Goal: Task Accomplishment & Management: Use online tool/utility

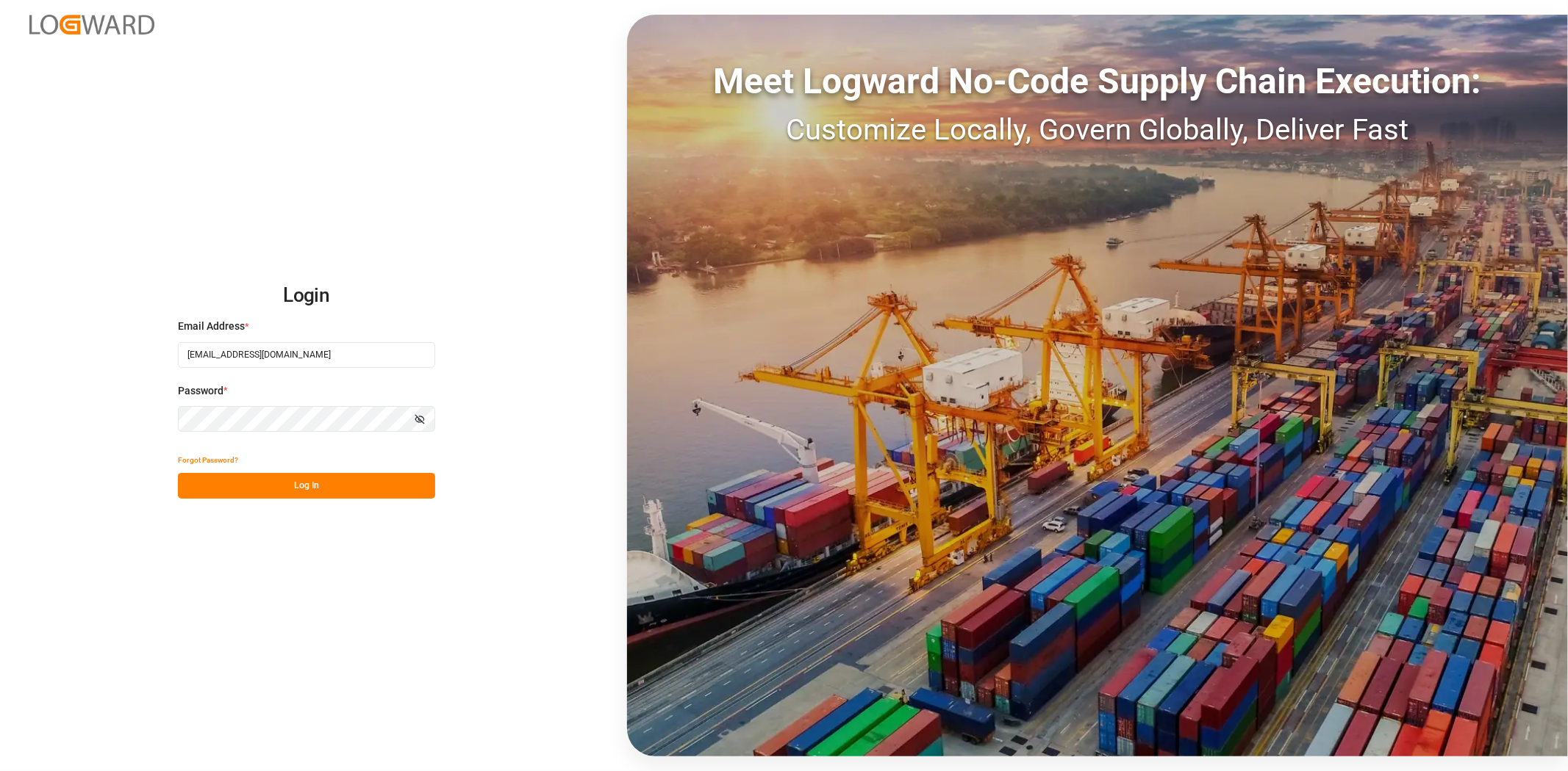
click at [294, 486] on button "Log In" at bounding box center [307, 486] width 257 height 26
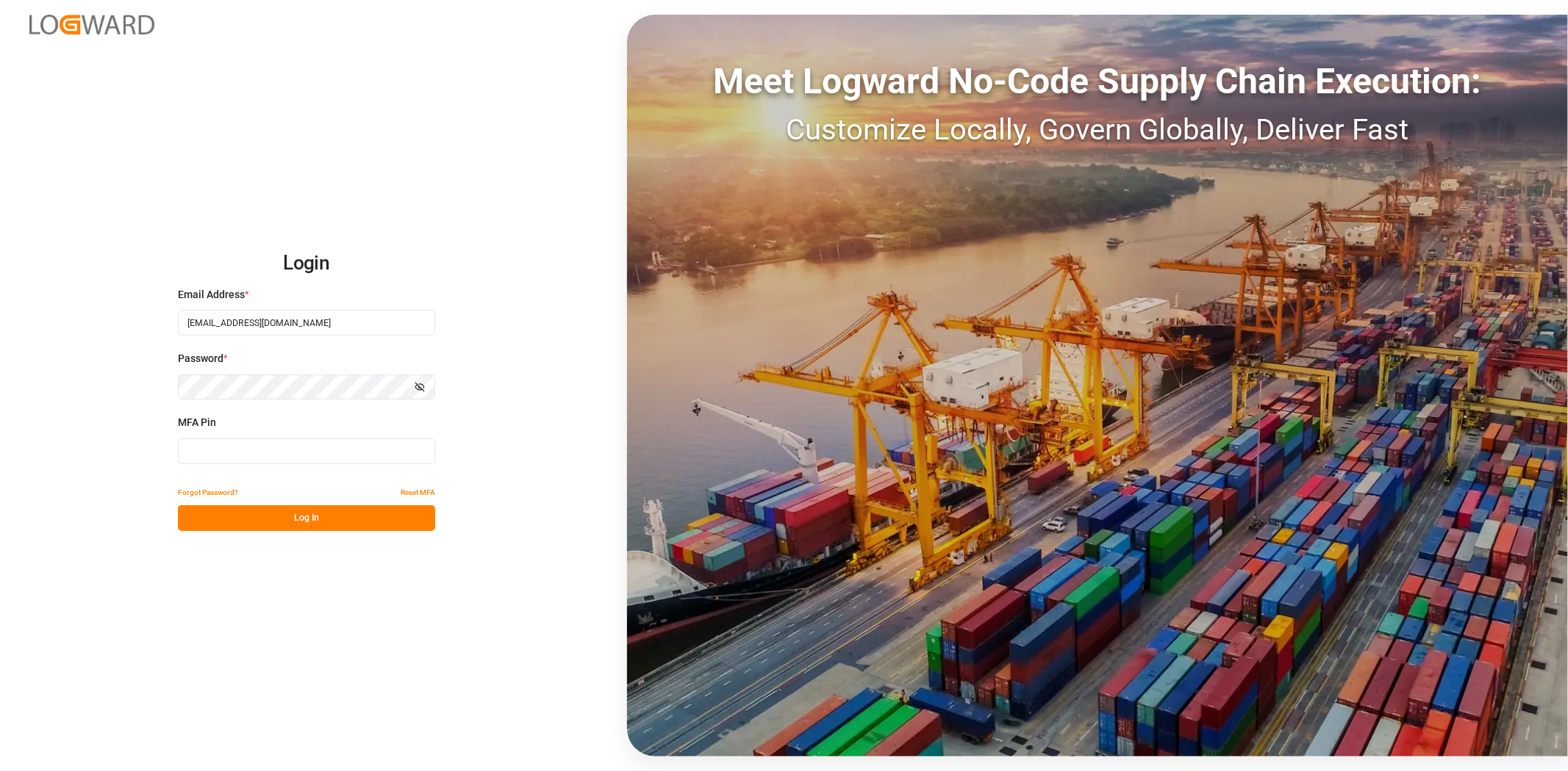
click at [255, 454] on input at bounding box center [307, 451] width 257 height 26
click at [236, 510] on button "Log In" at bounding box center [307, 518] width 257 height 26
drag, startPoint x: 225, startPoint y: 452, endPoint x: 168, endPoint y: 432, distance: 60.4
click at [168, 432] on div "Login Email Address * huixin.gao@jamindustries.com Password * Show password MFA…" at bounding box center [784, 386] width 1568 height 771
type input "062623"
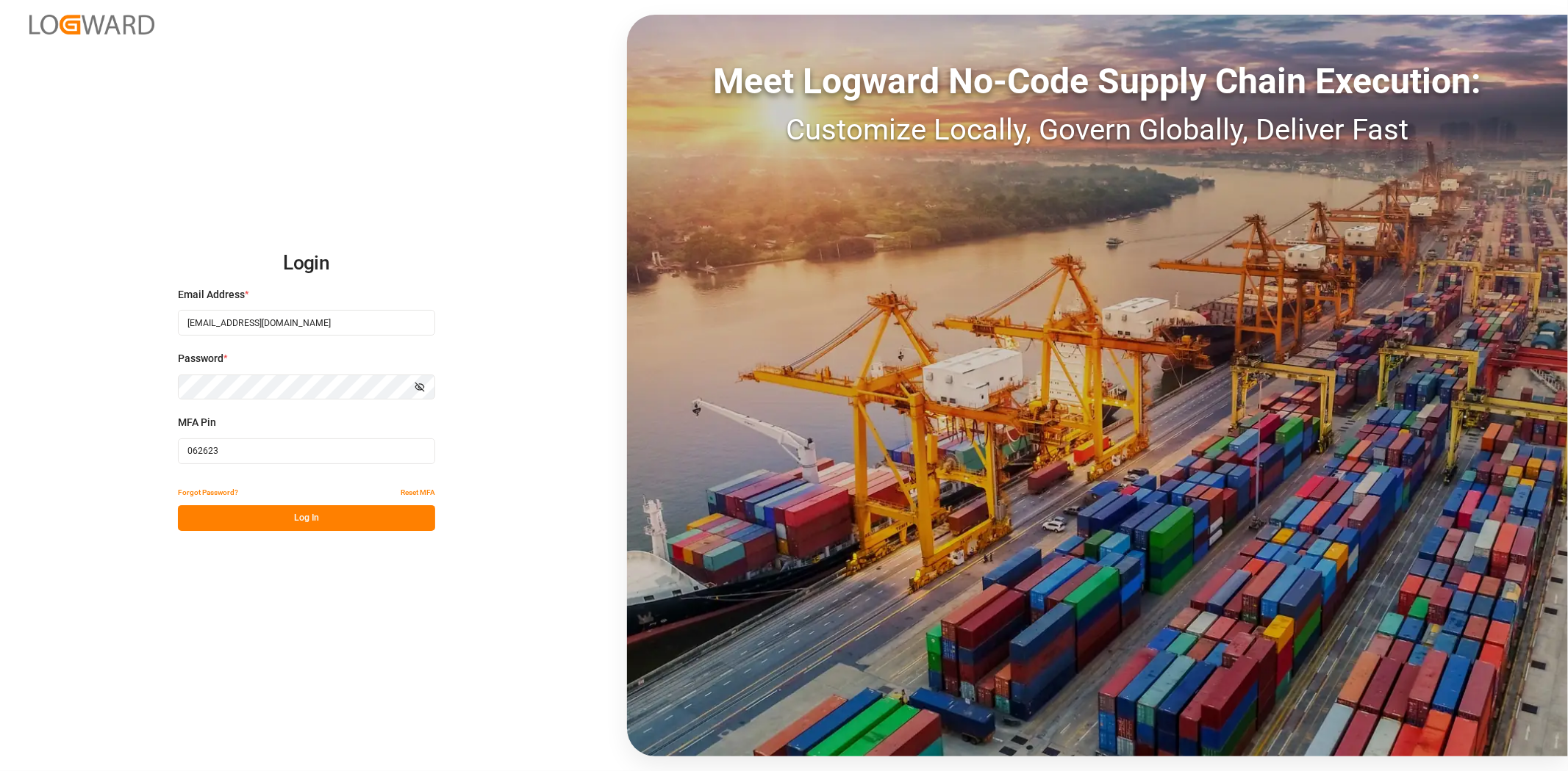
click at [250, 525] on button "Log In" at bounding box center [307, 518] width 257 height 26
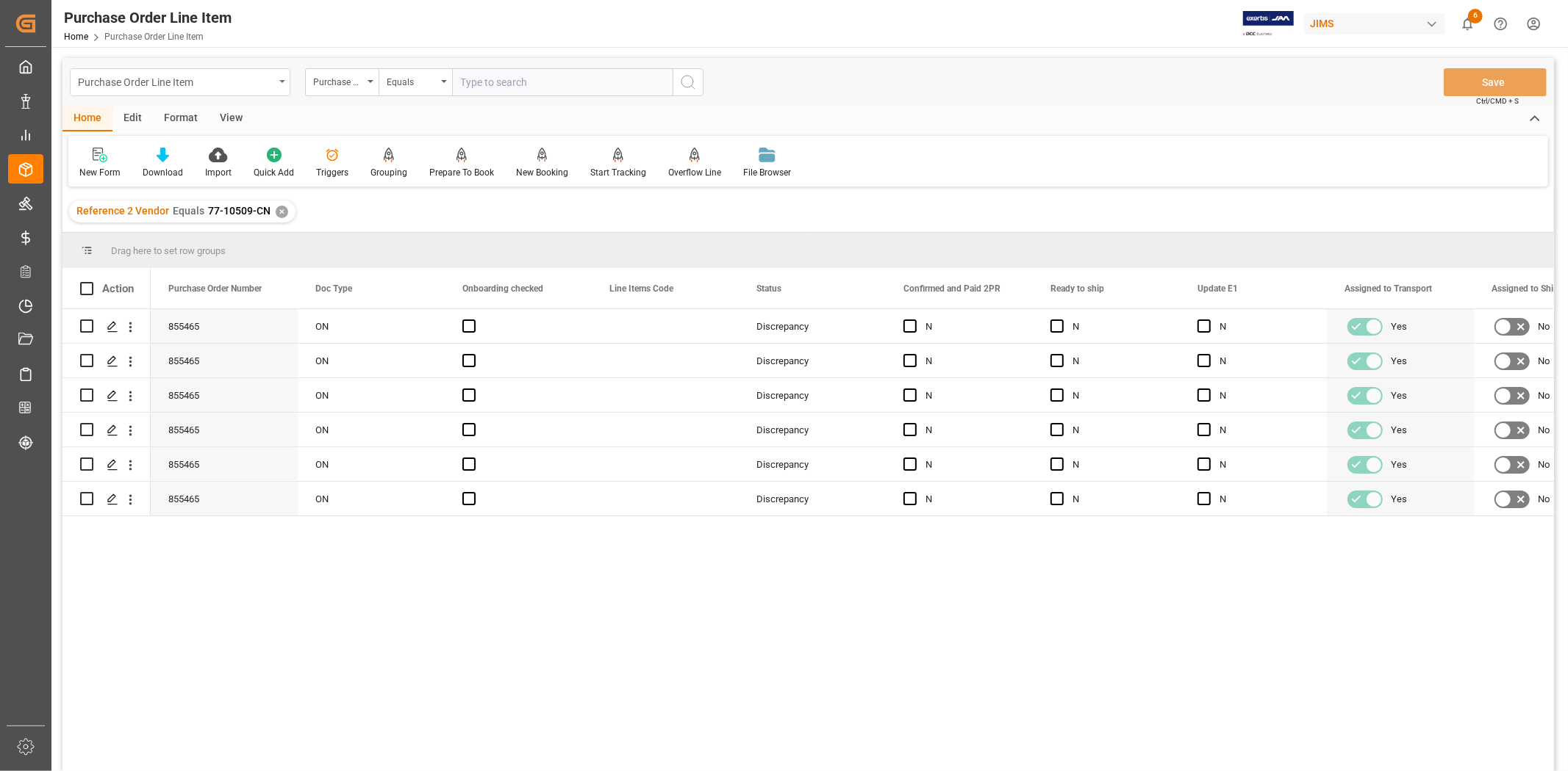
click at [150, 72] on div "Purchase Order Line Item" at bounding box center [176, 81] width 196 height 19
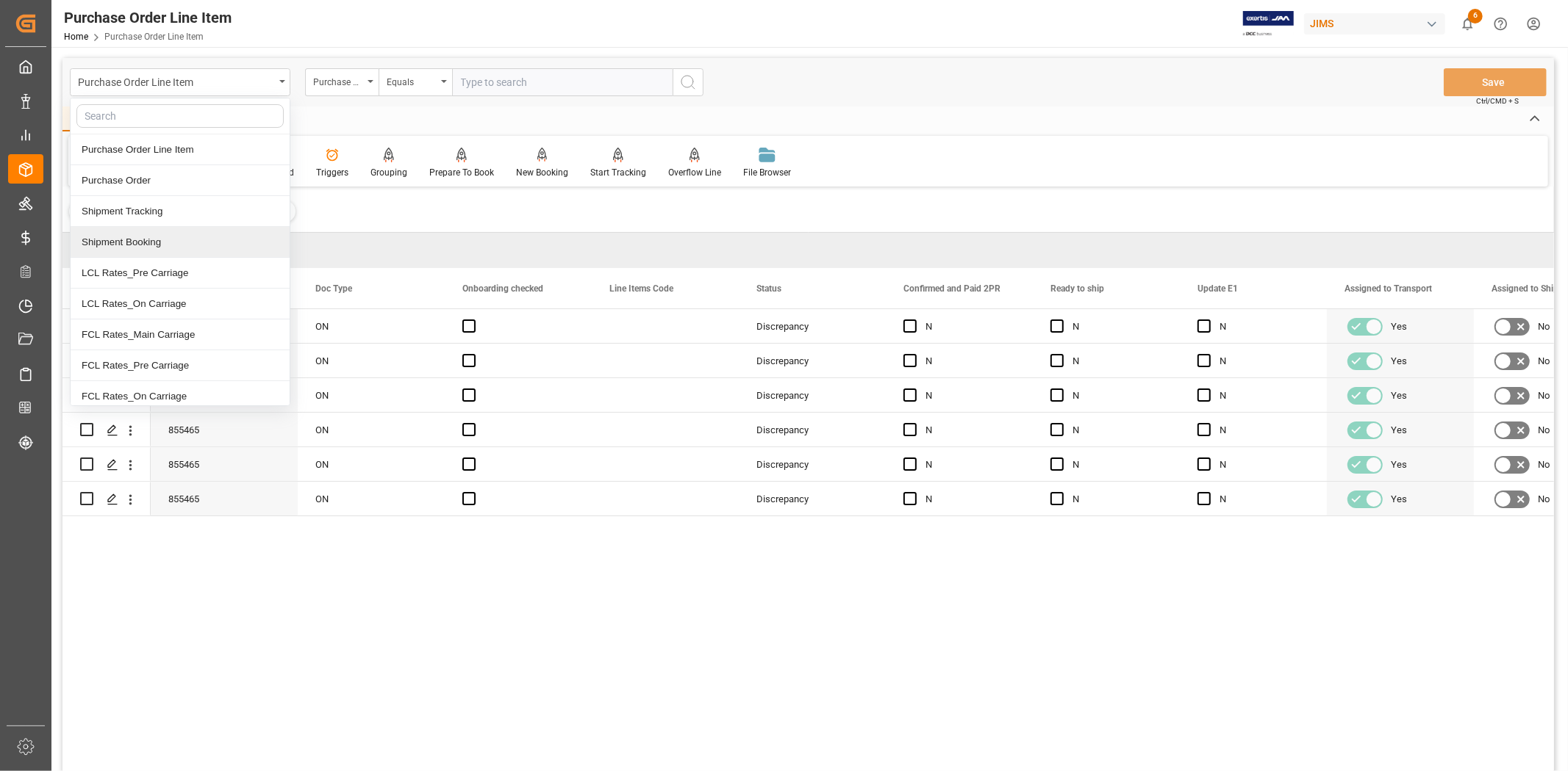
click at [151, 243] on div "Shipment Booking" at bounding box center [180, 242] width 219 height 31
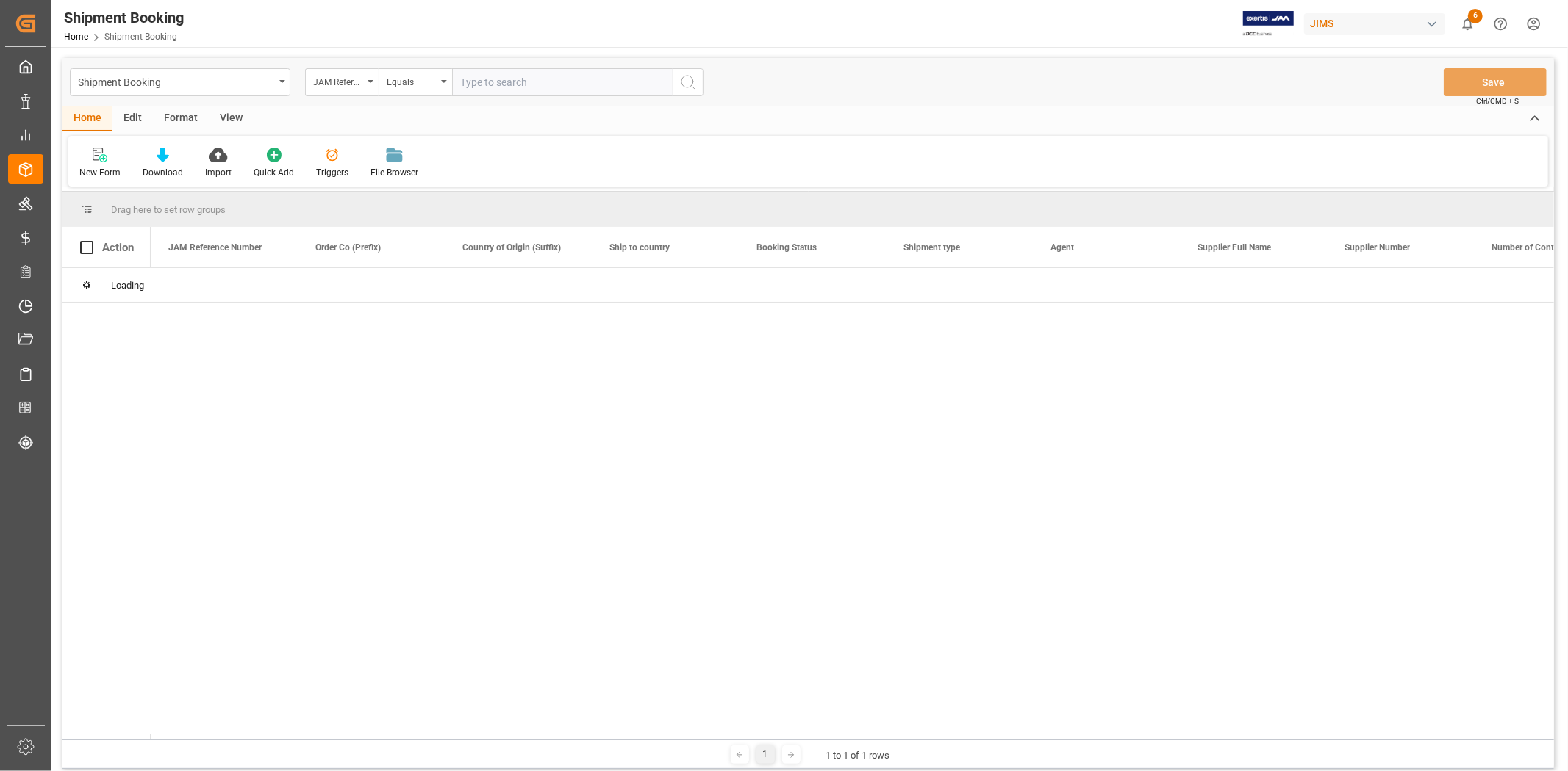
click at [517, 80] on input "text" at bounding box center [562, 82] width 221 height 28
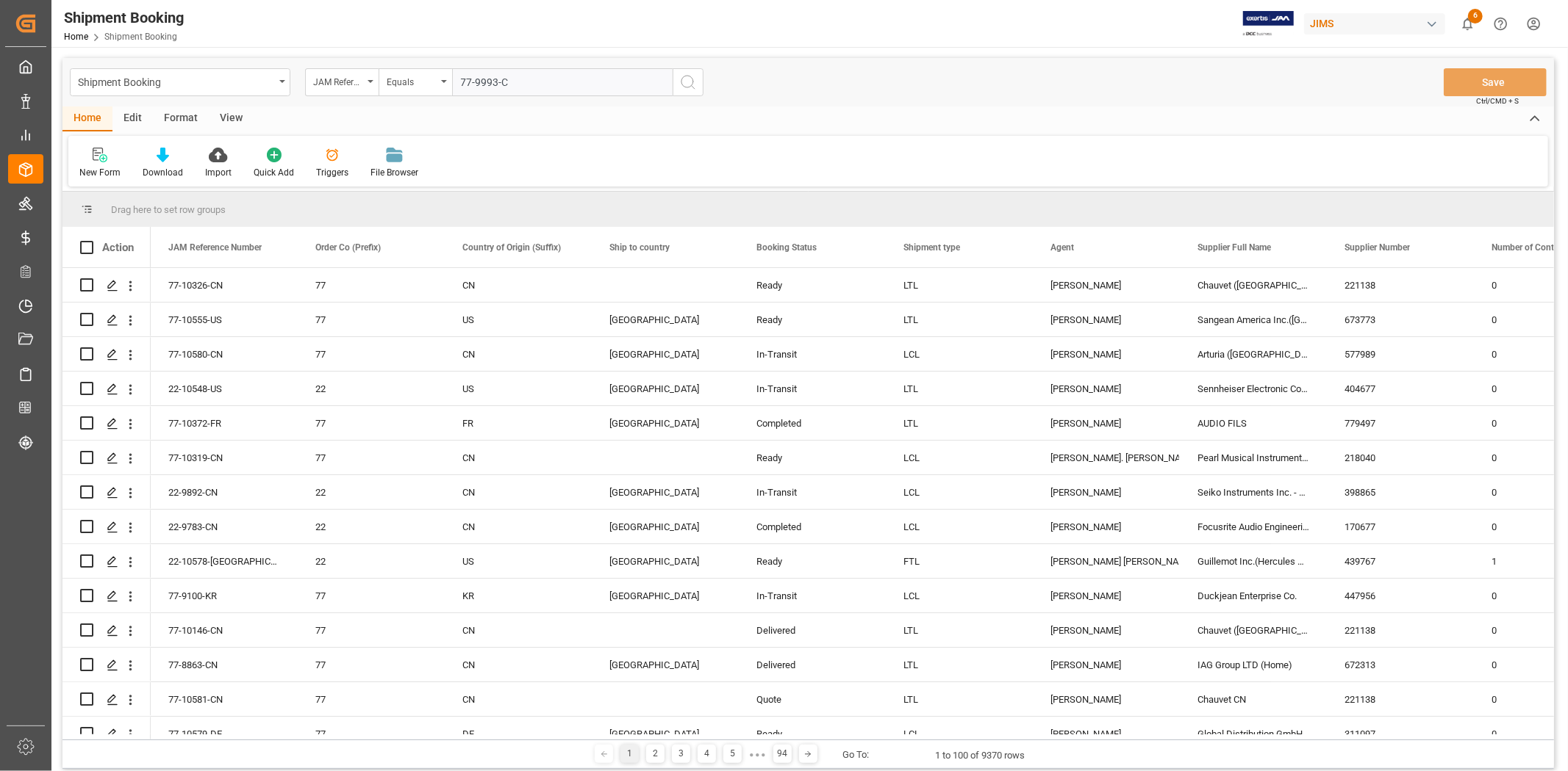
type input "77-9993-CN"
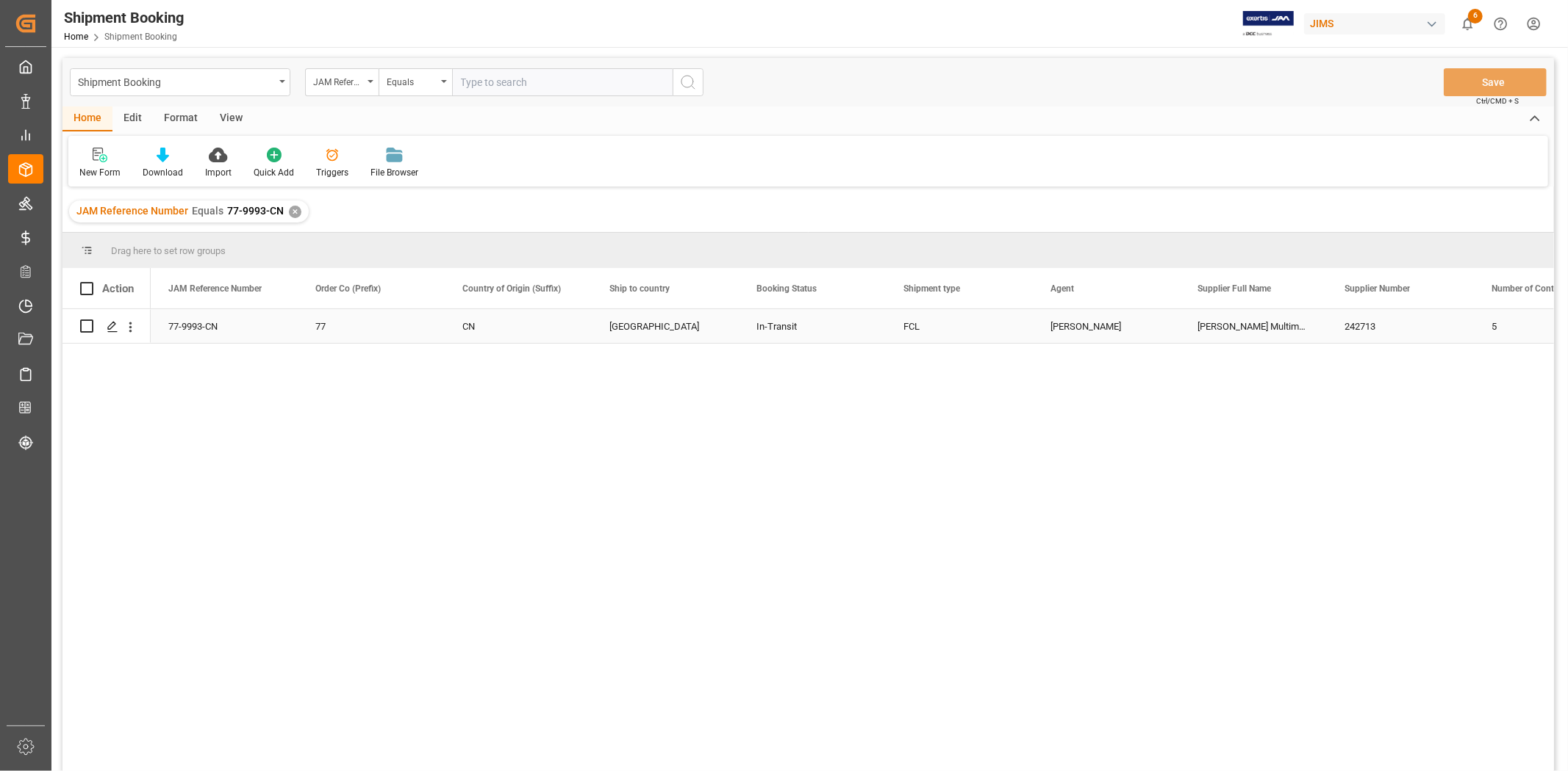
click at [221, 324] on div "77-9993-CN" at bounding box center [224, 326] width 147 height 34
click at [110, 325] on polygon "Press SPACE to select this row." at bounding box center [111, 325] width 7 height 7
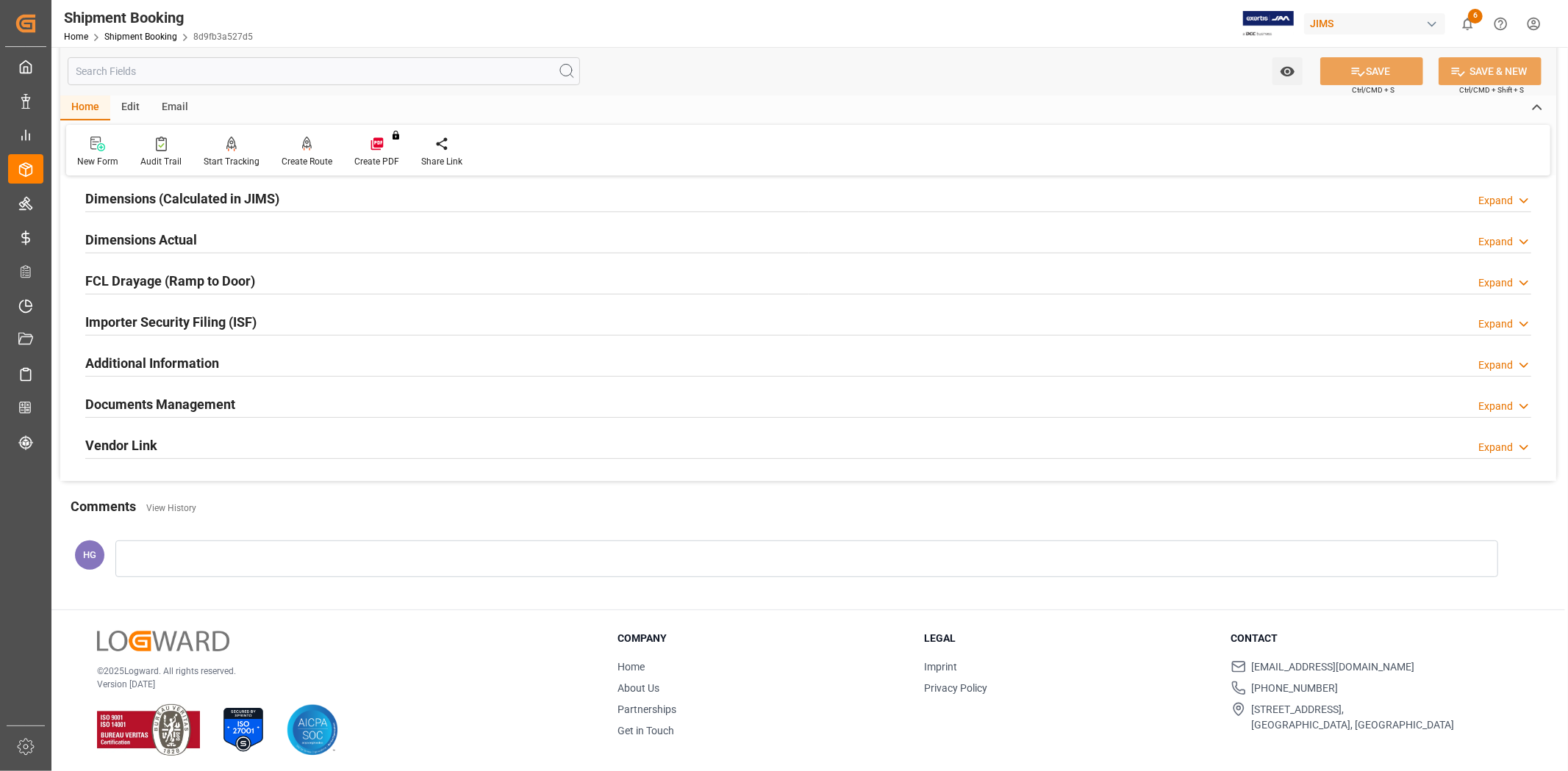
scroll to position [333, 0]
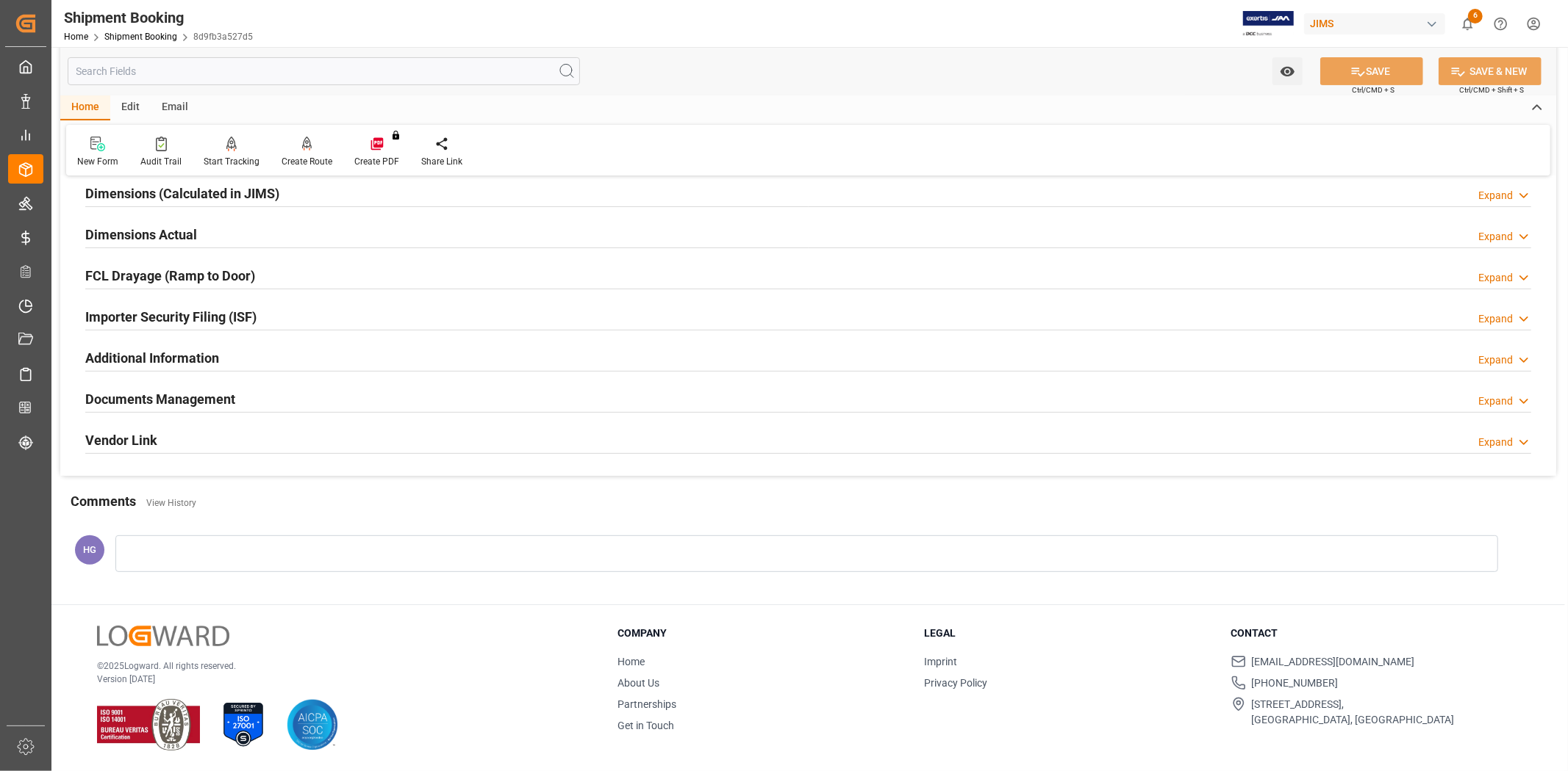
click at [202, 403] on h2 "Documents Management" at bounding box center [160, 399] width 150 height 20
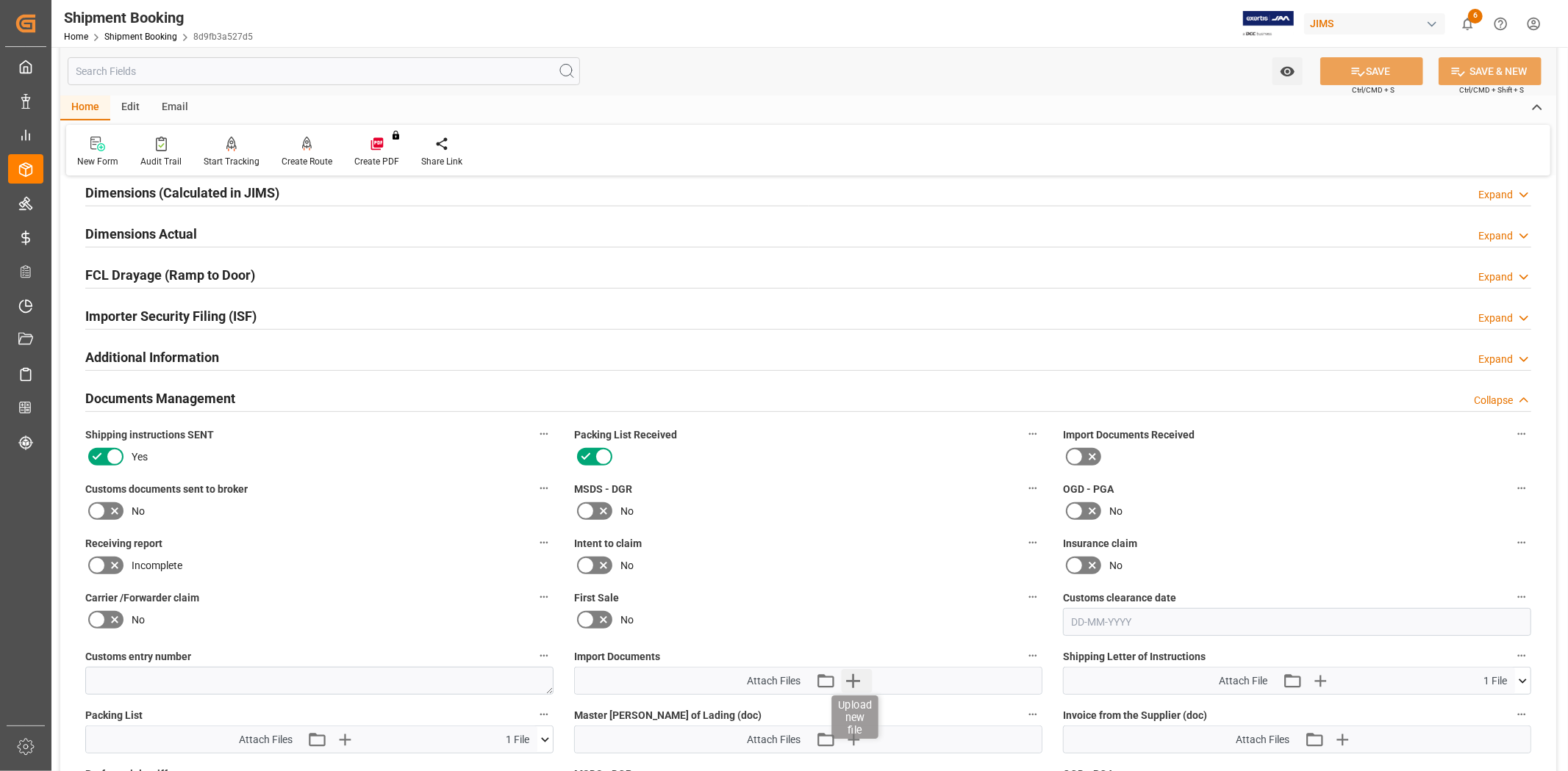
click at [857, 680] on icon "button" at bounding box center [852, 681] width 24 height 24
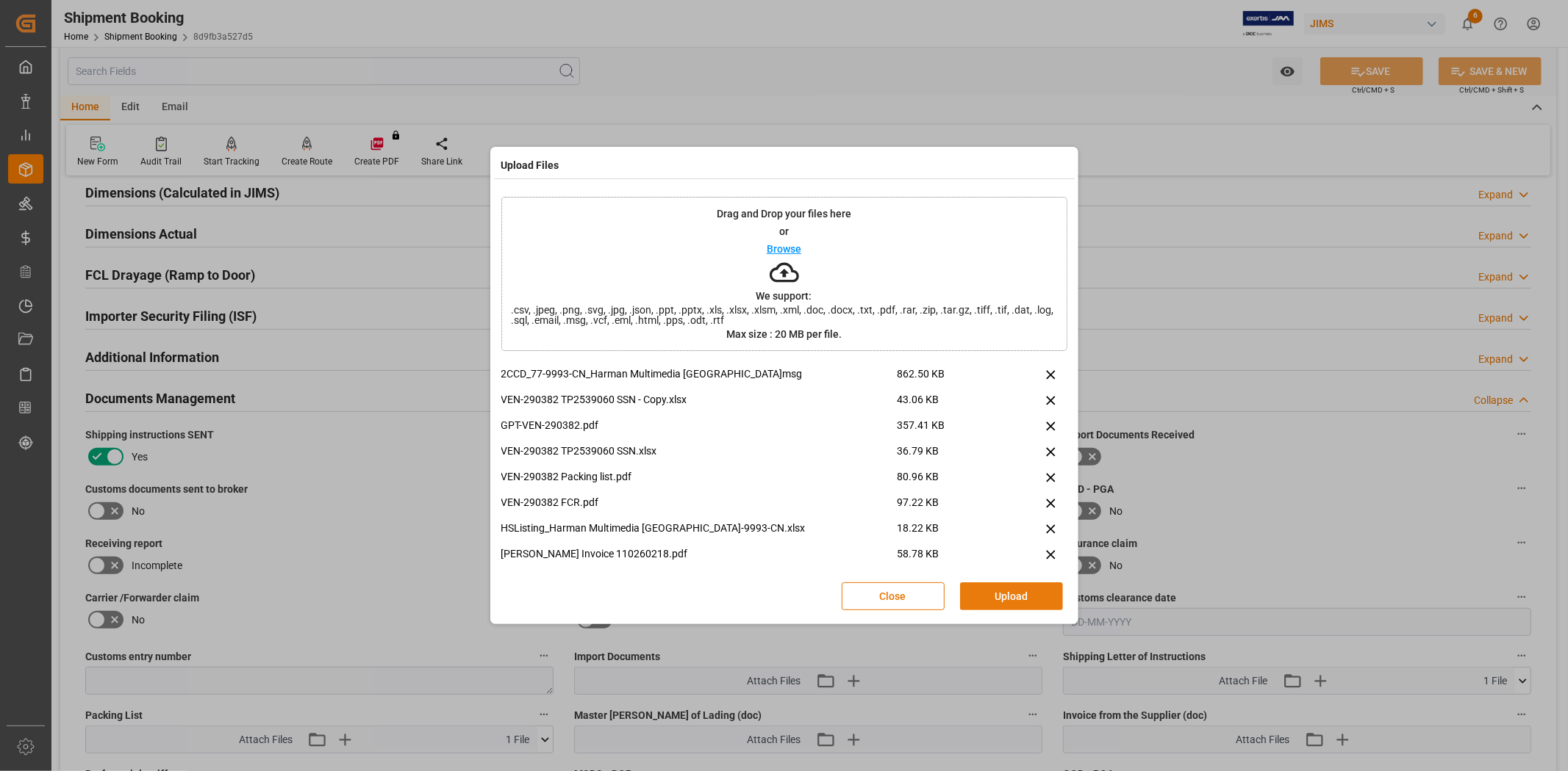
click at [998, 596] on button "Upload" at bounding box center [1011, 596] width 103 height 28
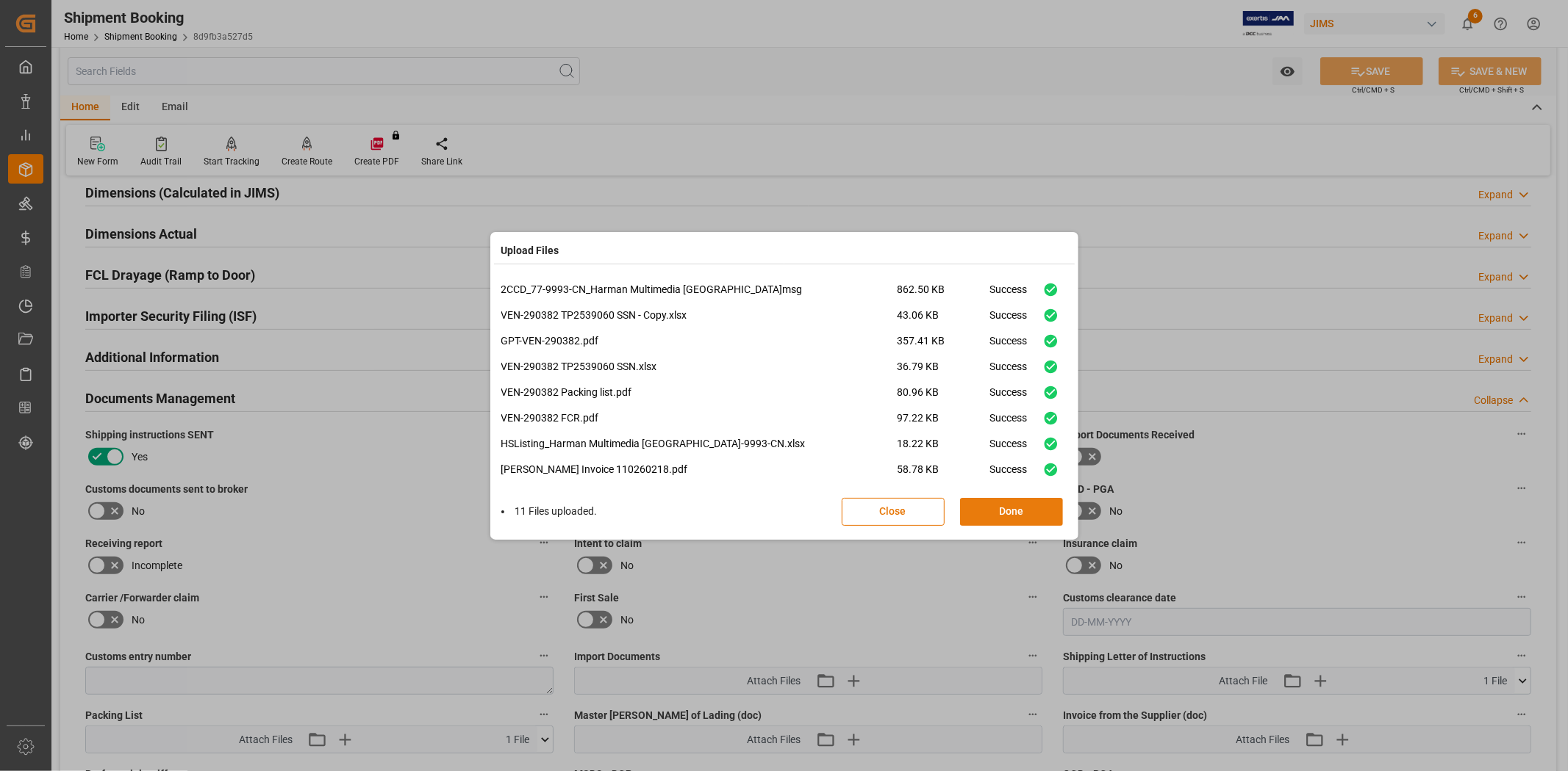
click at [1011, 503] on button "Done" at bounding box center [1011, 512] width 103 height 28
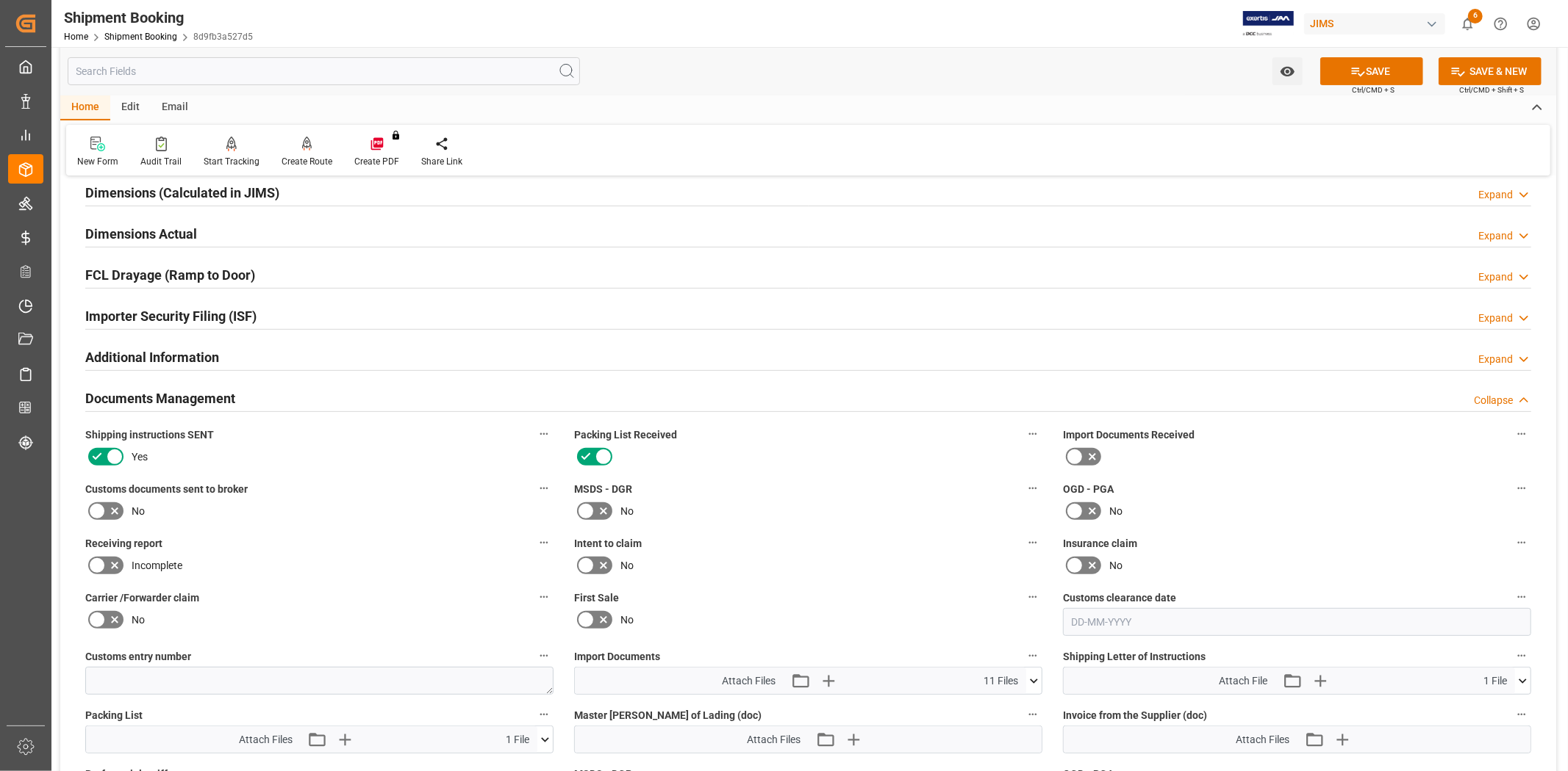
click at [103, 509] on icon at bounding box center [97, 512] width 18 height 18
click at [0, 0] on input "checkbox" at bounding box center [0, 0] width 0 height 0
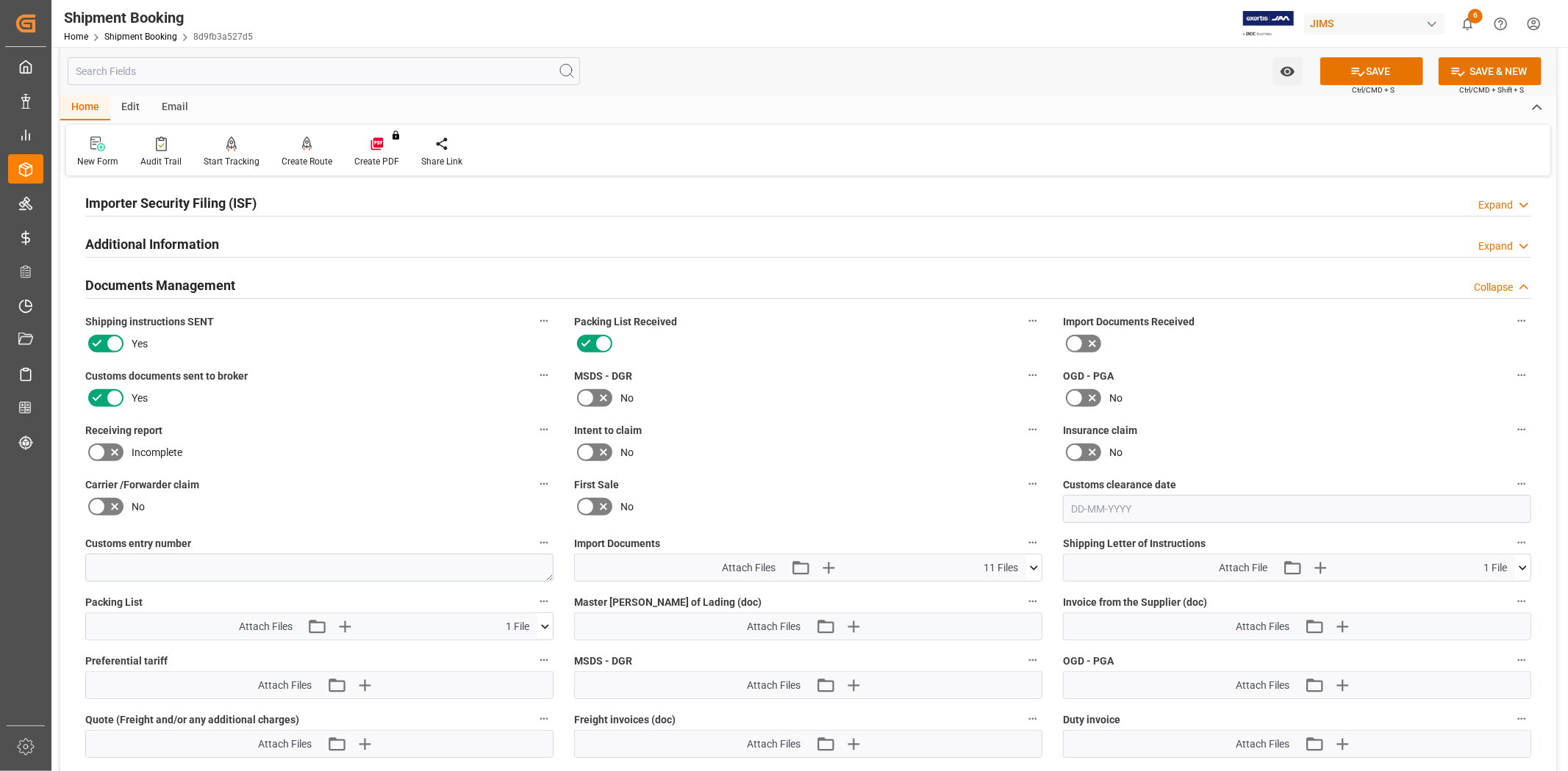
scroll to position [496, 0]
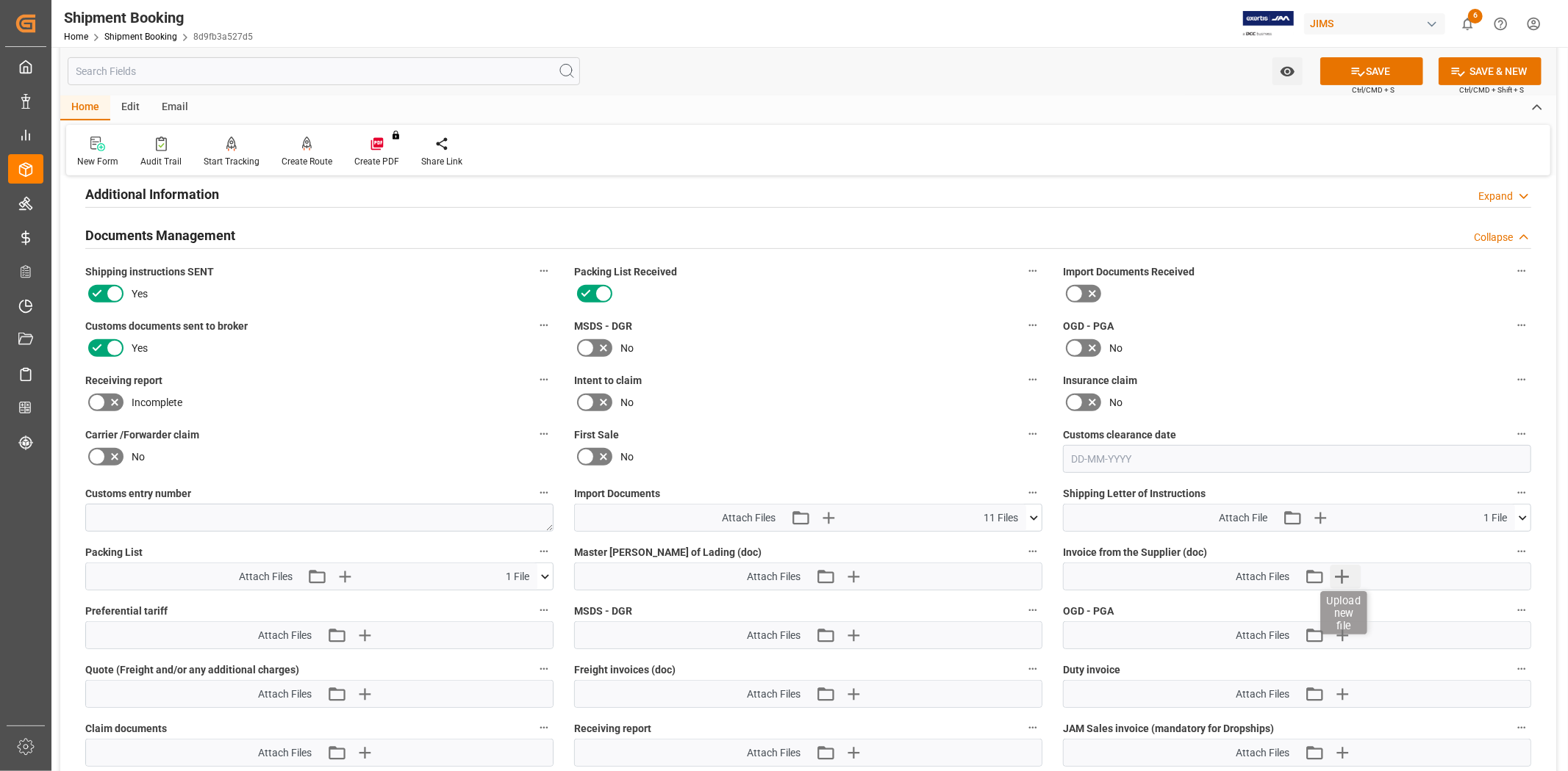
click at [1346, 570] on icon "button" at bounding box center [1341, 577] width 24 height 24
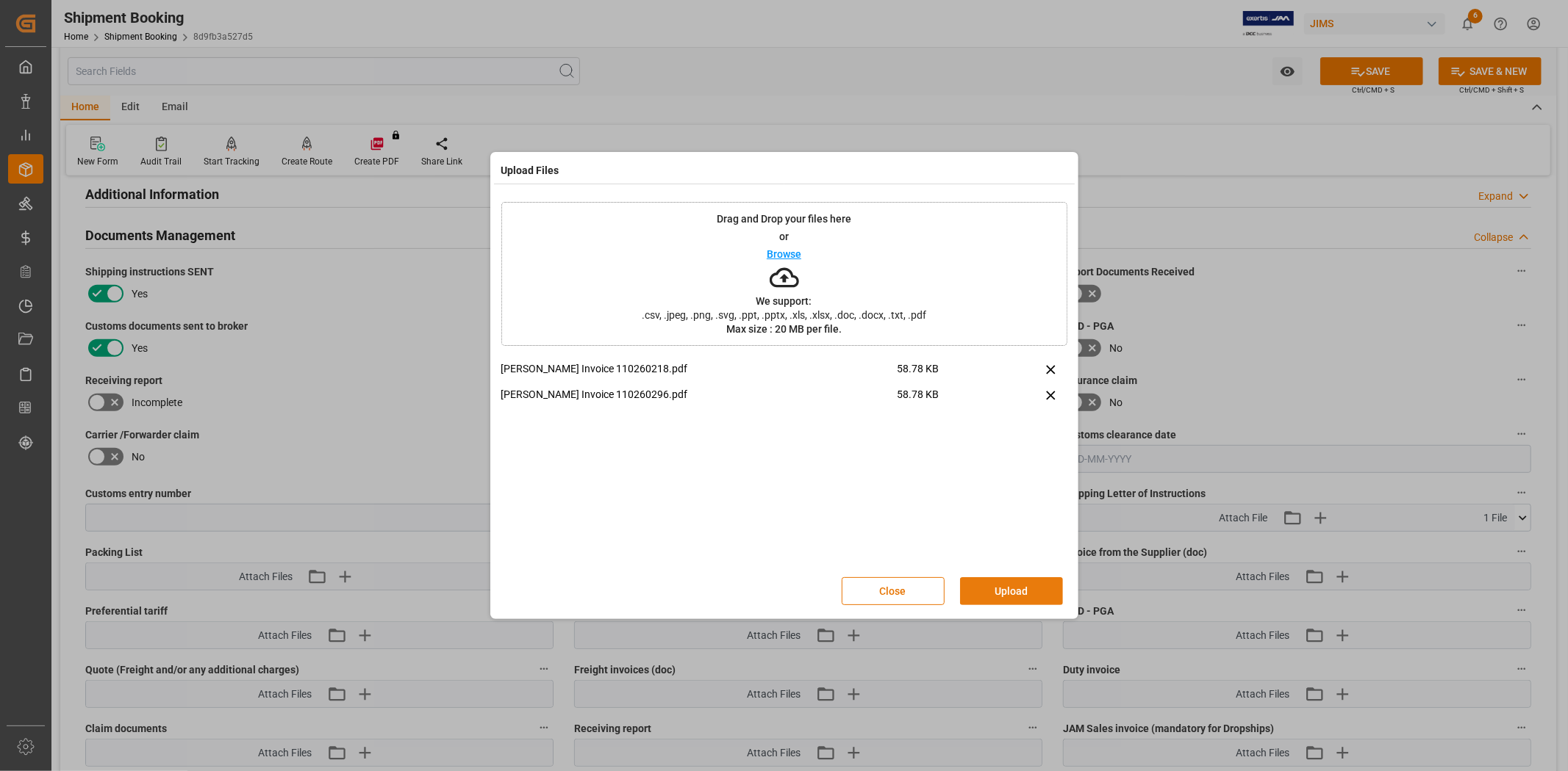
click at [1011, 589] on button "Upload" at bounding box center [1011, 591] width 103 height 28
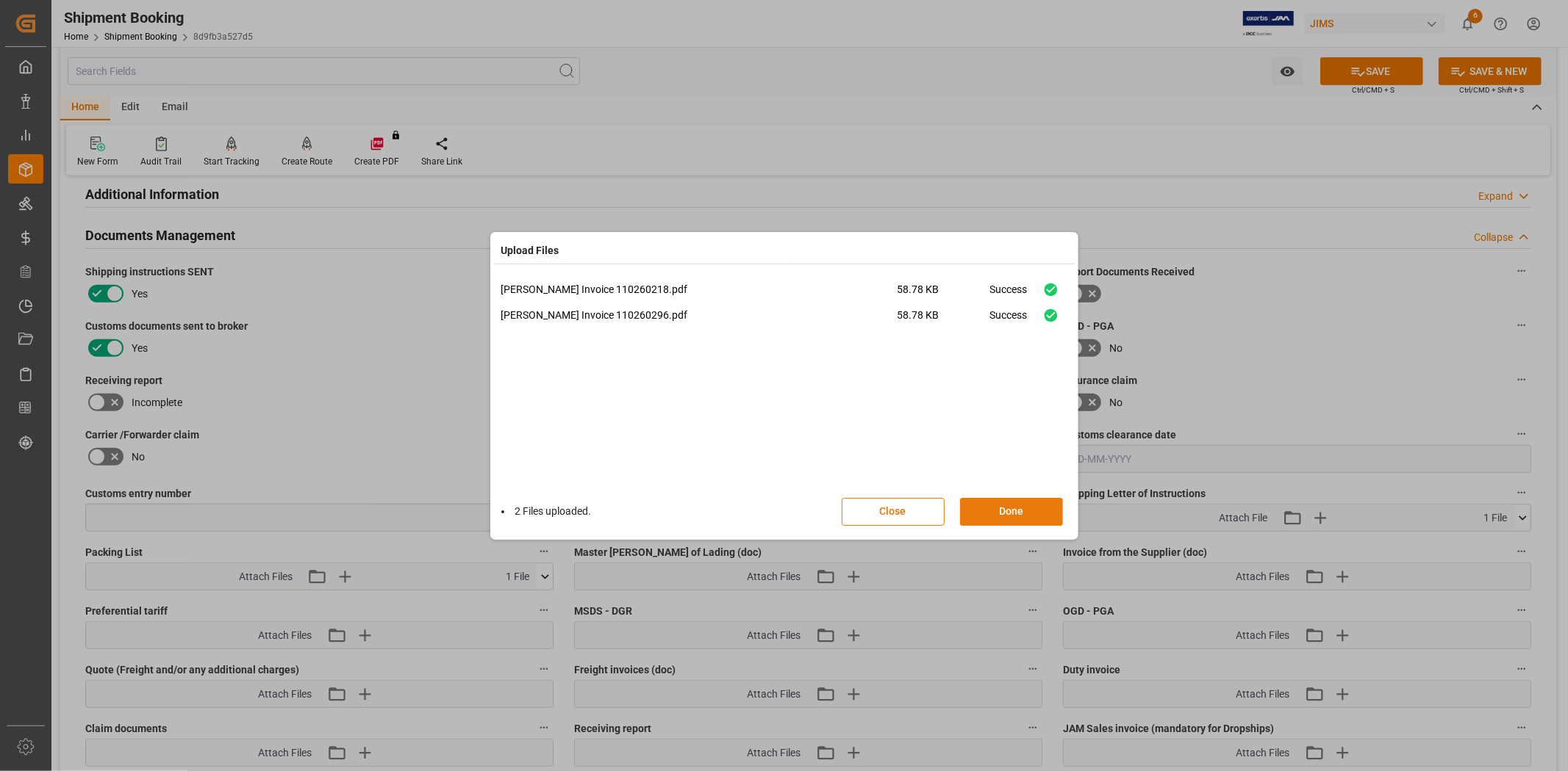
click at [1003, 507] on button "Done" at bounding box center [1011, 512] width 103 height 28
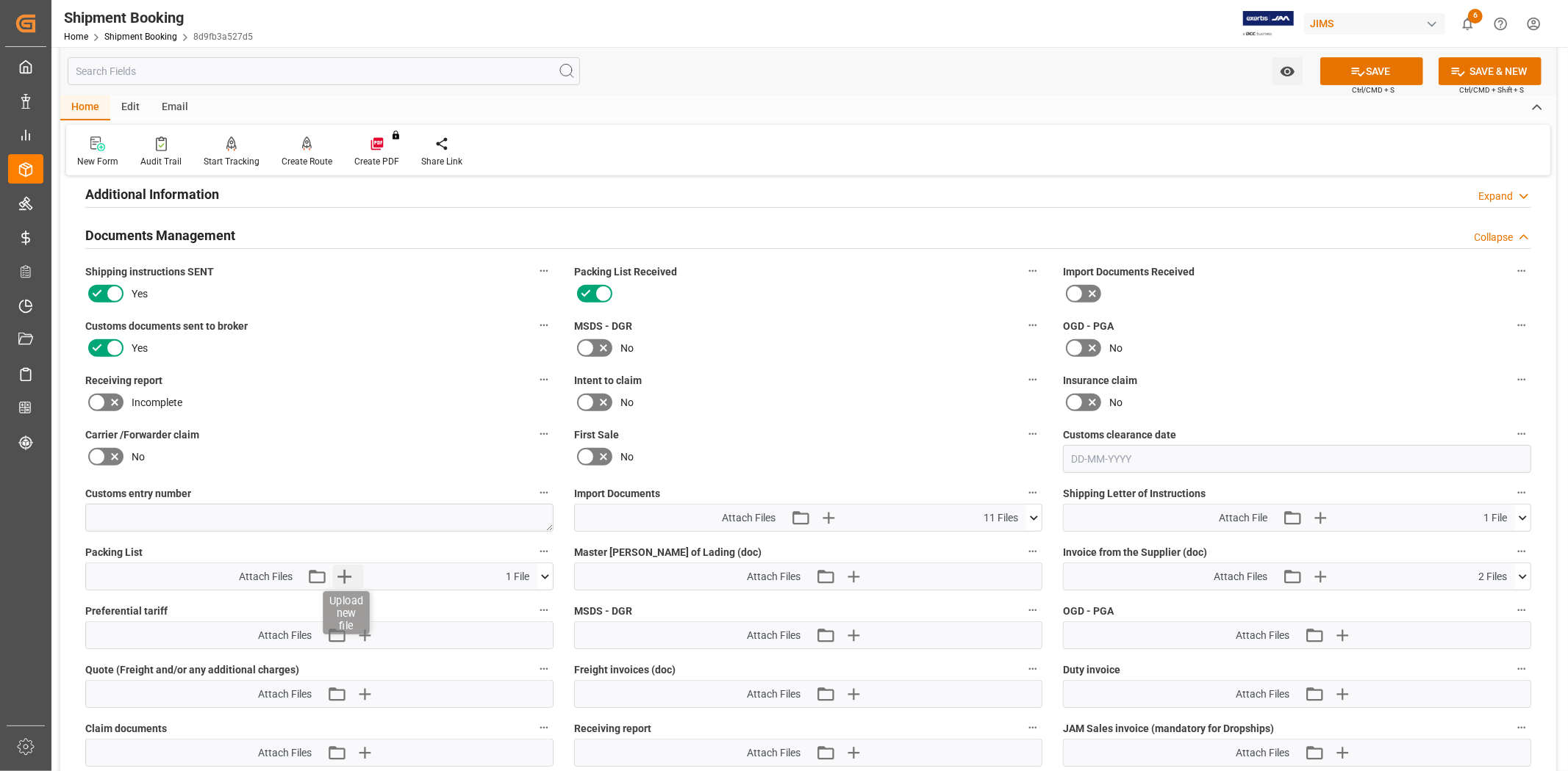
click at [342, 572] on icon "button" at bounding box center [344, 577] width 14 height 14
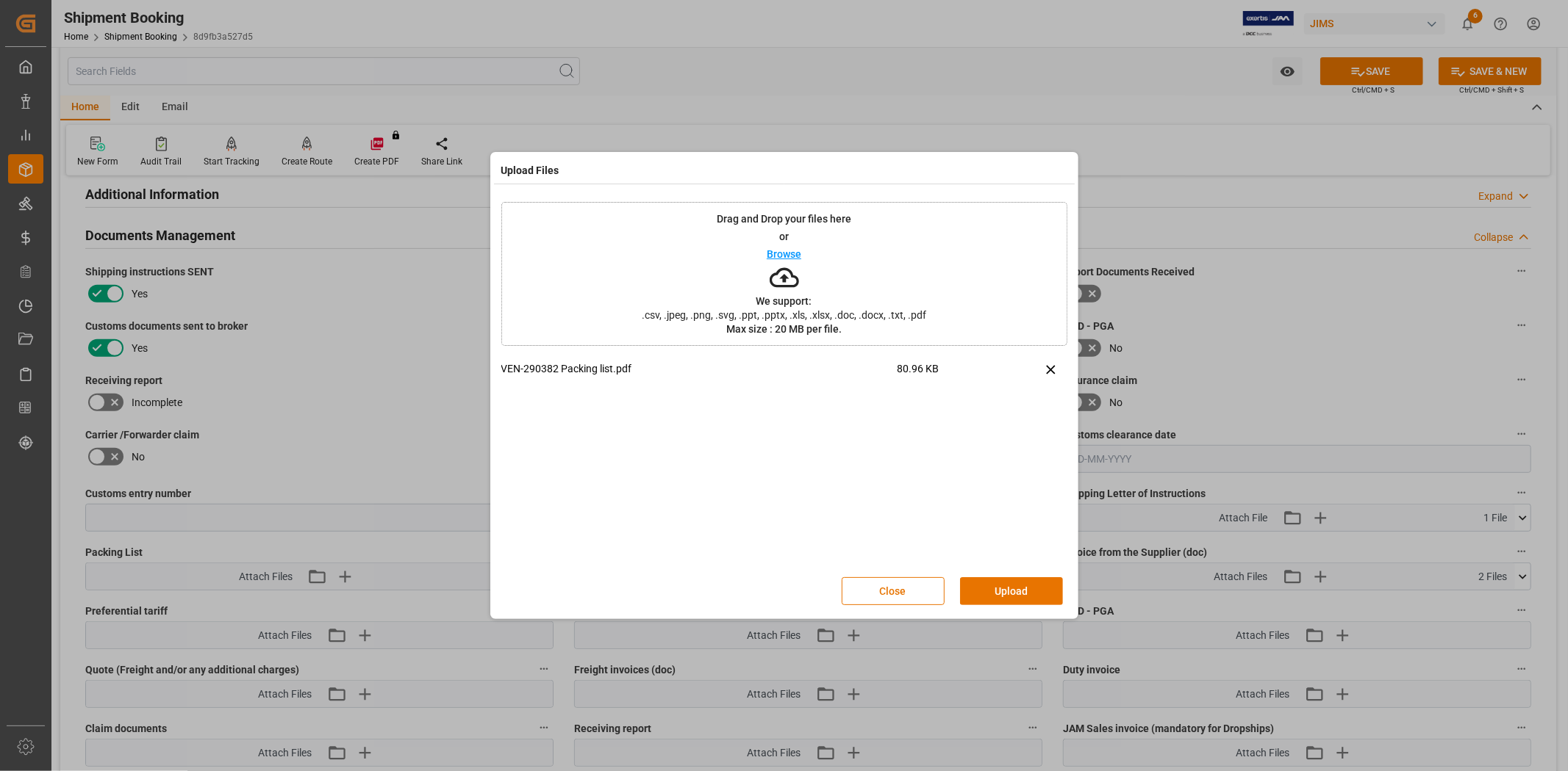
click at [975, 590] on button "Upload" at bounding box center [1011, 591] width 103 height 28
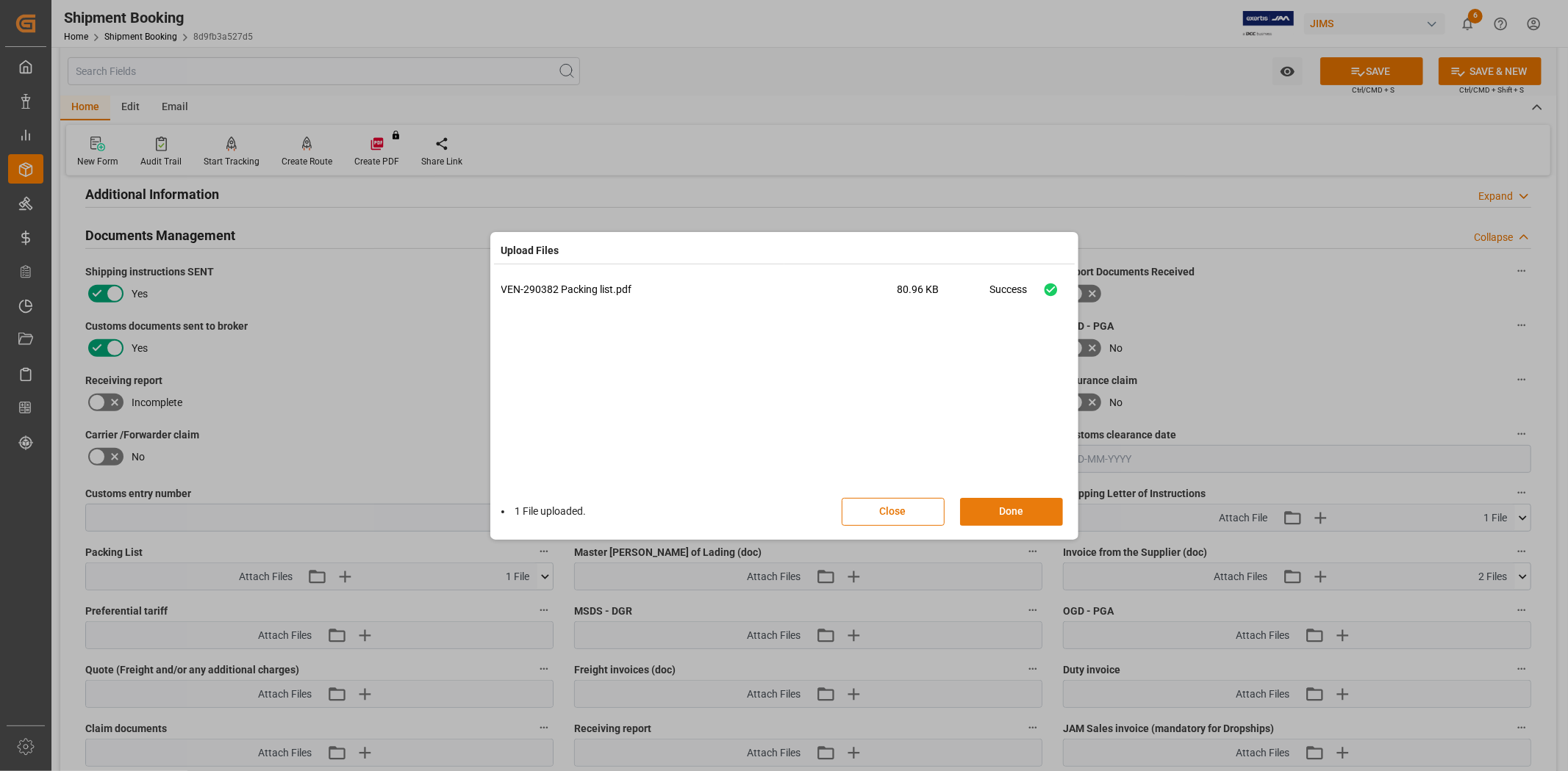
click at [997, 516] on button "Done" at bounding box center [1011, 512] width 103 height 28
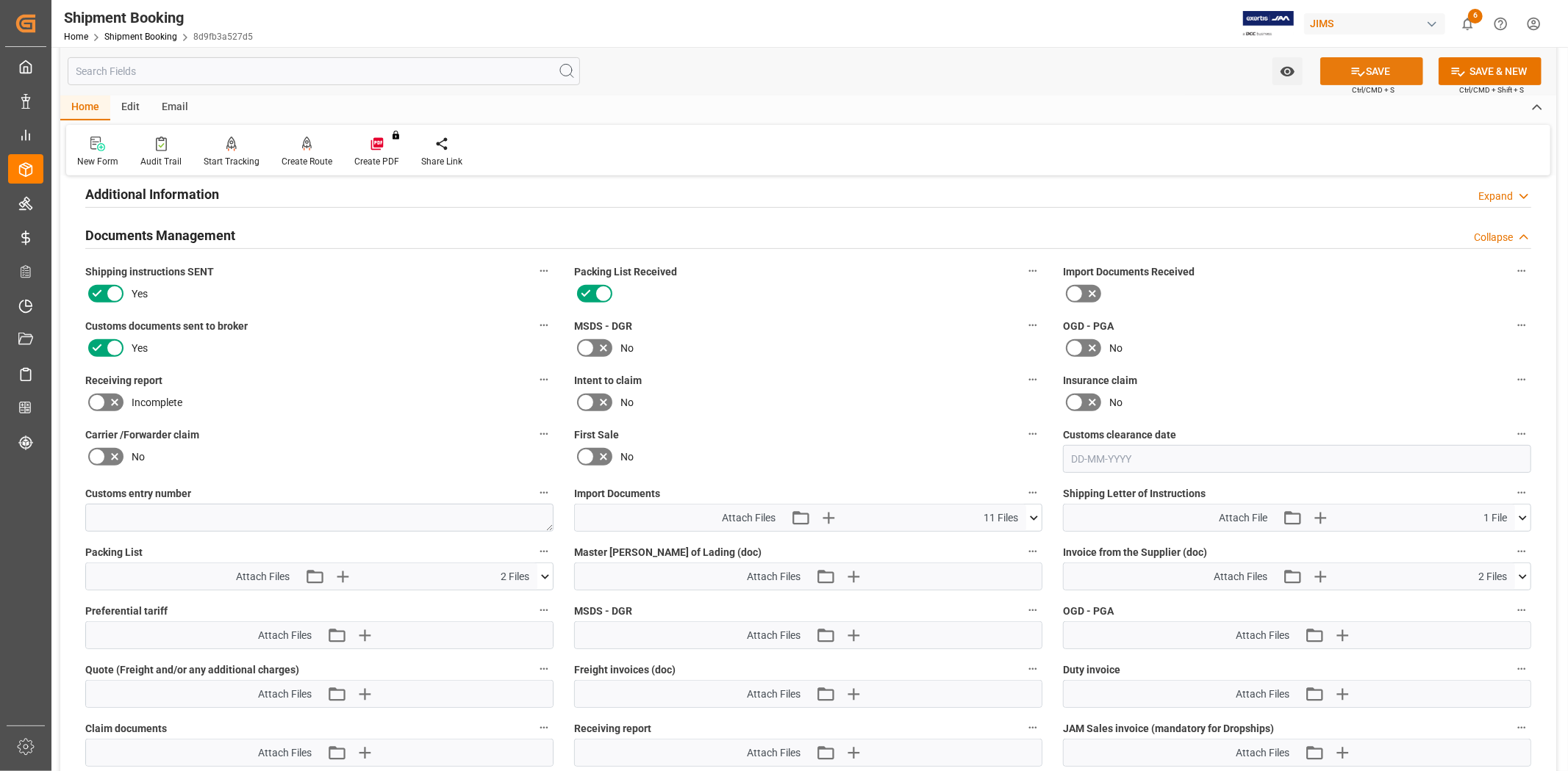
click at [1350, 72] on icon at bounding box center [1357, 72] width 15 height 15
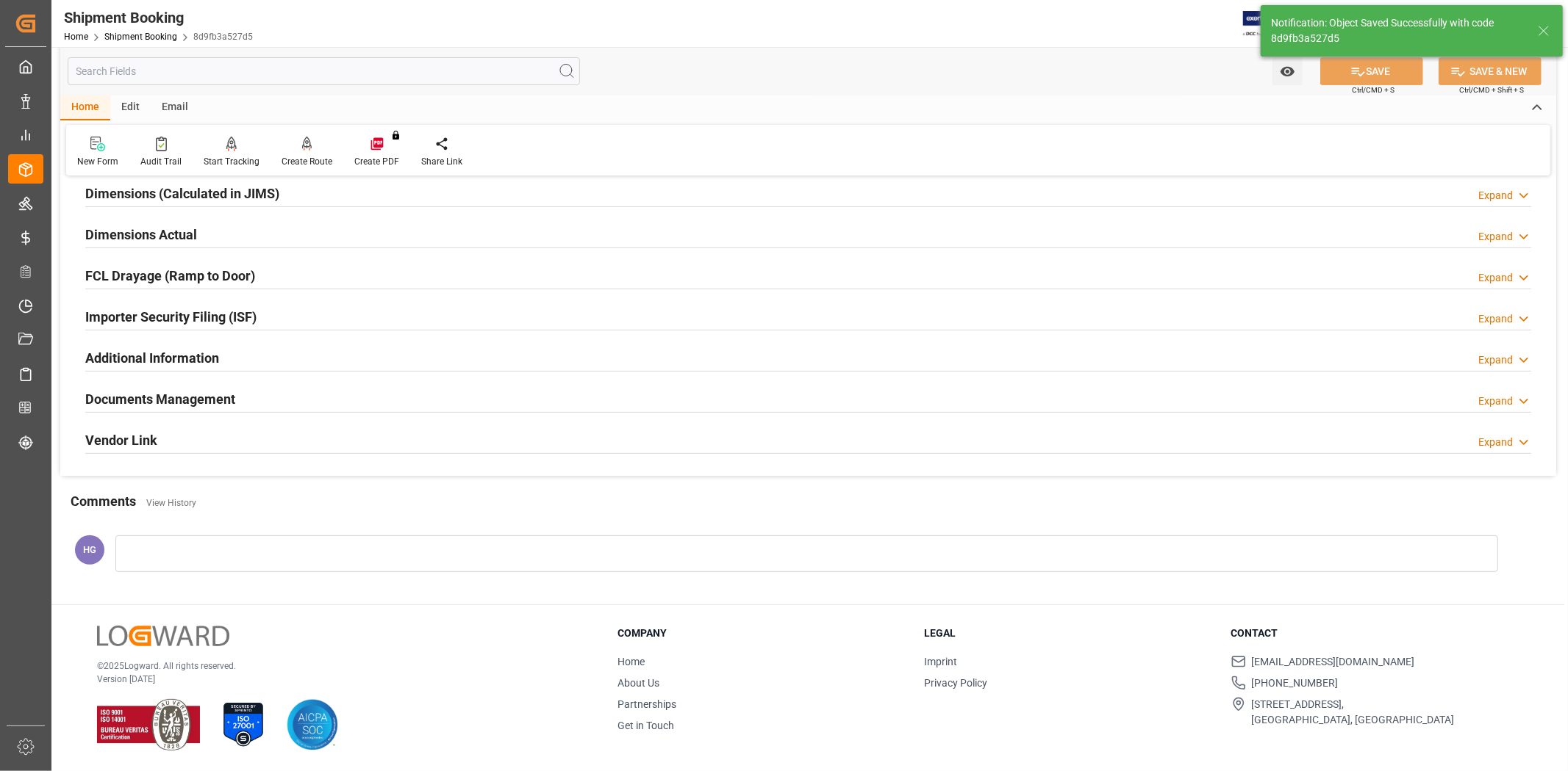
scroll to position [333, 0]
click at [231, 401] on h2 "Documents Management" at bounding box center [160, 399] width 150 height 20
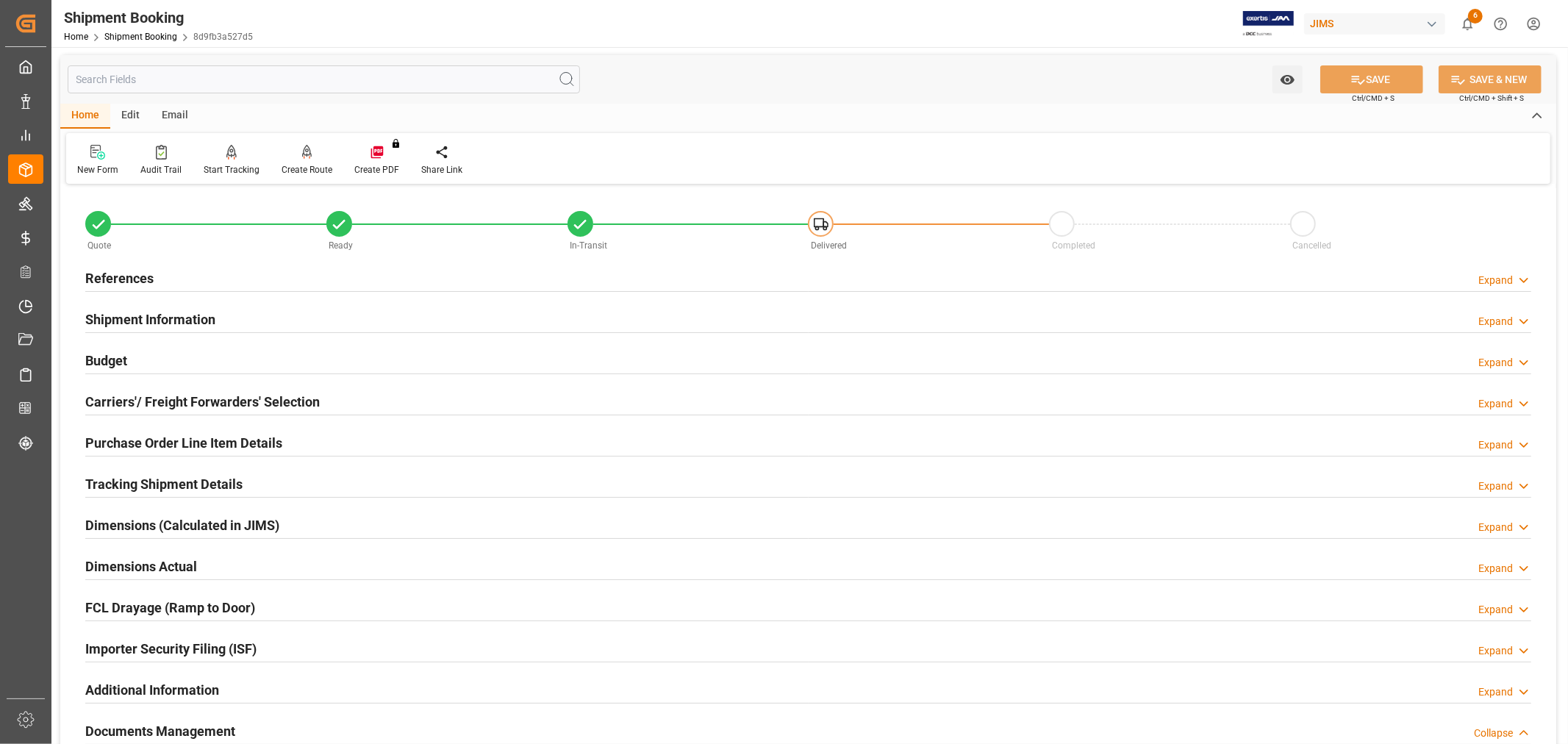
scroll to position [0, 0]
click at [116, 37] on link "Shipment Booking" at bounding box center [140, 37] width 72 height 11
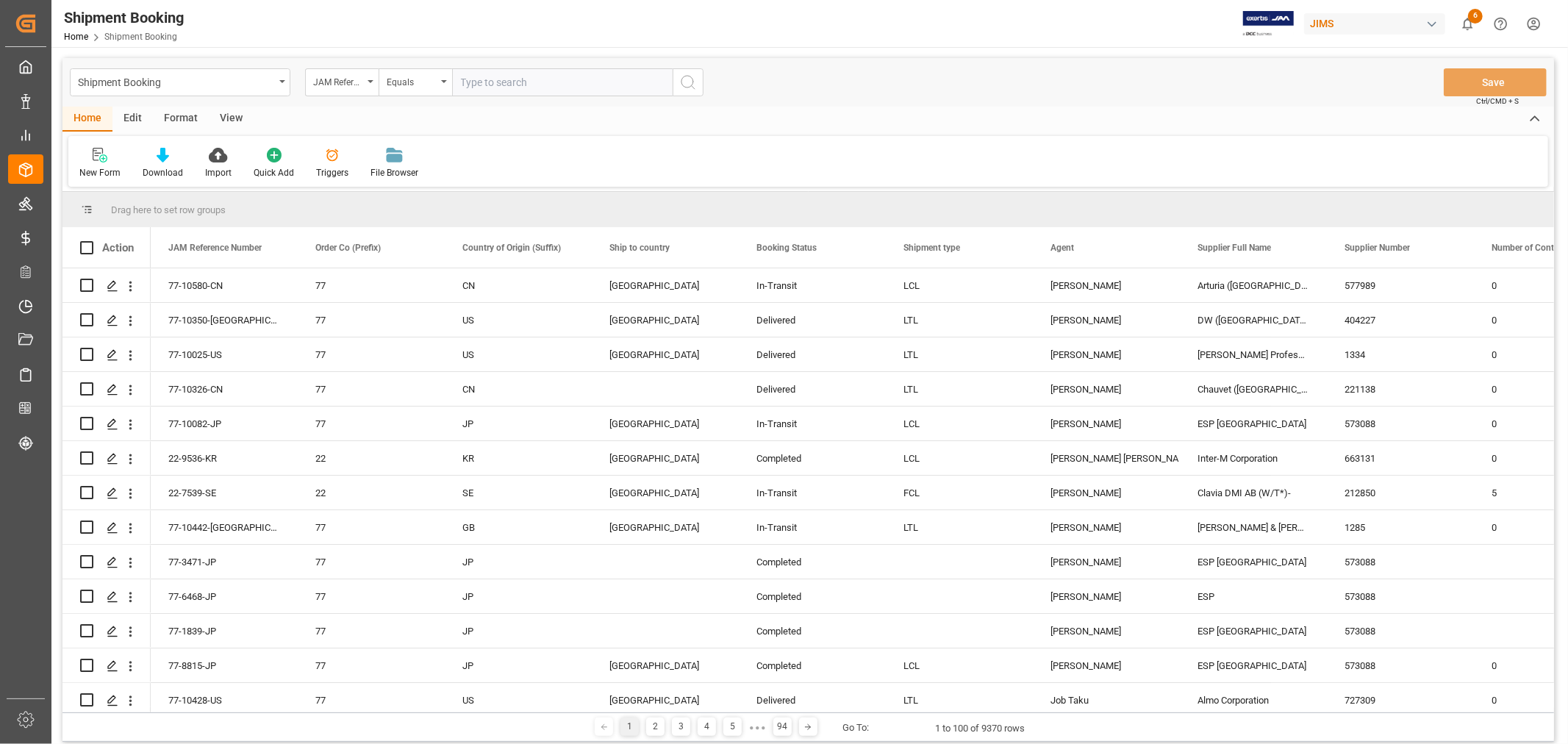
click at [492, 80] on input "text" at bounding box center [562, 82] width 221 height 28
type input "77-9999-cn"
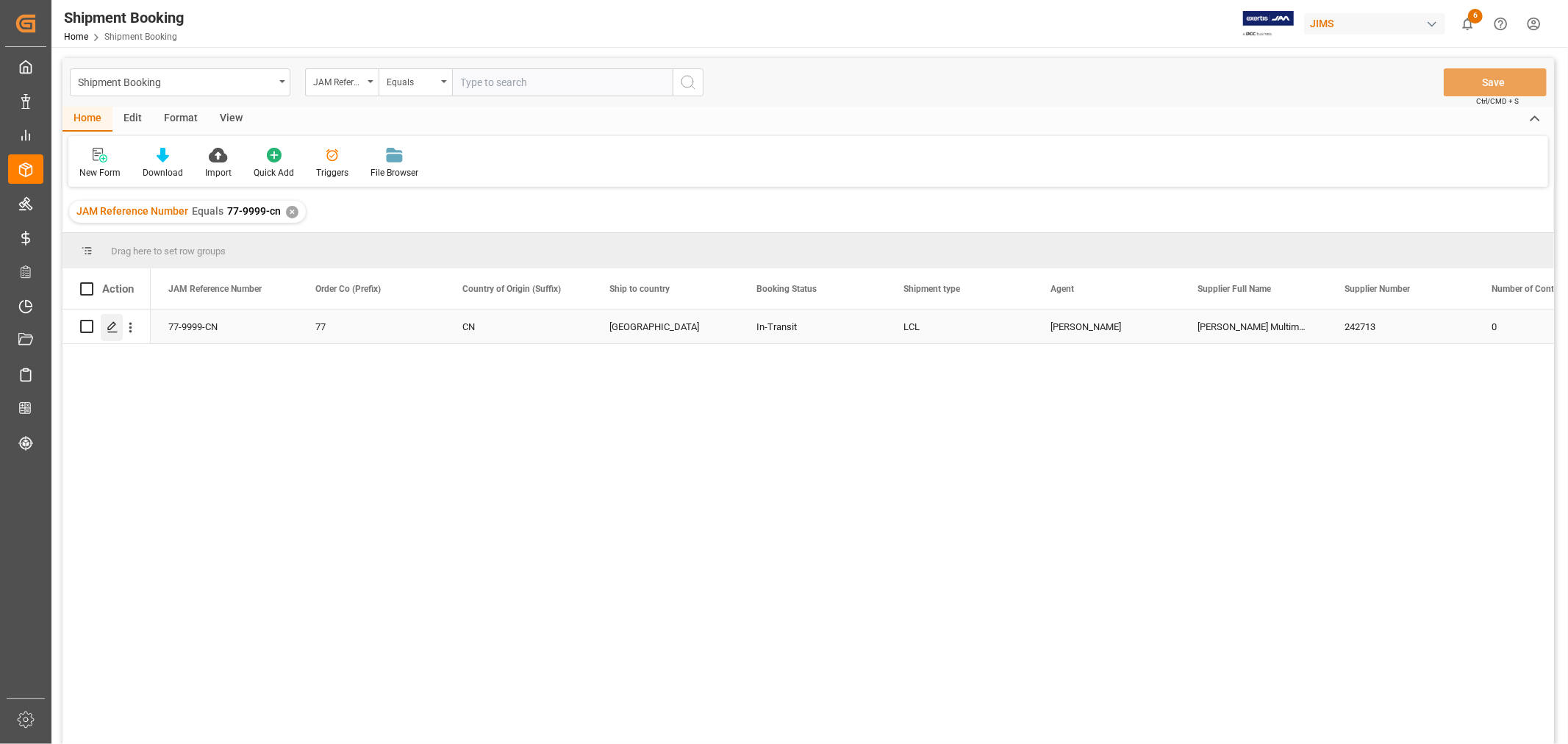
click at [115, 325] on icon "Press SPACE to select this row." at bounding box center [112, 327] width 11 height 11
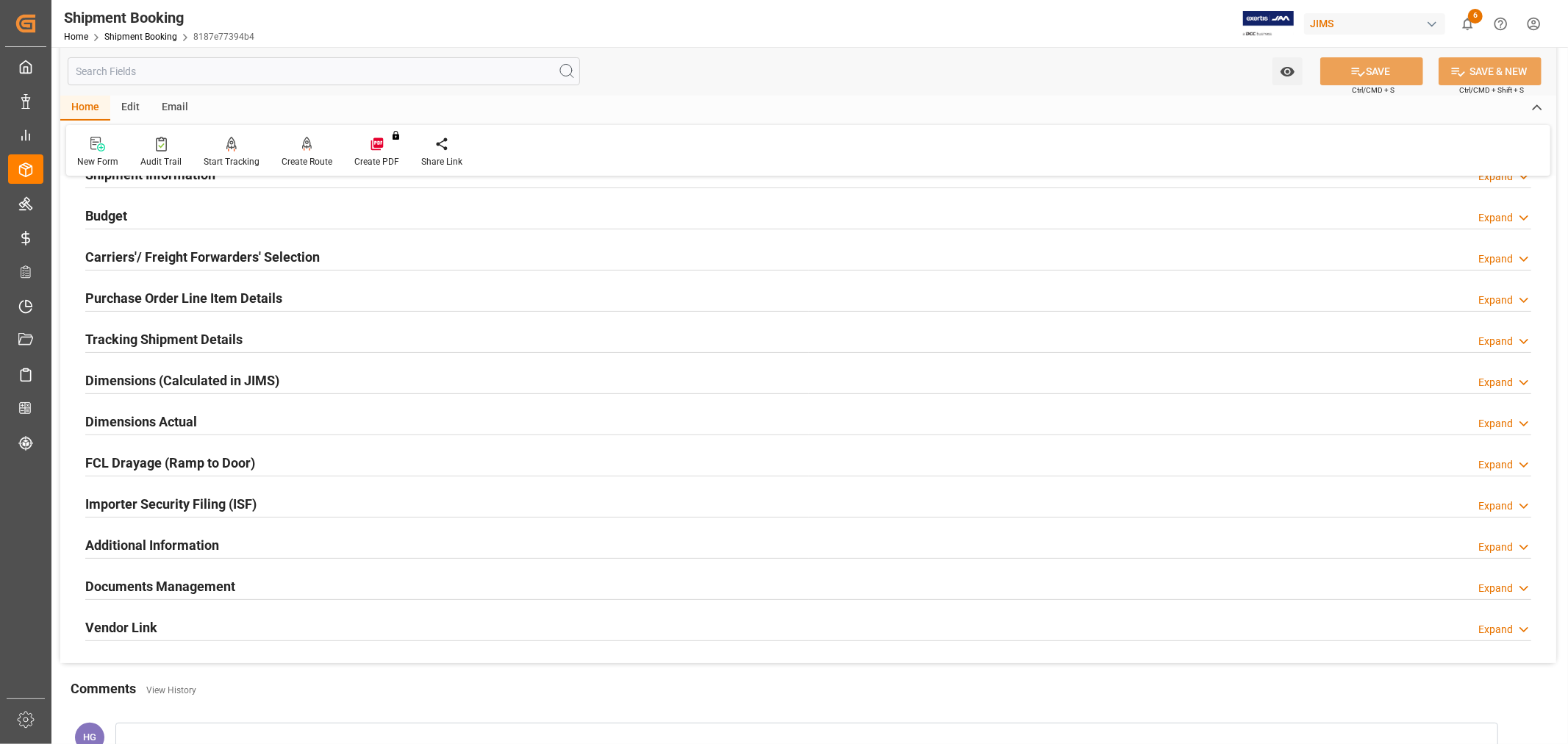
scroll to position [245, 0]
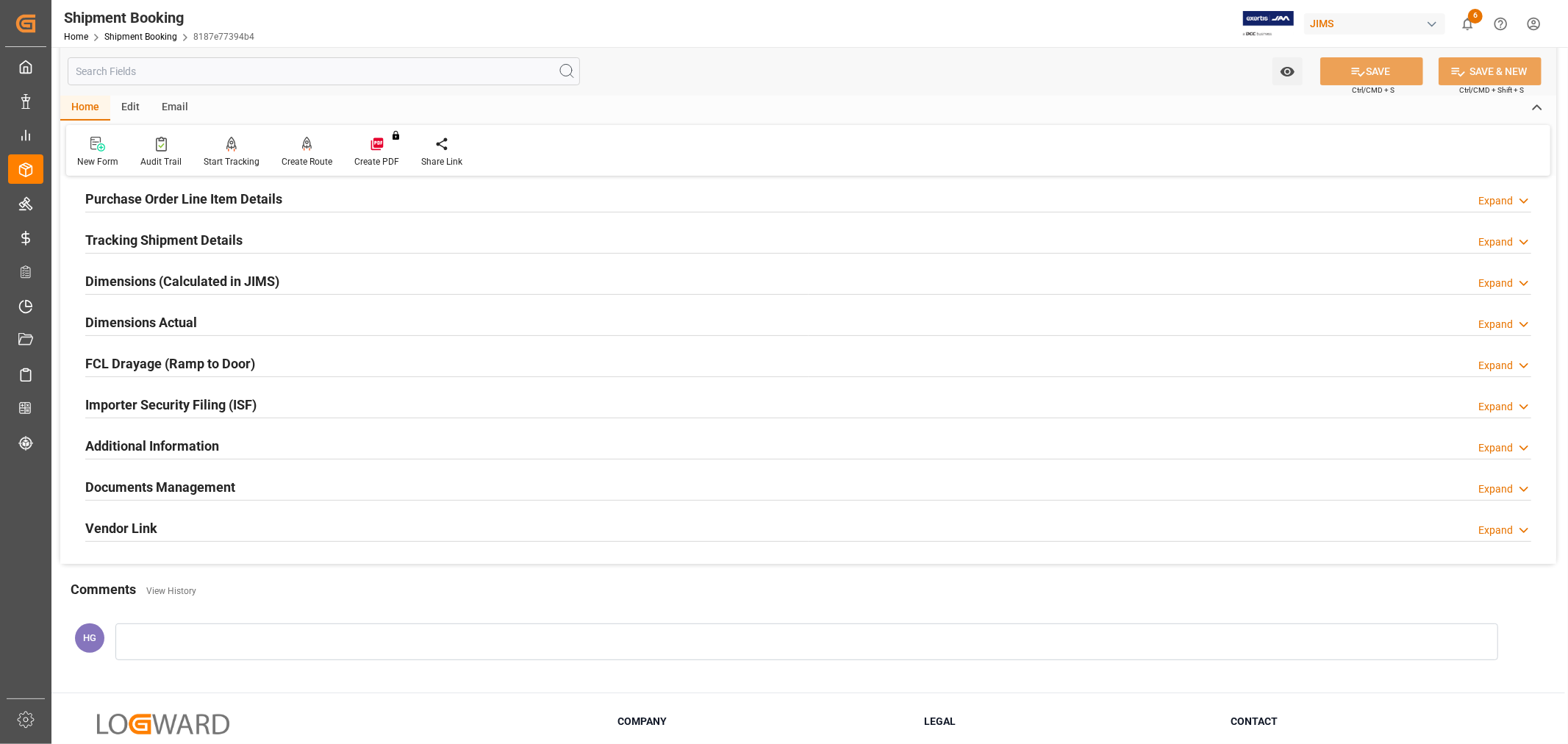
click at [215, 481] on h2 "Documents Management" at bounding box center [160, 487] width 150 height 20
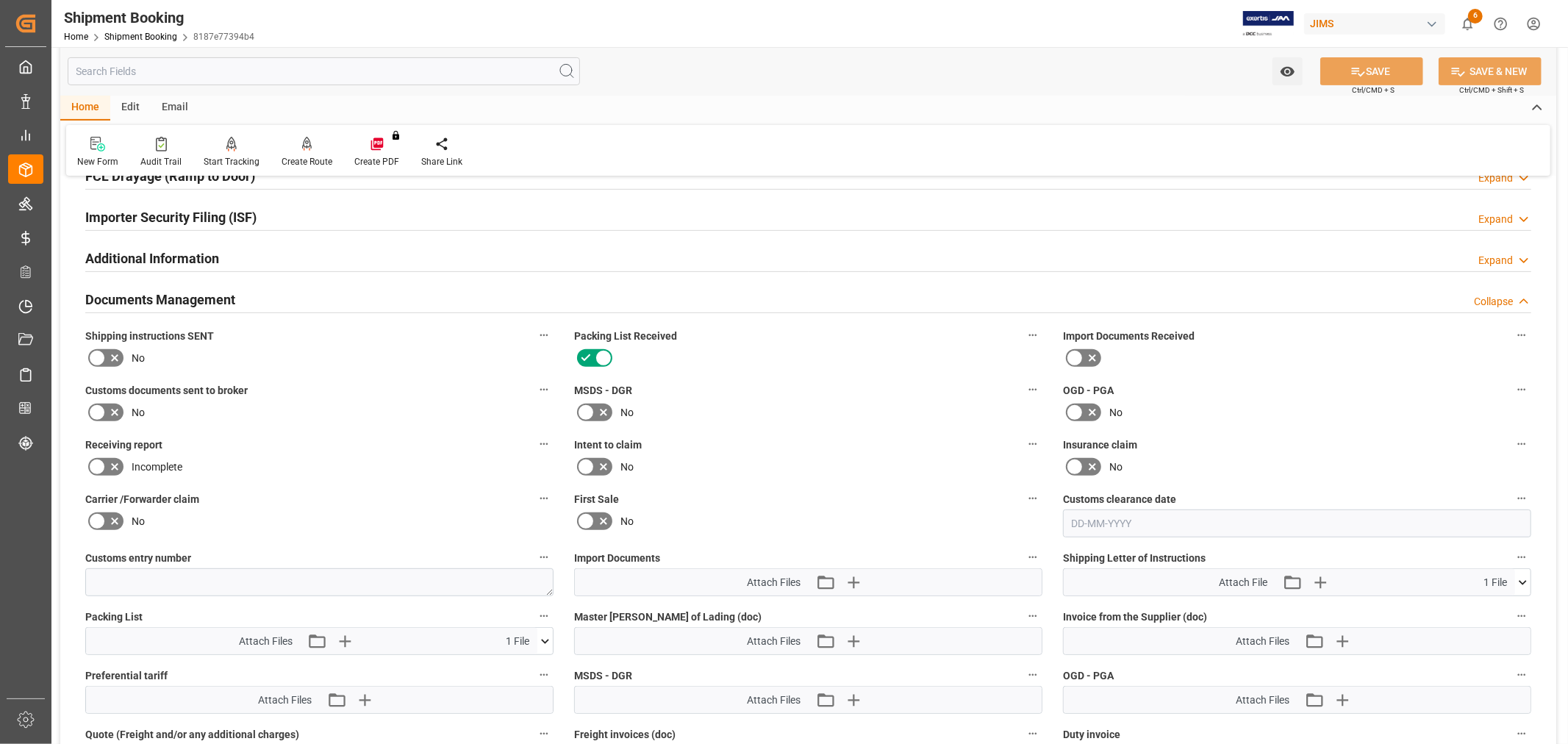
scroll to position [490, 0]
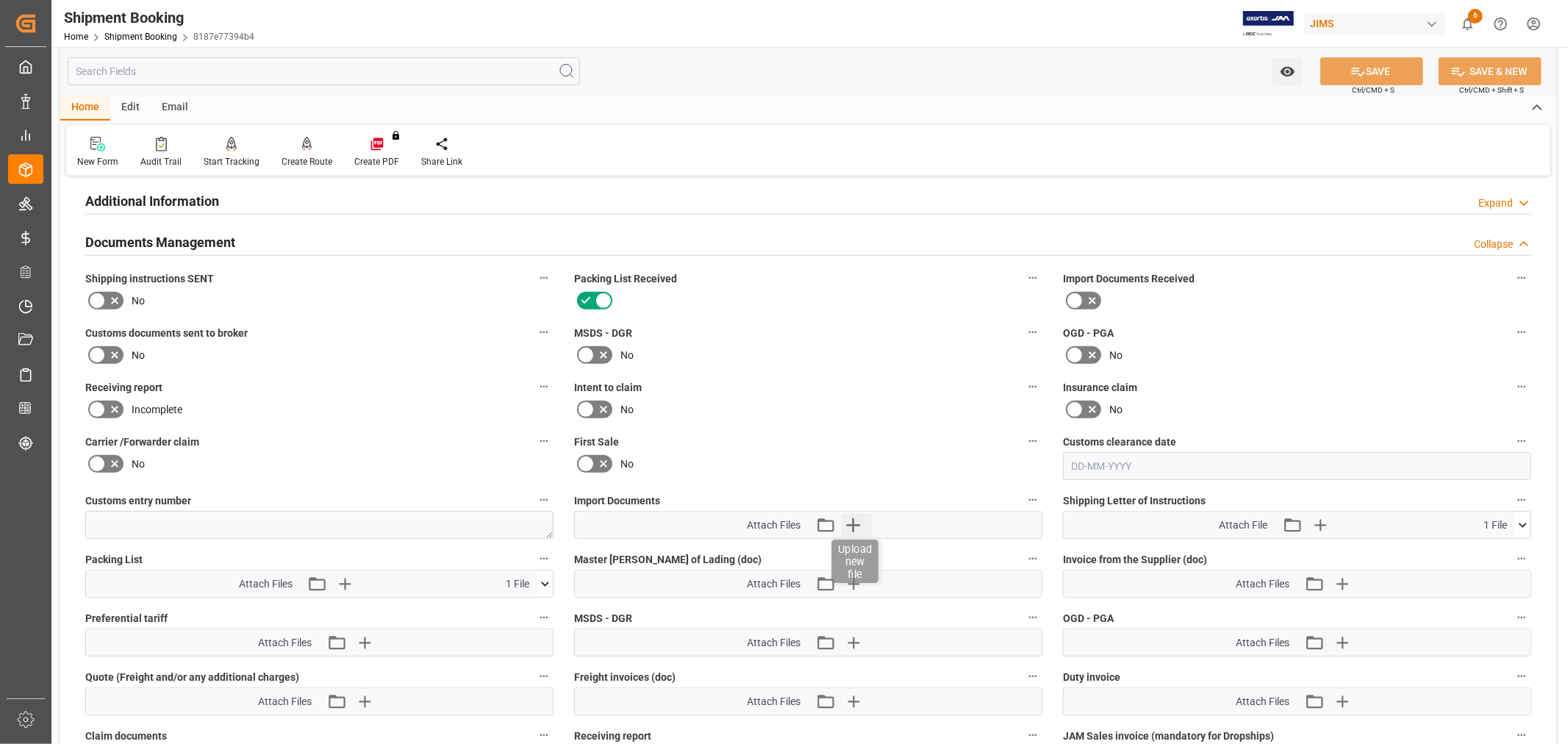
click at [848, 527] on icon "button" at bounding box center [852, 525] width 24 height 24
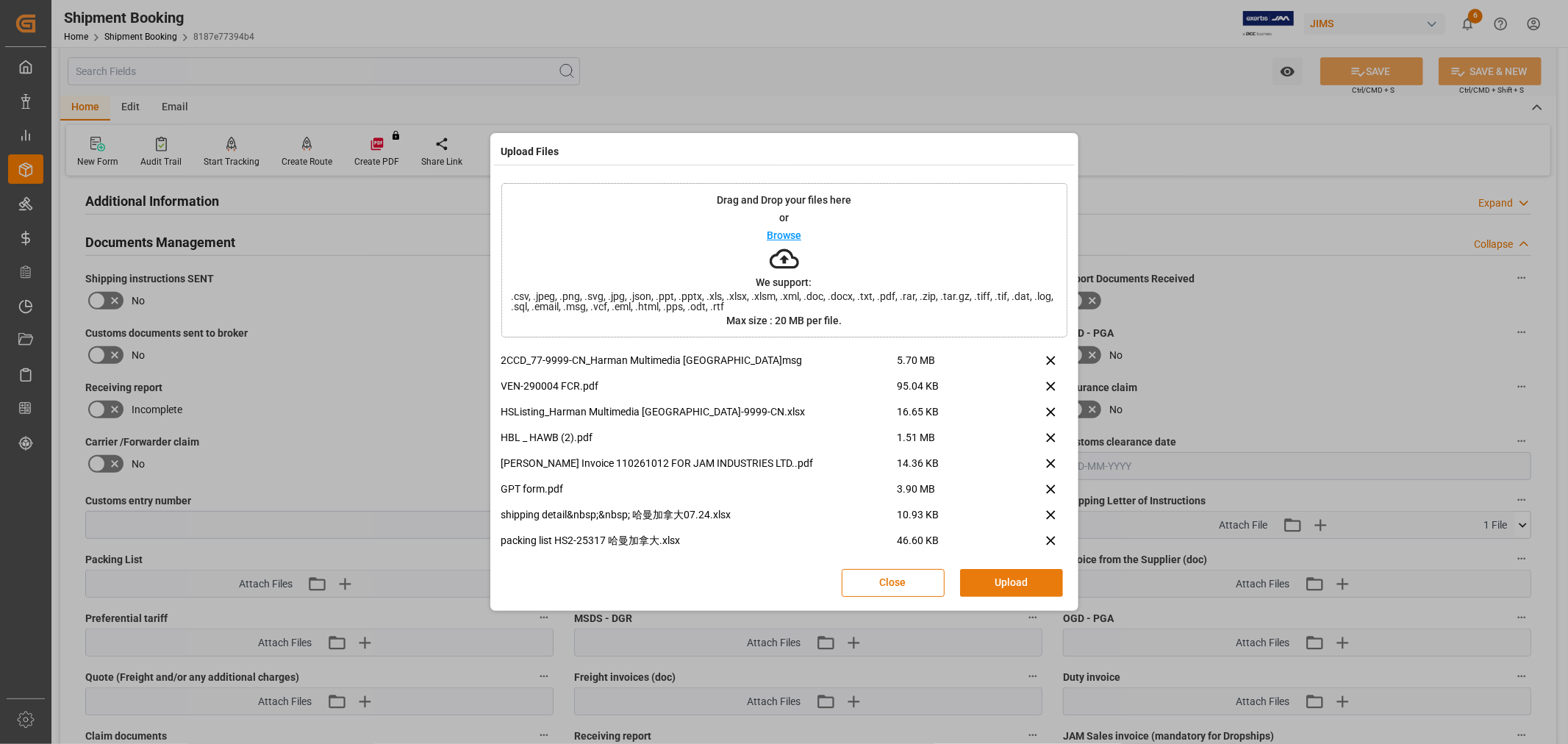
click at [1007, 576] on button "Upload" at bounding box center [1011, 583] width 103 height 28
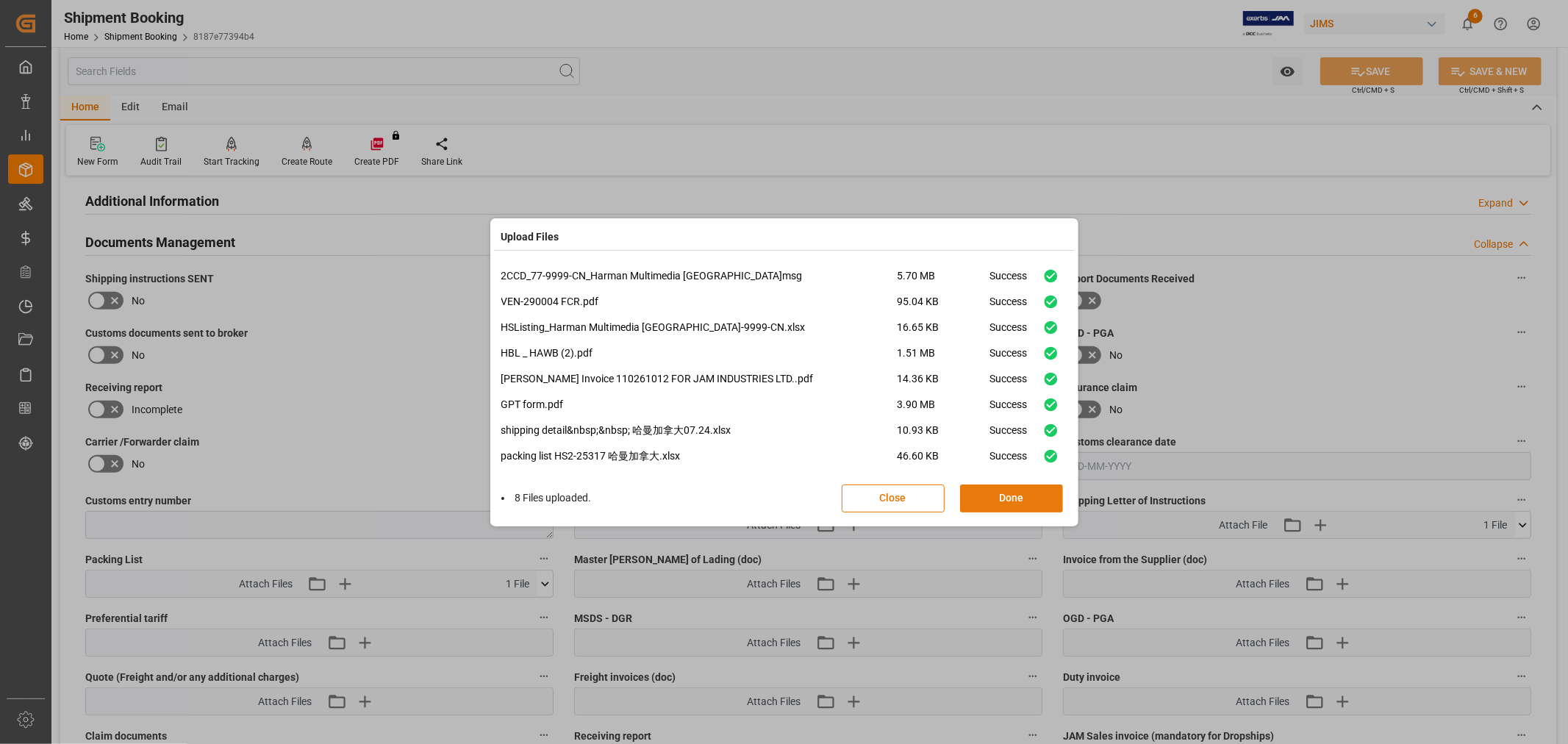
click at [998, 490] on button "Done" at bounding box center [1011, 498] width 103 height 28
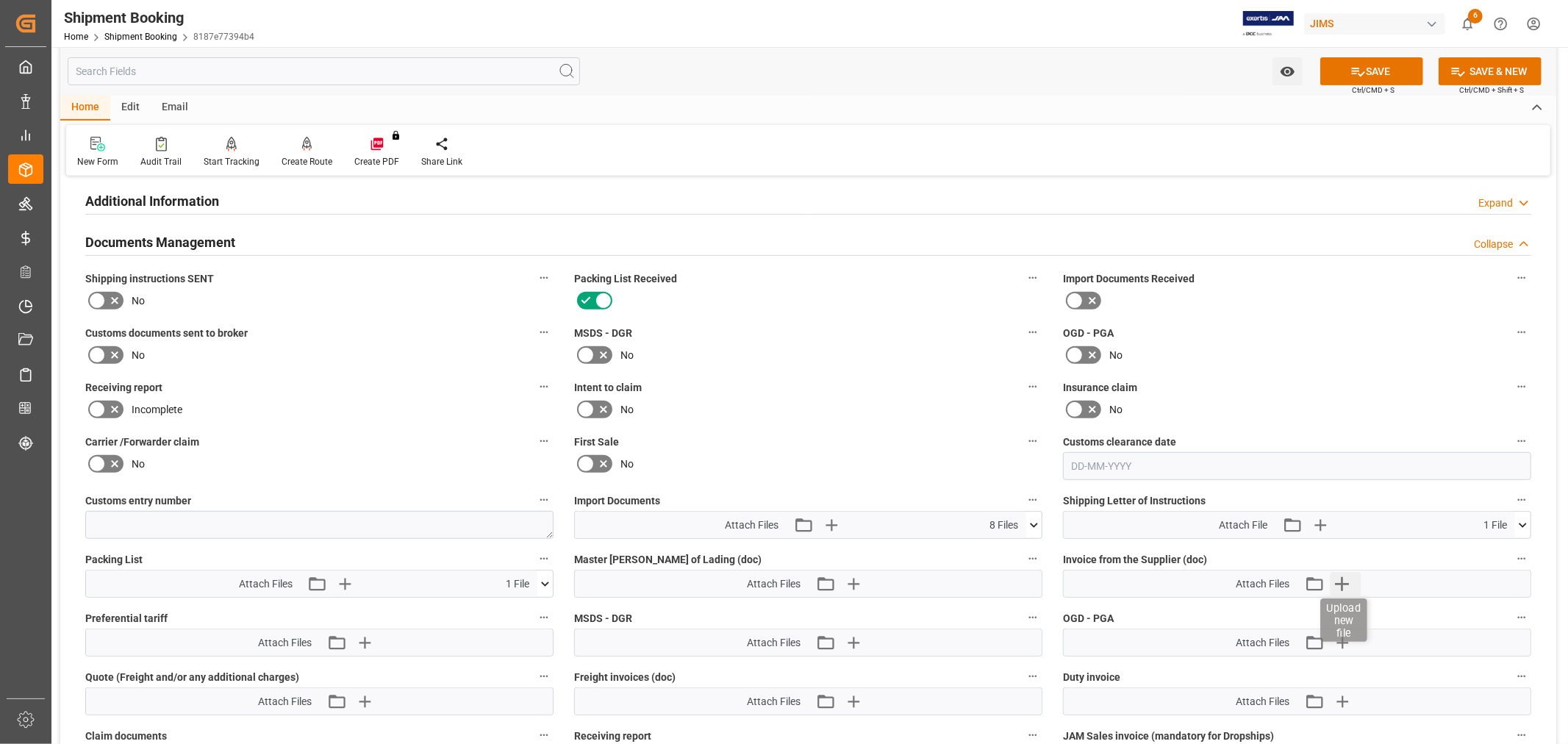
click at [1343, 578] on icon "button" at bounding box center [1341, 584] width 24 height 24
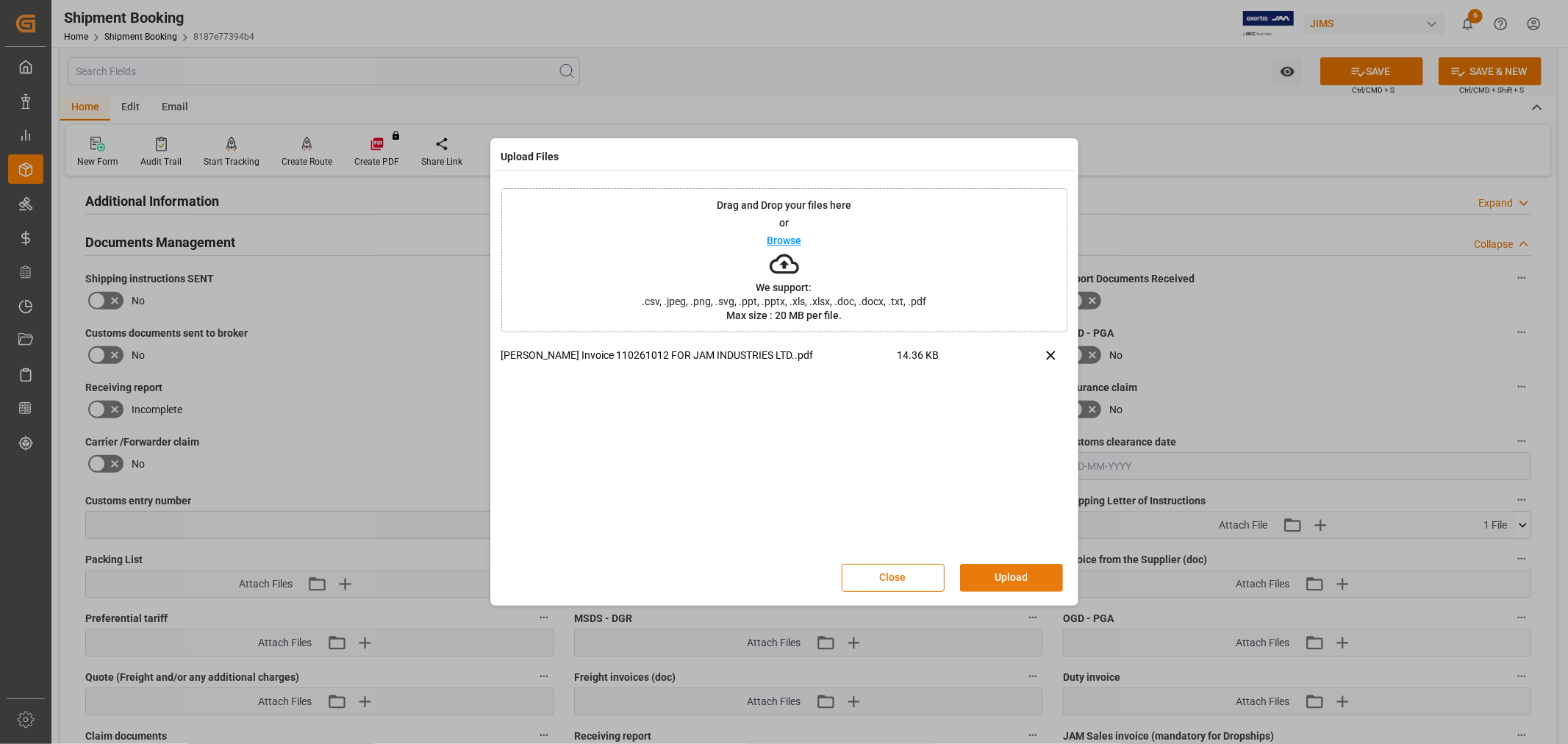
click at [1039, 571] on button "Upload" at bounding box center [1011, 578] width 103 height 28
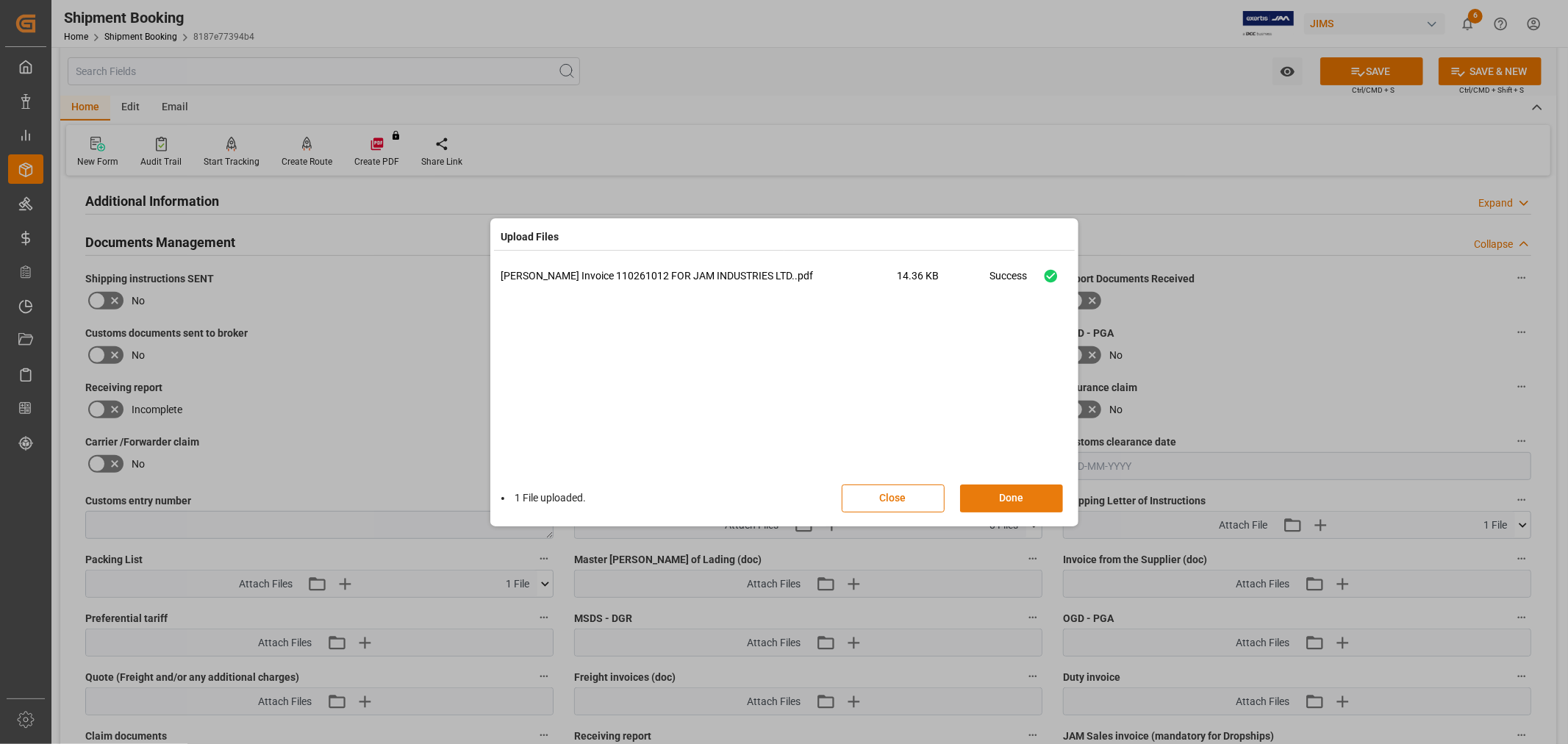
click at [986, 498] on button "Done" at bounding box center [1011, 498] width 103 height 28
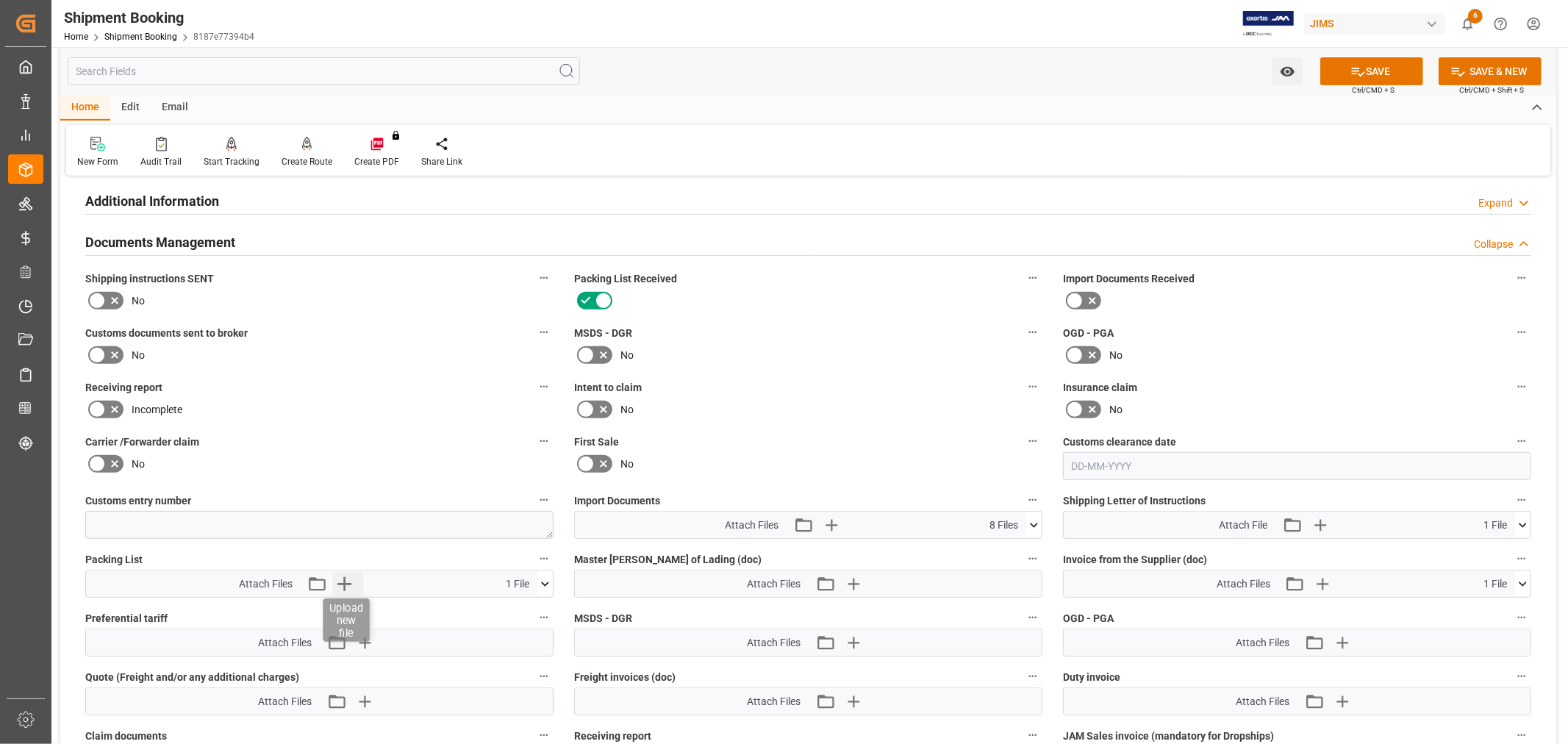
click at [346, 578] on icon "button" at bounding box center [344, 584] width 24 height 24
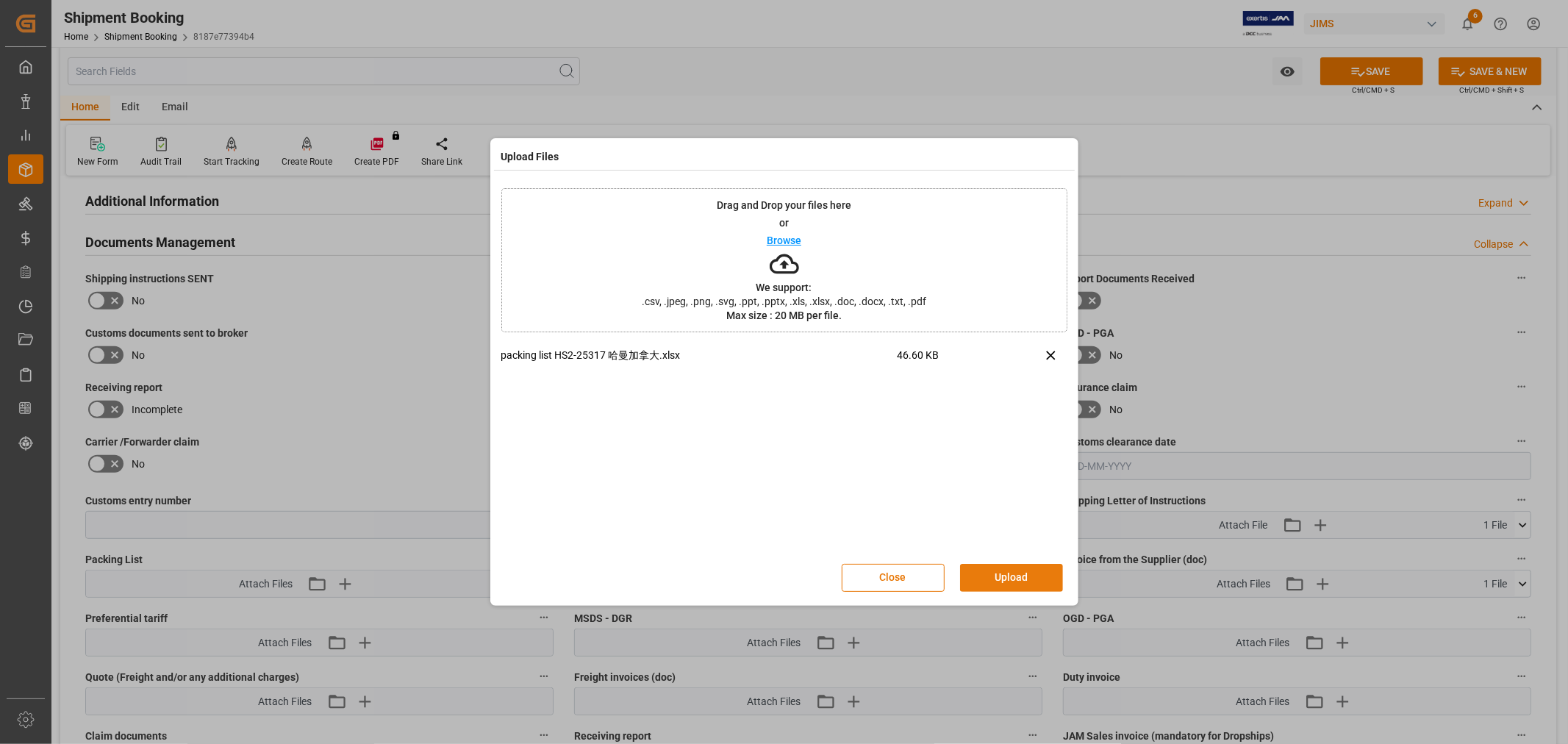
click at [1001, 568] on button "Upload" at bounding box center [1011, 578] width 103 height 28
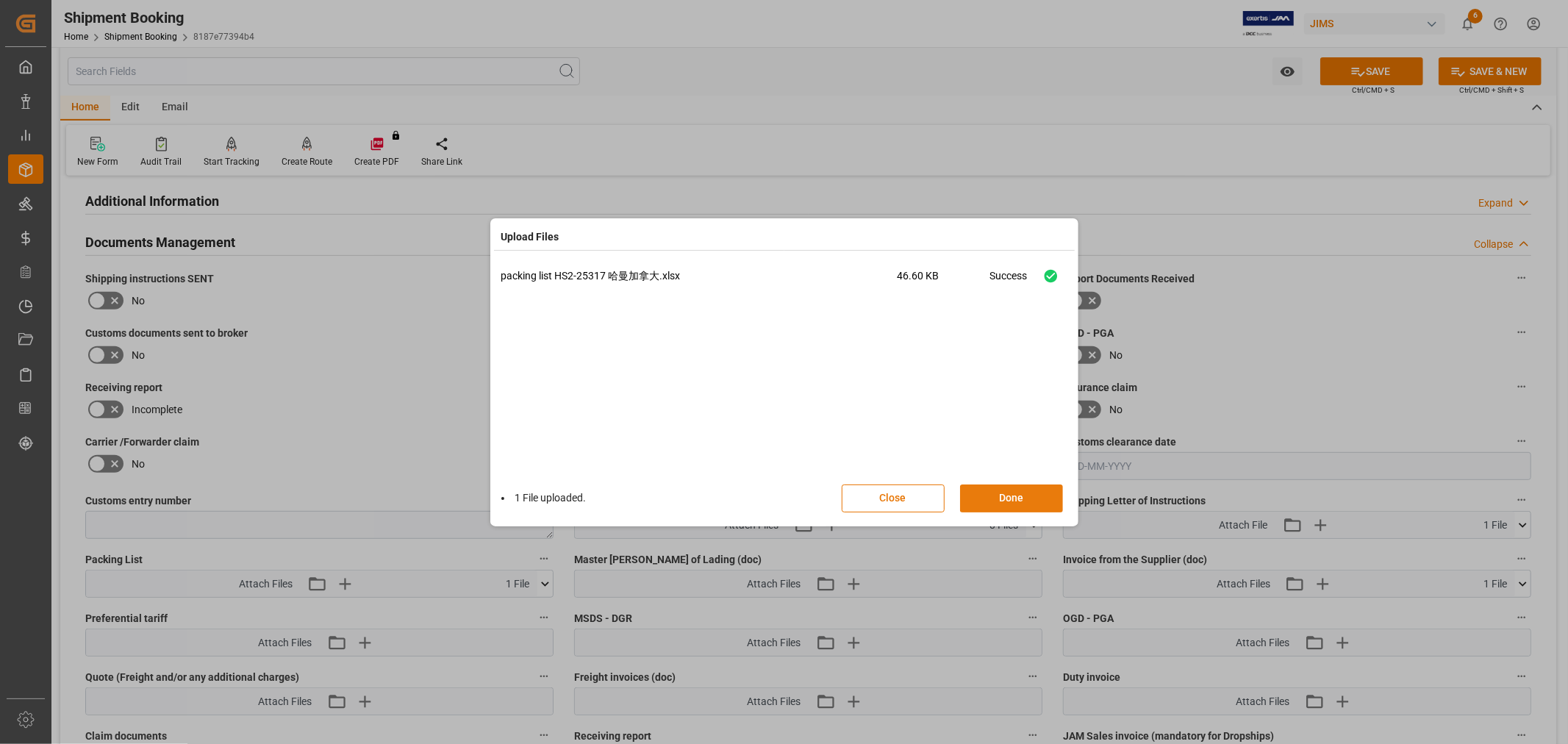
click at [994, 495] on button "Done" at bounding box center [1011, 498] width 103 height 28
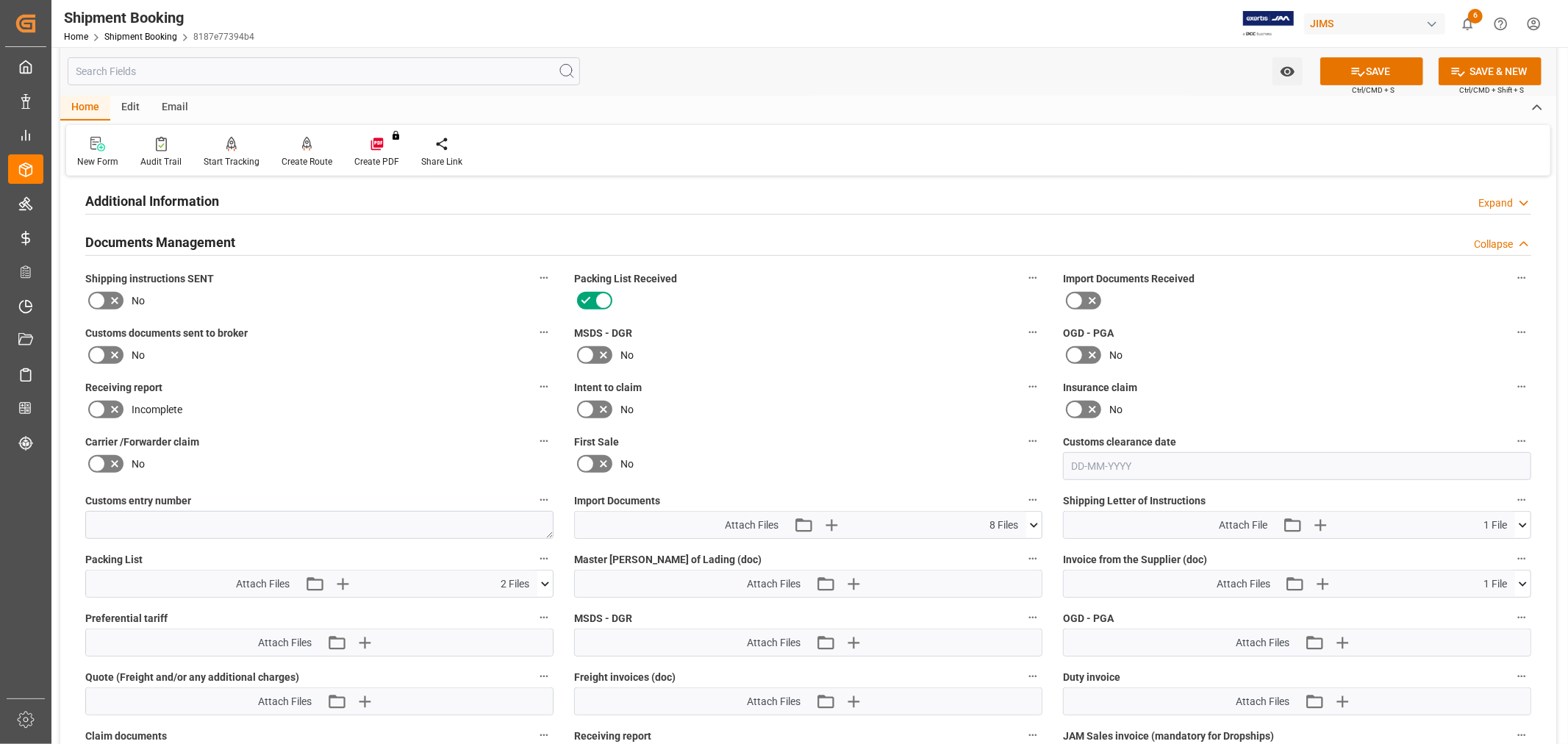
click at [106, 353] on icon at bounding box center [115, 355] width 18 height 18
click at [0, 0] on input "checkbox" at bounding box center [0, 0] width 0 height 0
click at [1345, 68] on button "SAVE" at bounding box center [1371, 71] width 103 height 28
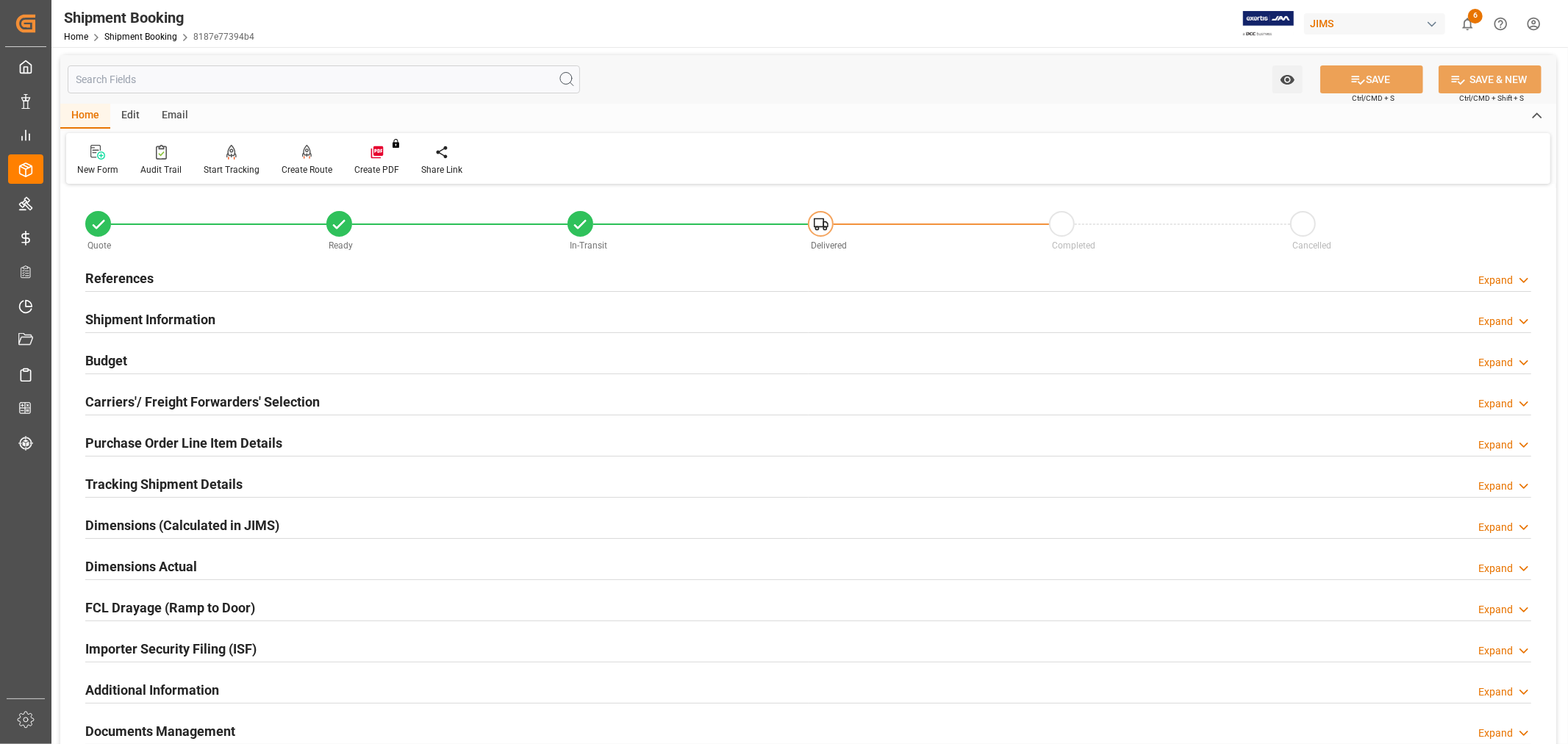
scroll to position [0, 0]
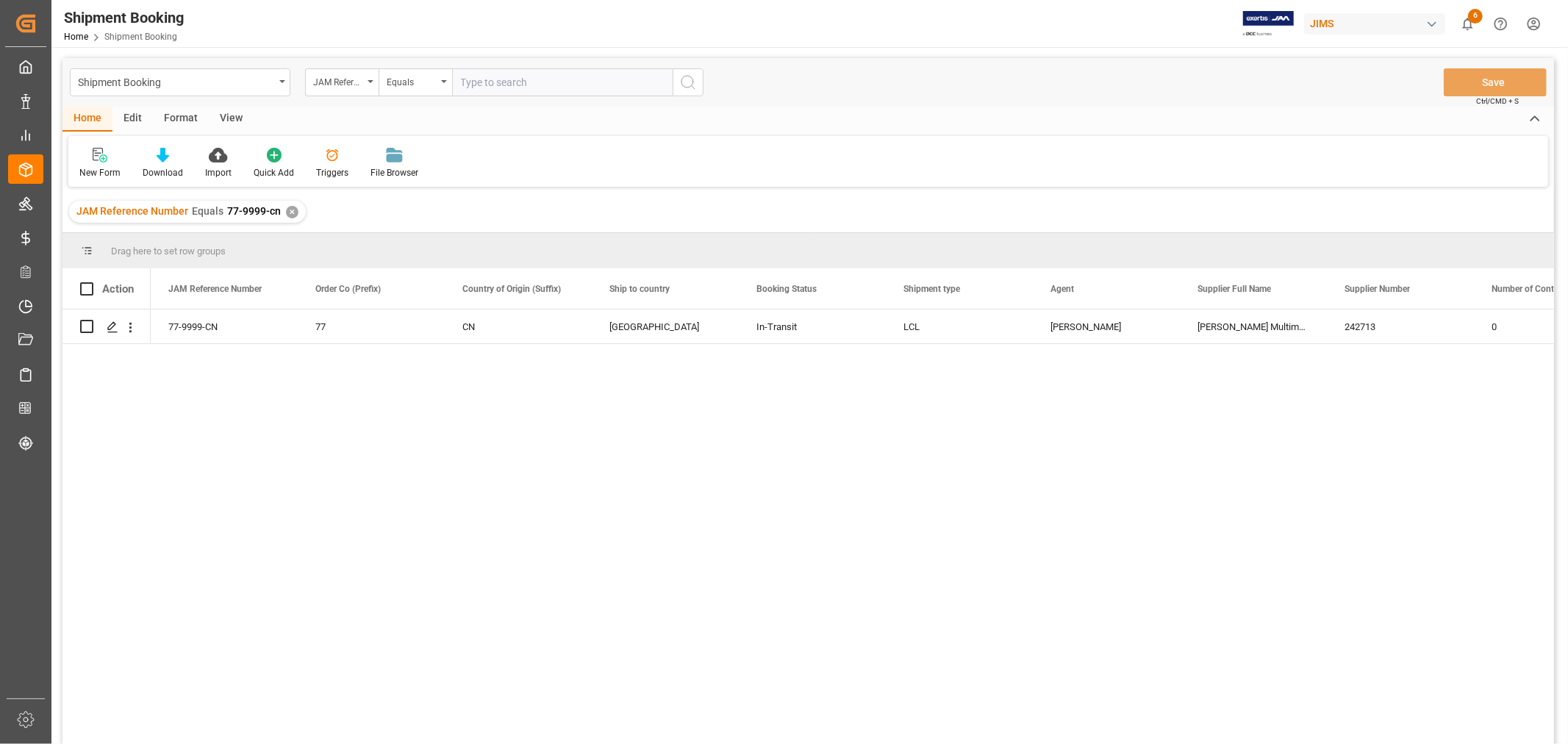
click at [228, 118] on div "View" at bounding box center [231, 119] width 45 height 25
click at [91, 156] on icon at bounding box center [94, 155] width 15 height 15
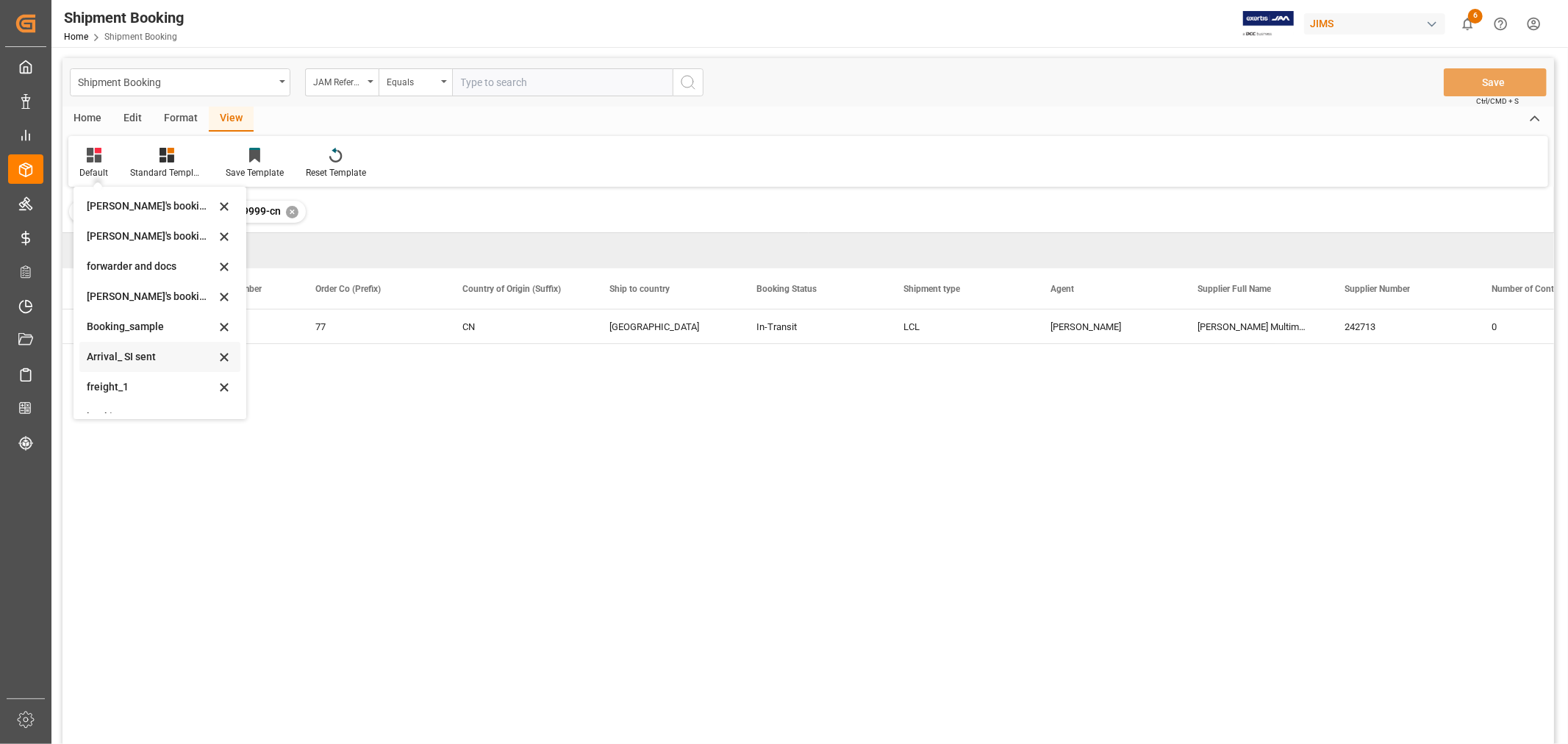
scroll to position [141, 0]
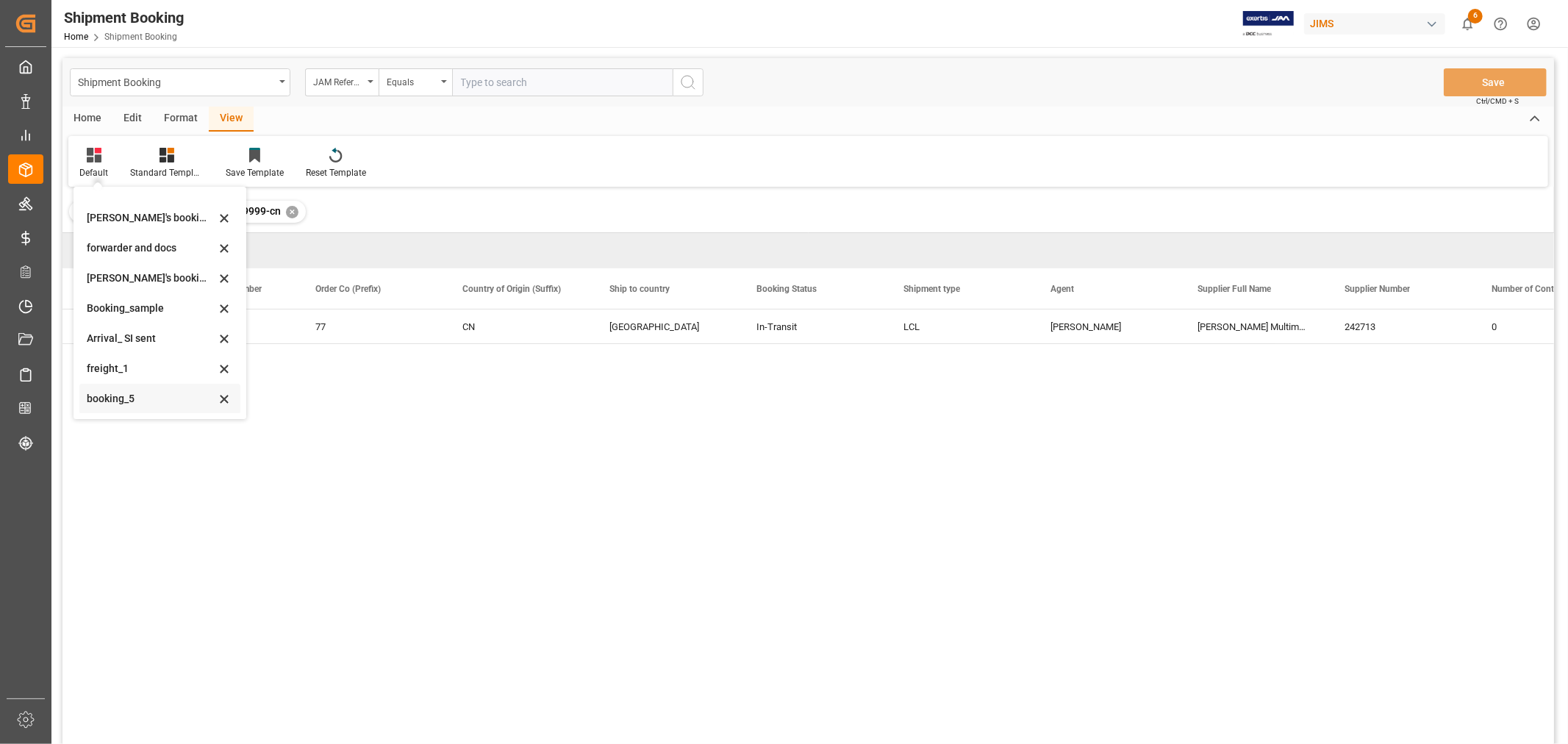
click at [135, 397] on div "booking_5" at bounding box center [151, 399] width 129 height 15
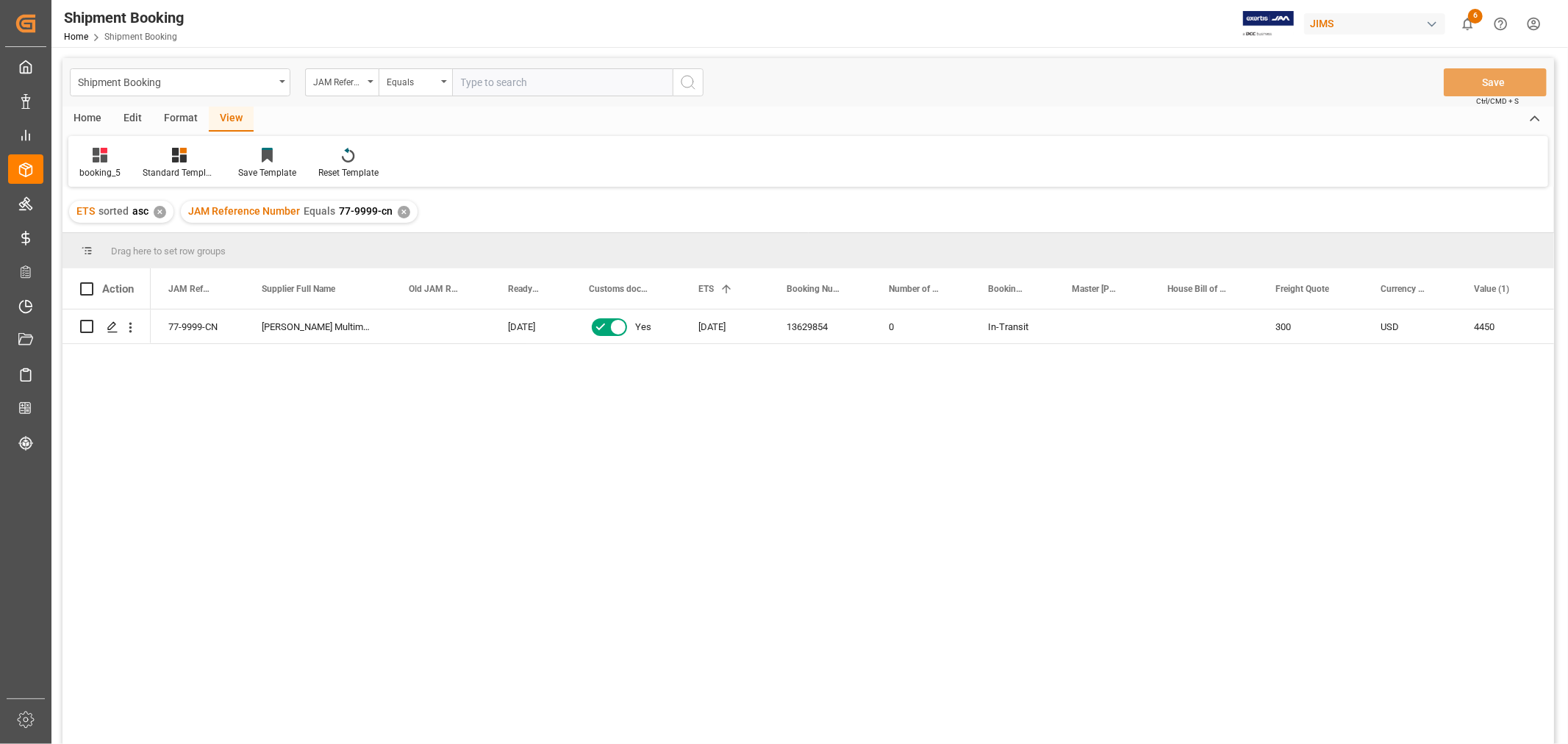
click at [398, 211] on div "✕" at bounding box center [404, 212] width 12 height 12
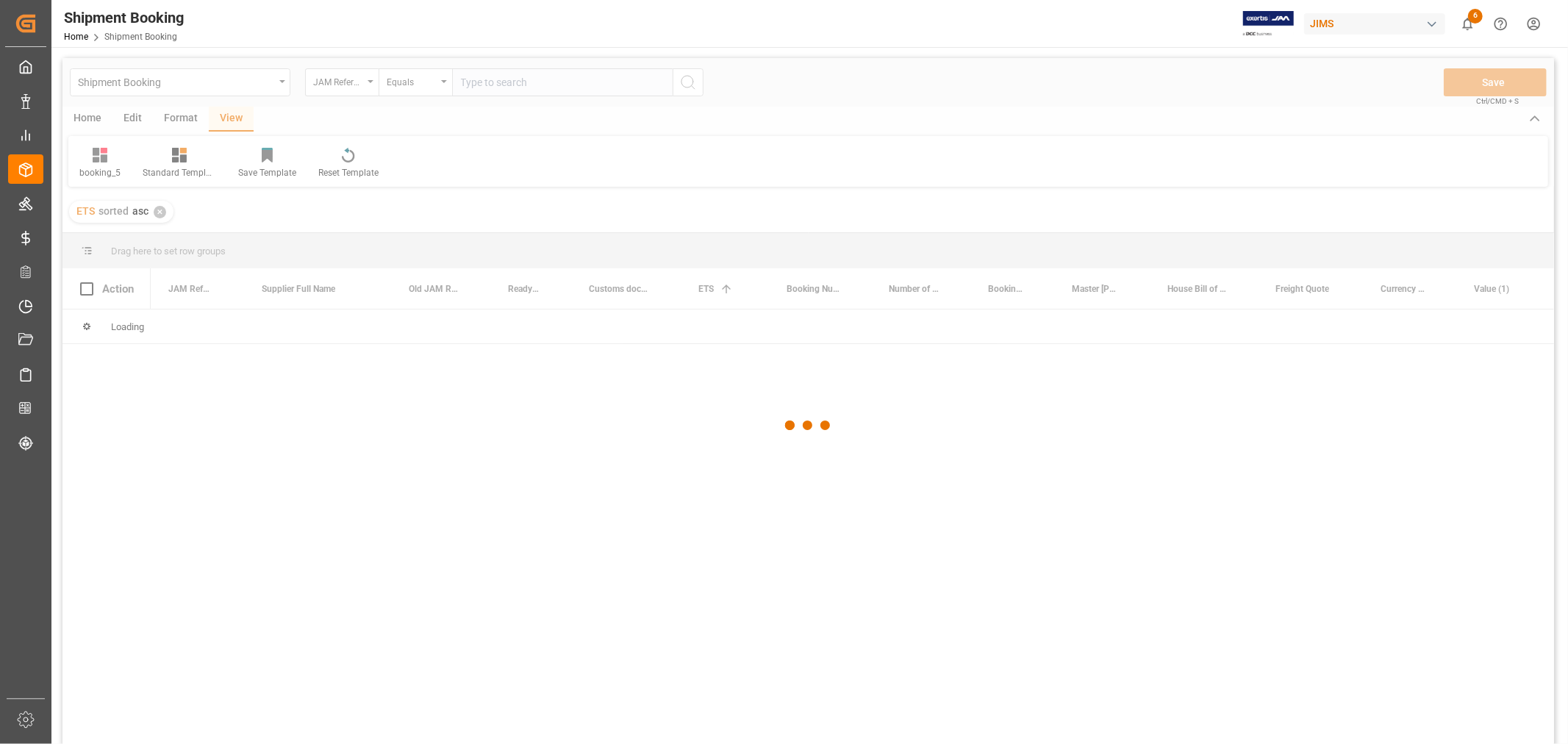
click at [490, 79] on div at bounding box center [808, 425] width 1492 height 735
click at [489, 78] on div at bounding box center [808, 425] width 1492 height 735
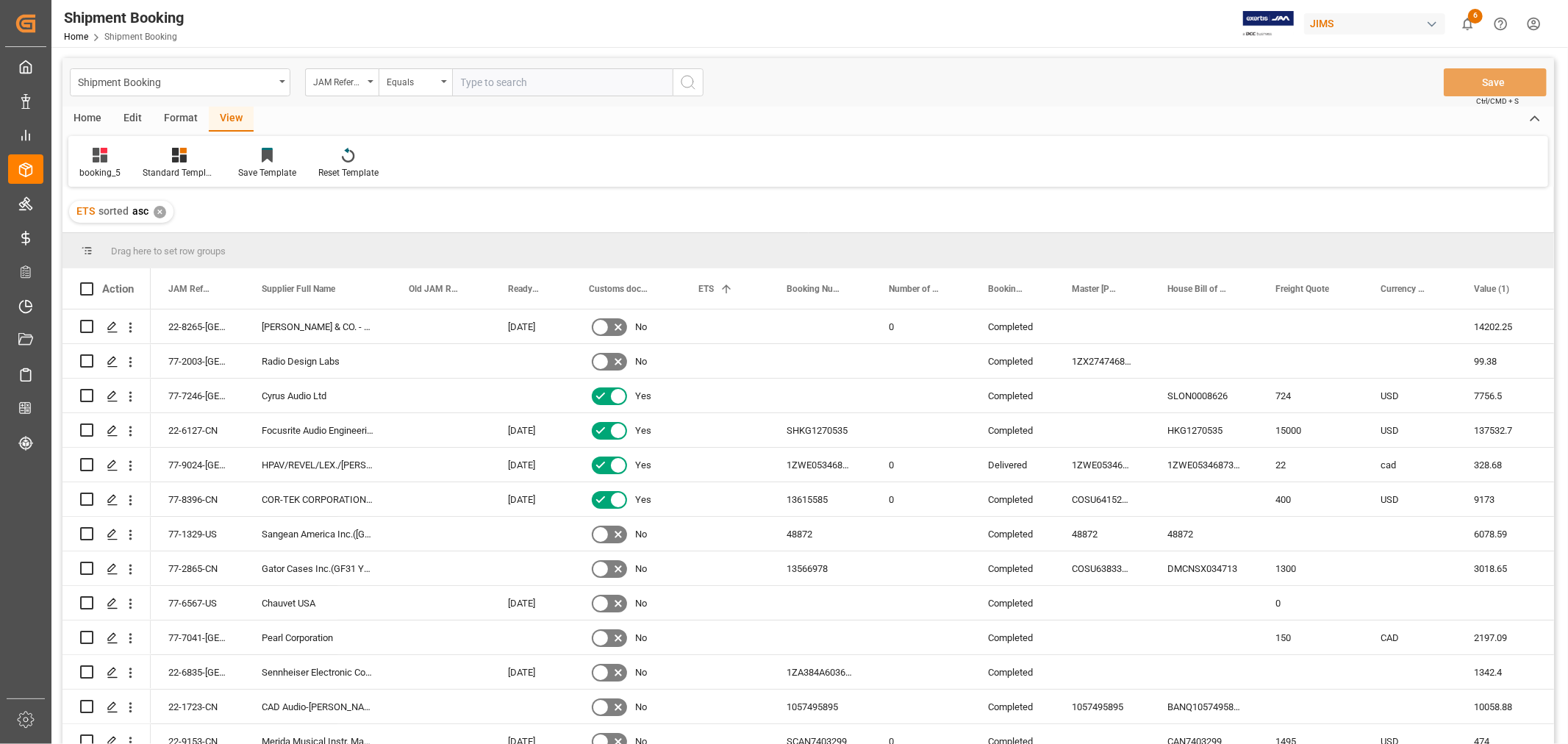
click at [483, 80] on input "text" at bounding box center [562, 82] width 221 height 28
type input "77-9993-cn"
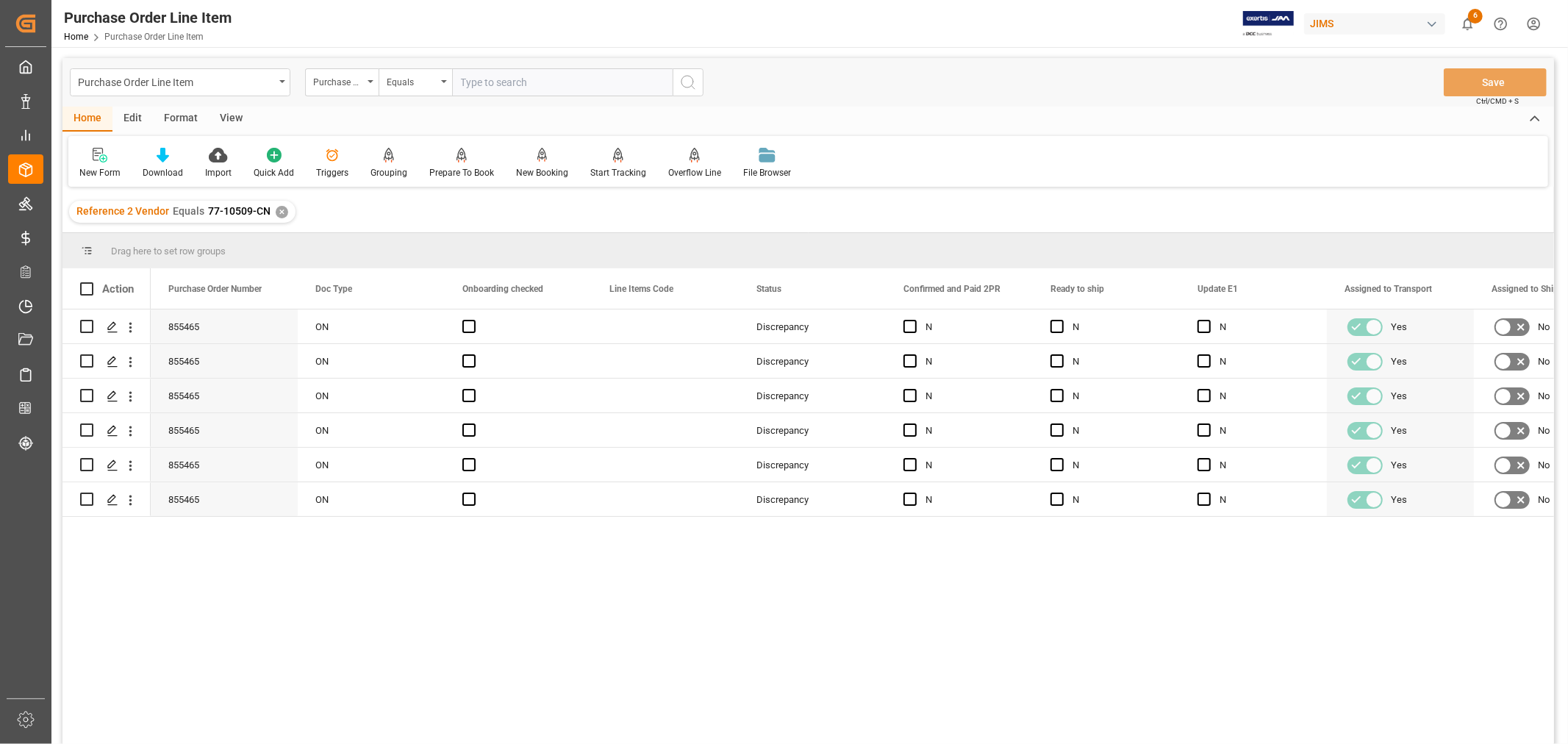
click at [276, 209] on div "✕" at bounding box center [282, 212] width 12 height 12
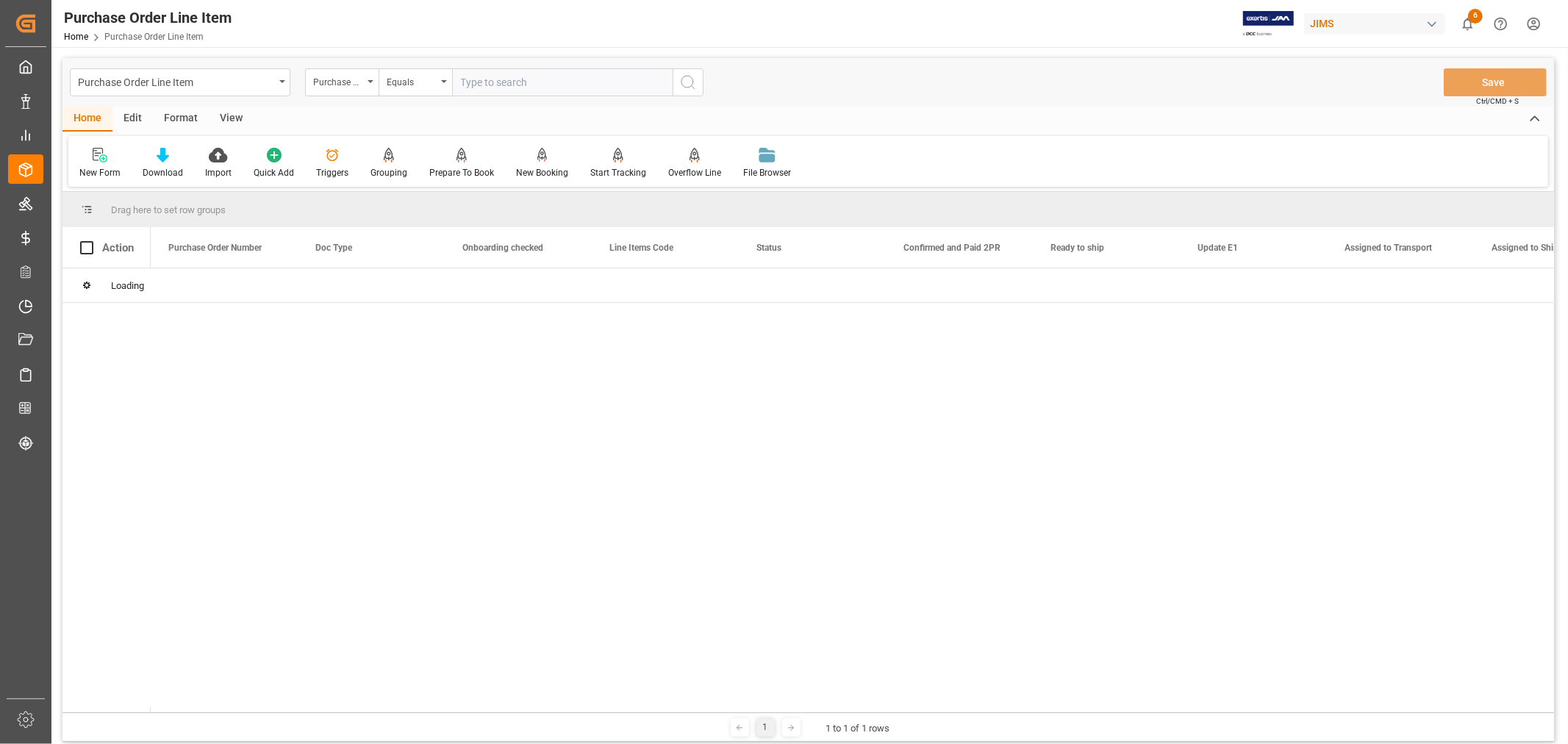
click at [487, 83] on input "text" at bounding box center [562, 82] width 221 height 28
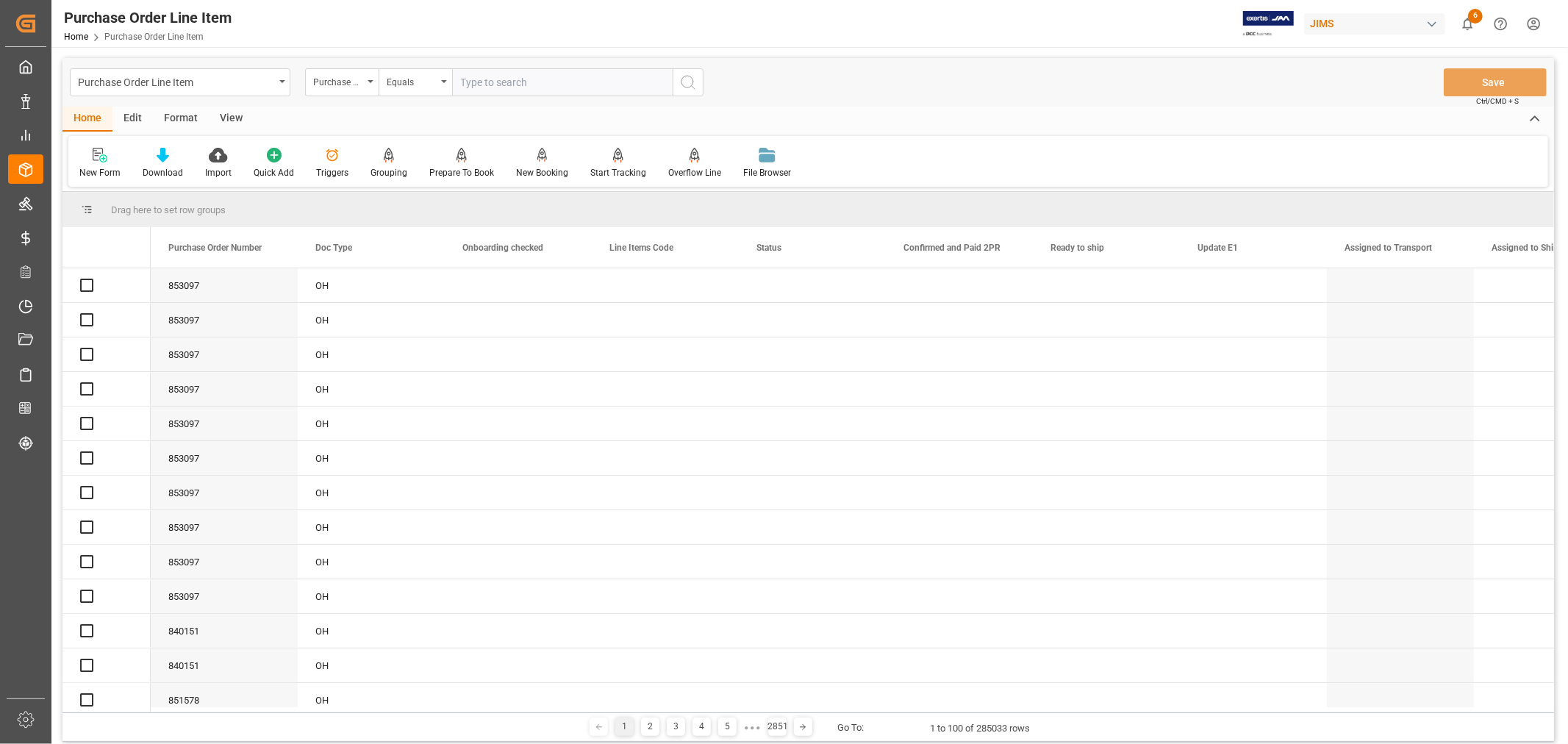
click at [487, 83] on input "text" at bounding box center [562, 82] width 221 height 28
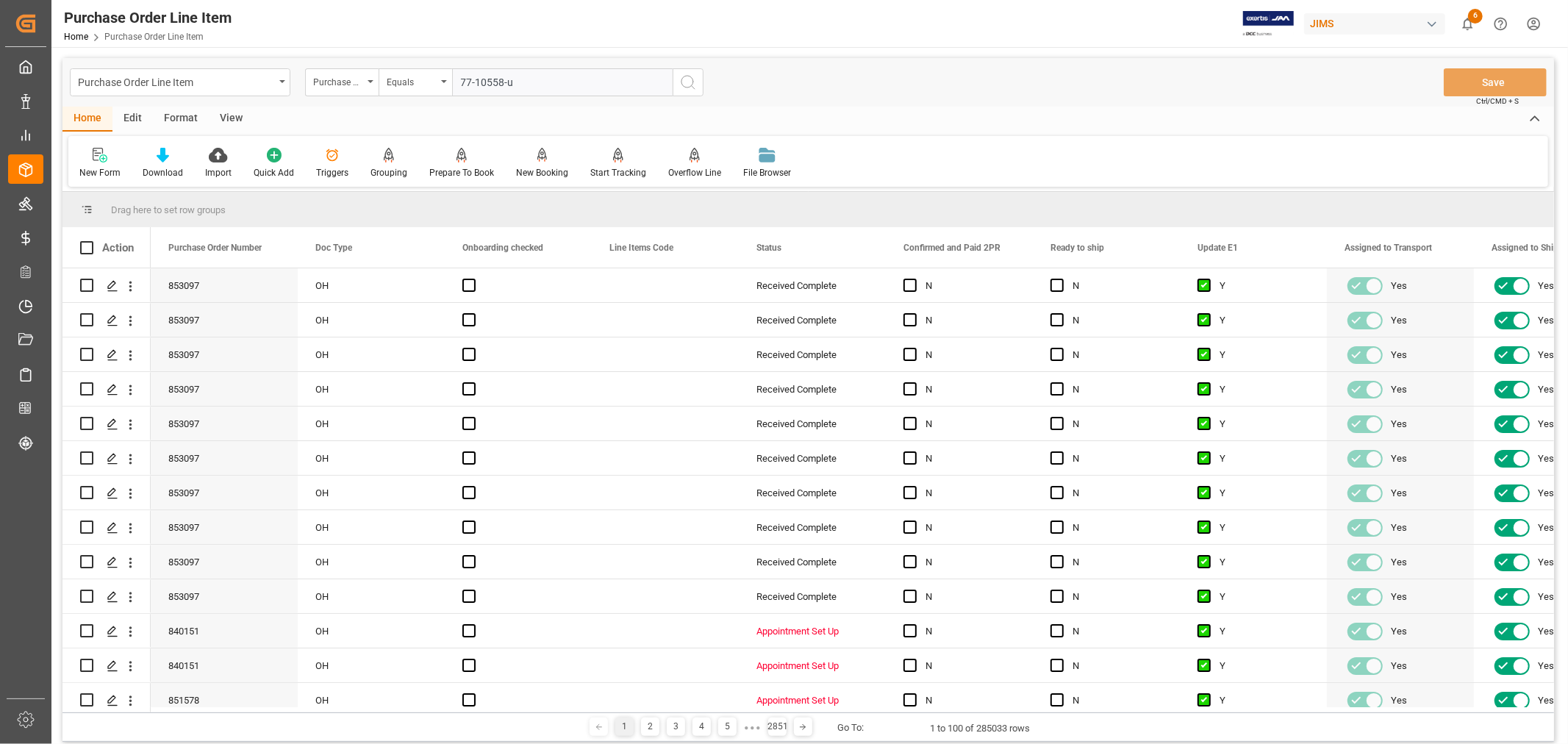
type input "77-10558-us"
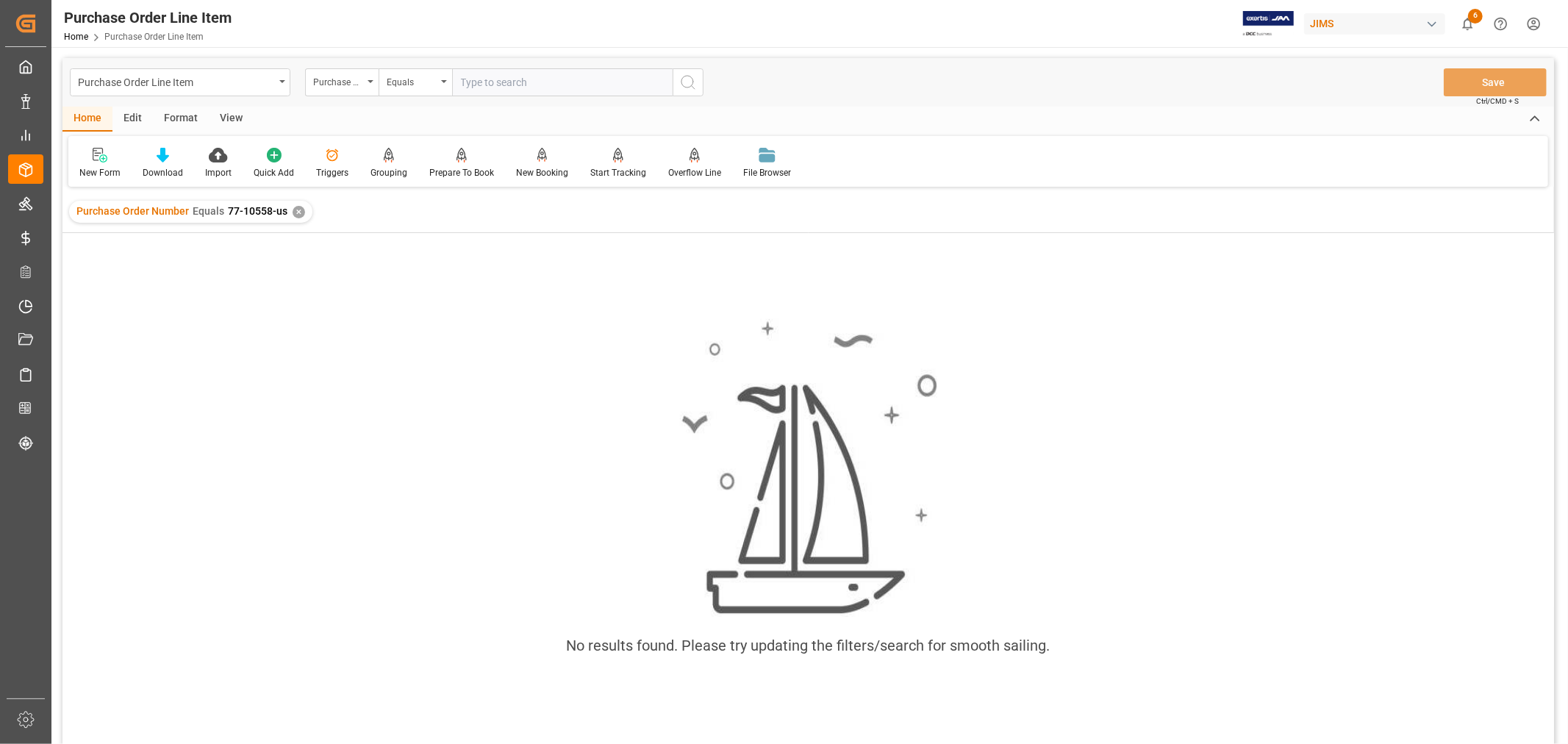
click at [294, 215] on div "✕" at bounding box center [299, 212] width 12 height 12
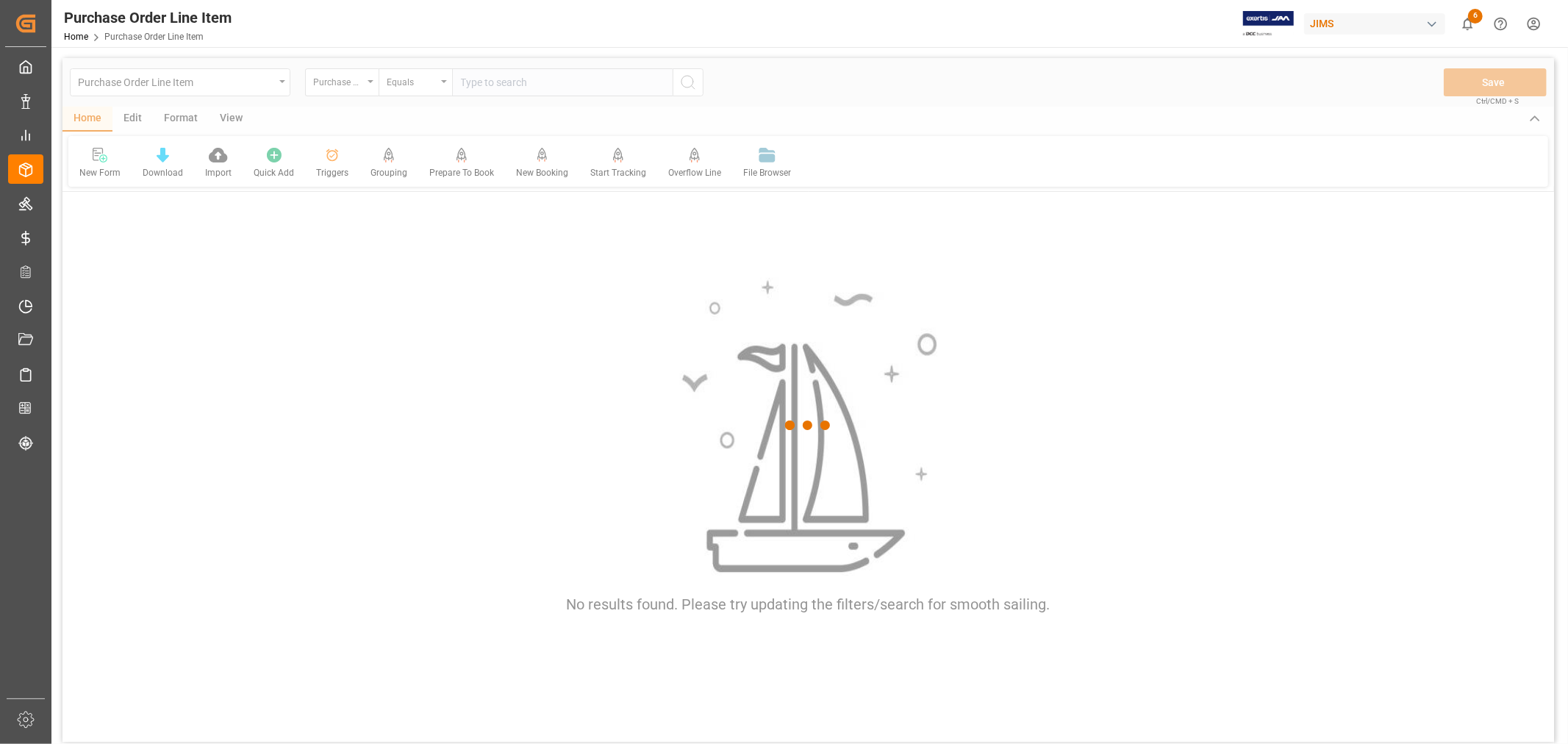
click at [343, 81] on div at bounding box center [808, 425] width 1492 height 735
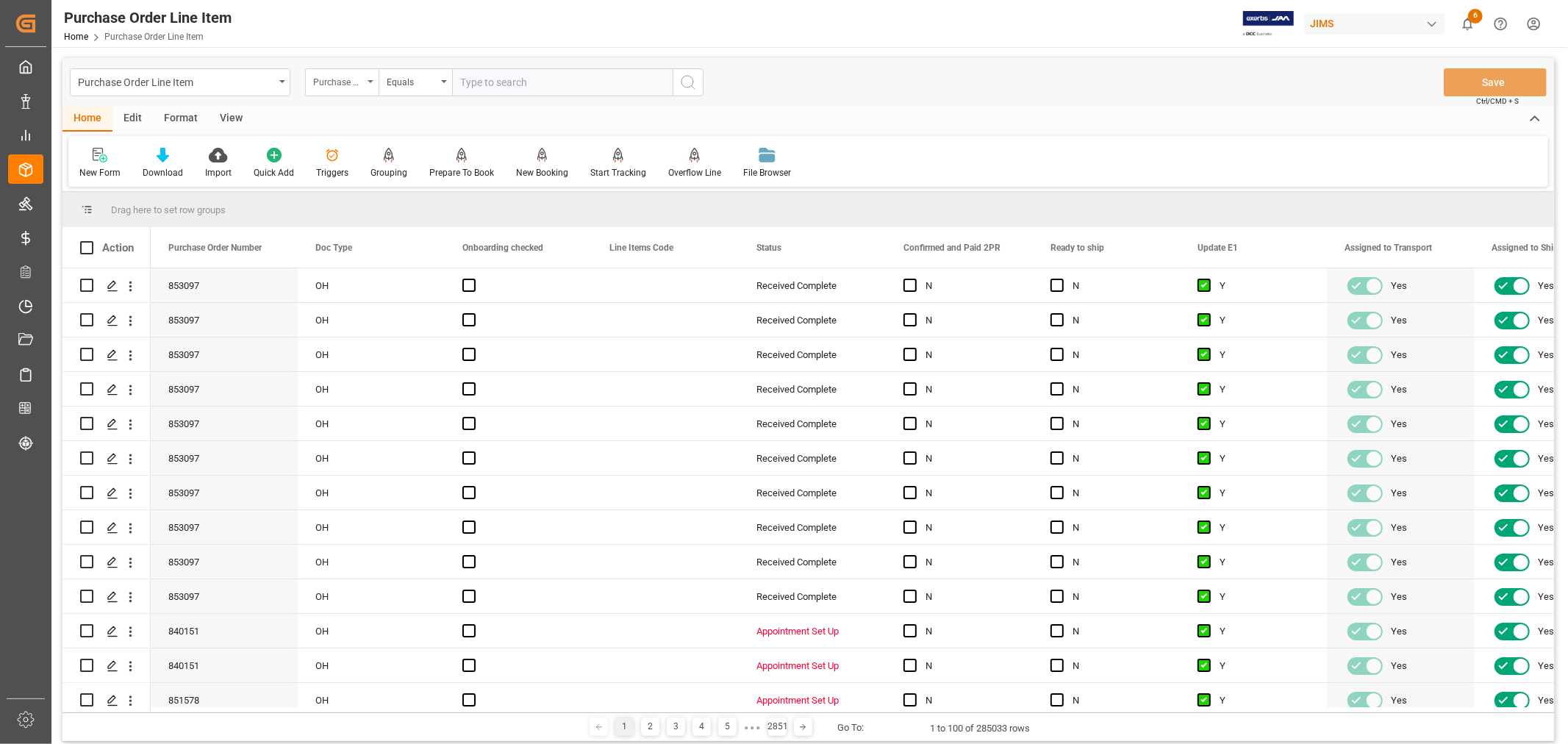
click at [347, 87] on div "Purchase Order Number" at bounding box center [338, 81] width 50 height 17
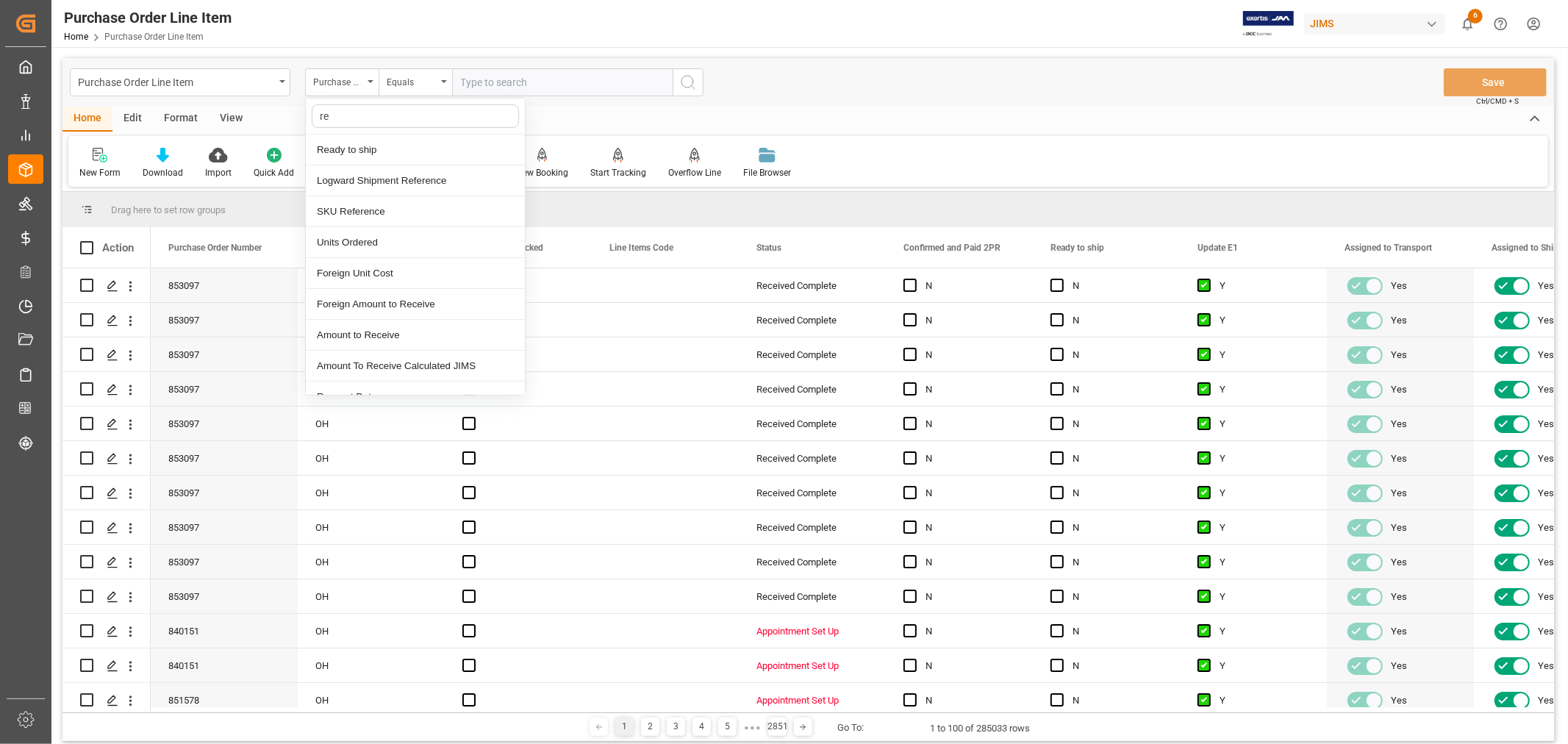
type input "ref"
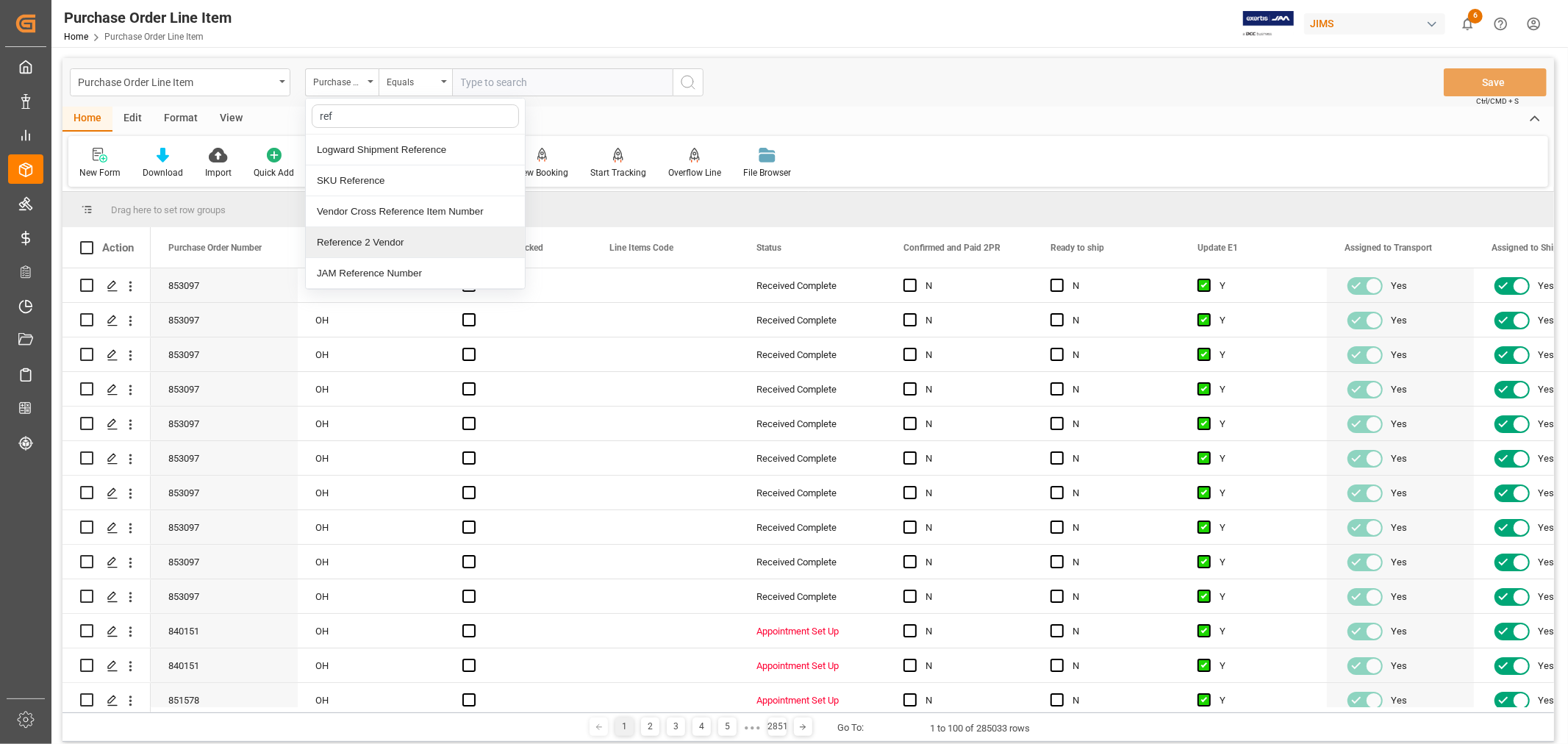
click at [377, 234] on div "Reference 2 Vendor" at bounding box center [415, 243] width 219 height 31
click at [483, 75] on input "text" at bounding box center [562, 82] width 221 height 28
click at [574, 78] on input "text" at bounding box center [562, 82] width 221 height 28
paste input "JAM REF# 77-10052-SE FedEx # 882794562853 Ticket C-199520967 Ref-57876"
type input "JAM REF# 77-10052-SE FedEx # 882794562853 Ticket C-199520967 Ref-57876"
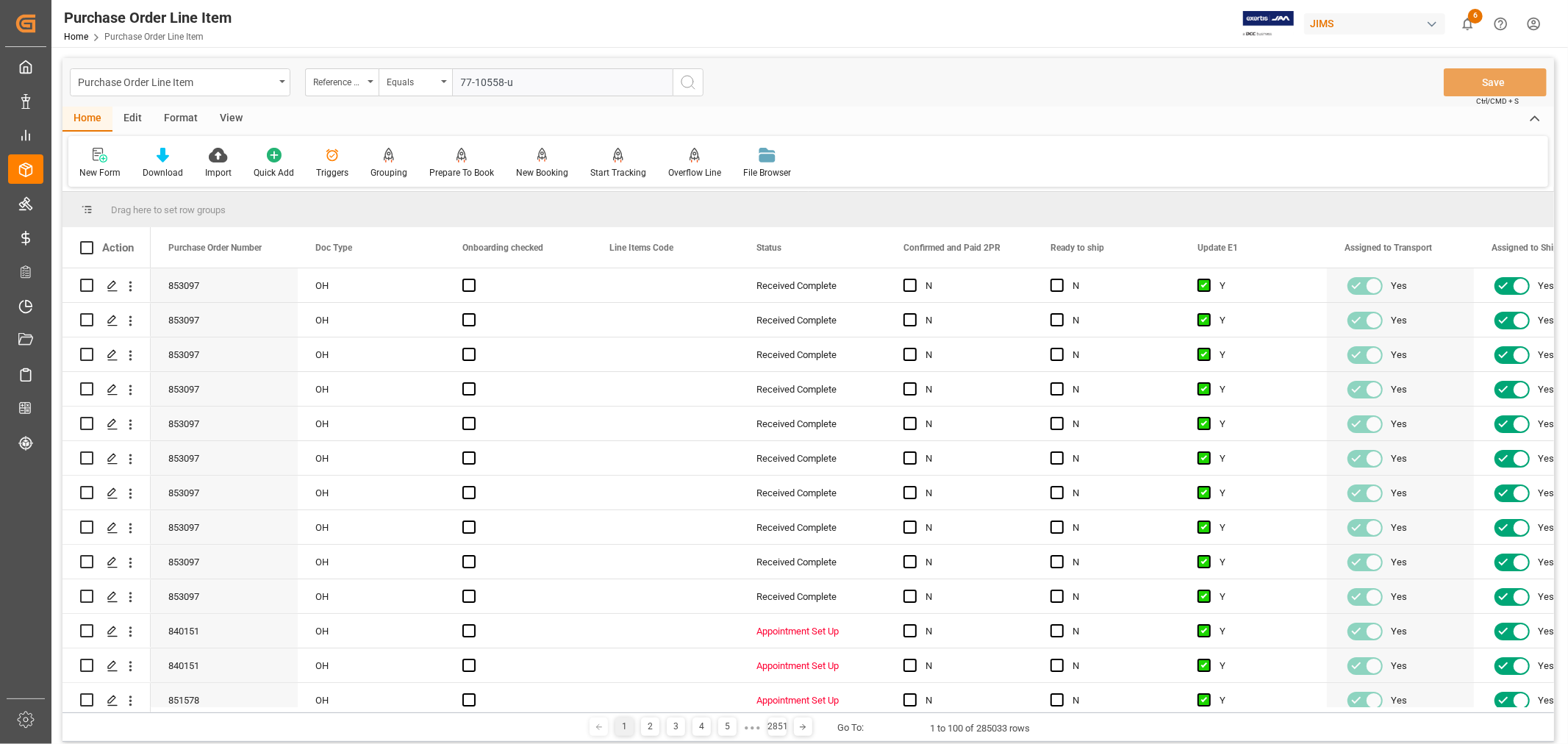
type input "77-10558-us"
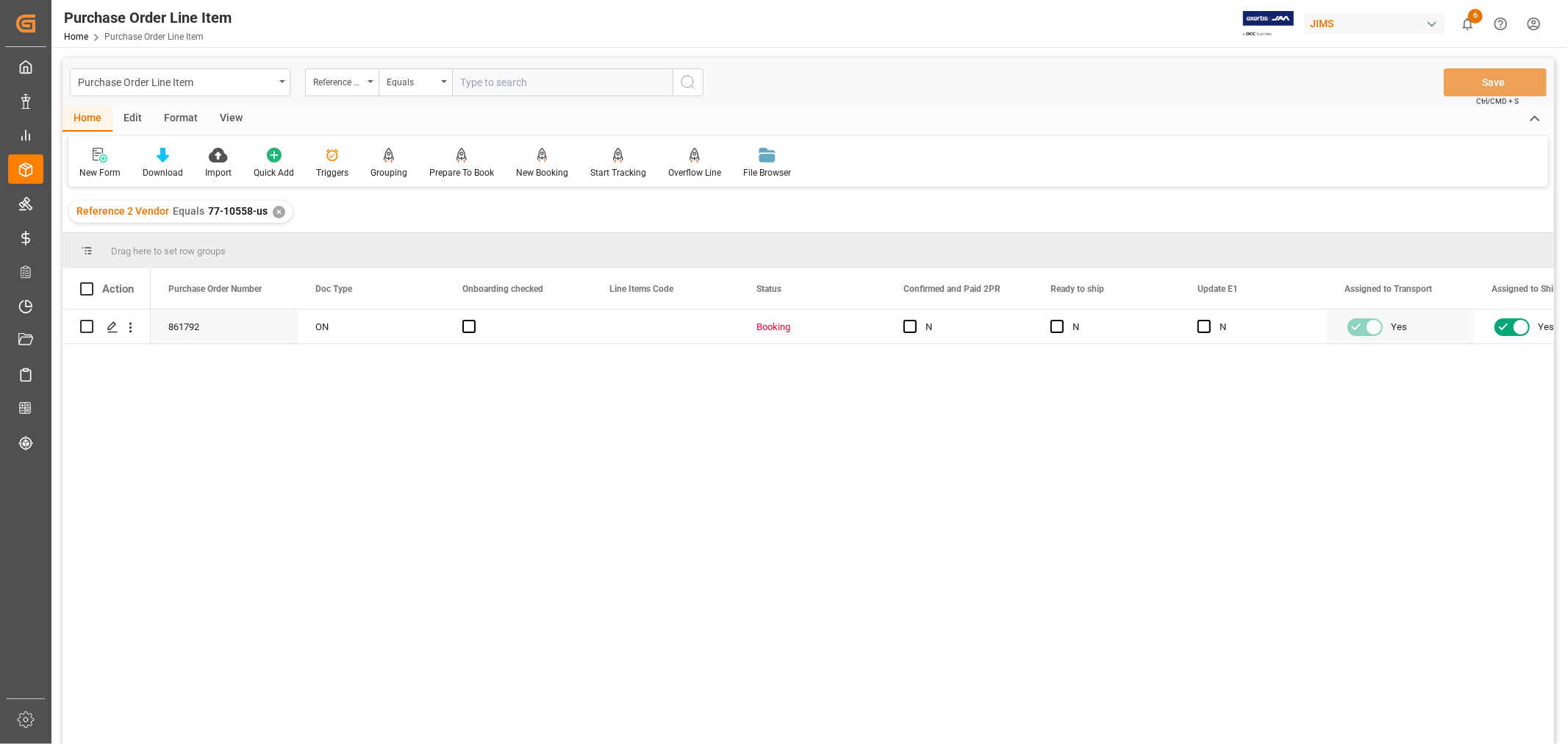
click at [237, 116] on div "View" at bounding box center [231, 119] width 45 height 25
click at [107, 160] on div at bounding box center [94, 155] width 28 height 15
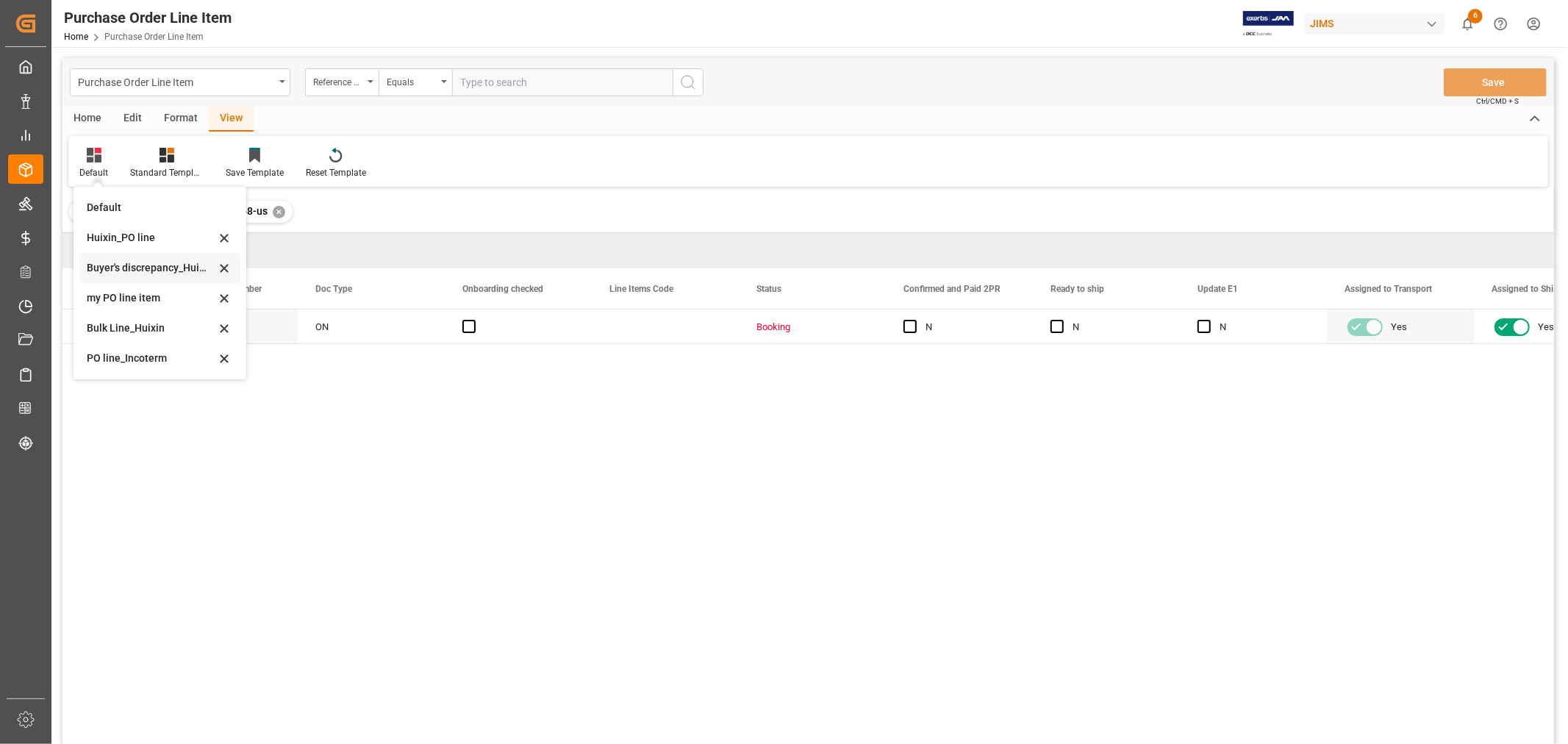
click at [155, 267] on div "Buyer's discrepancy_Huixin" at bounding box center [151, 268] width 129 height 15
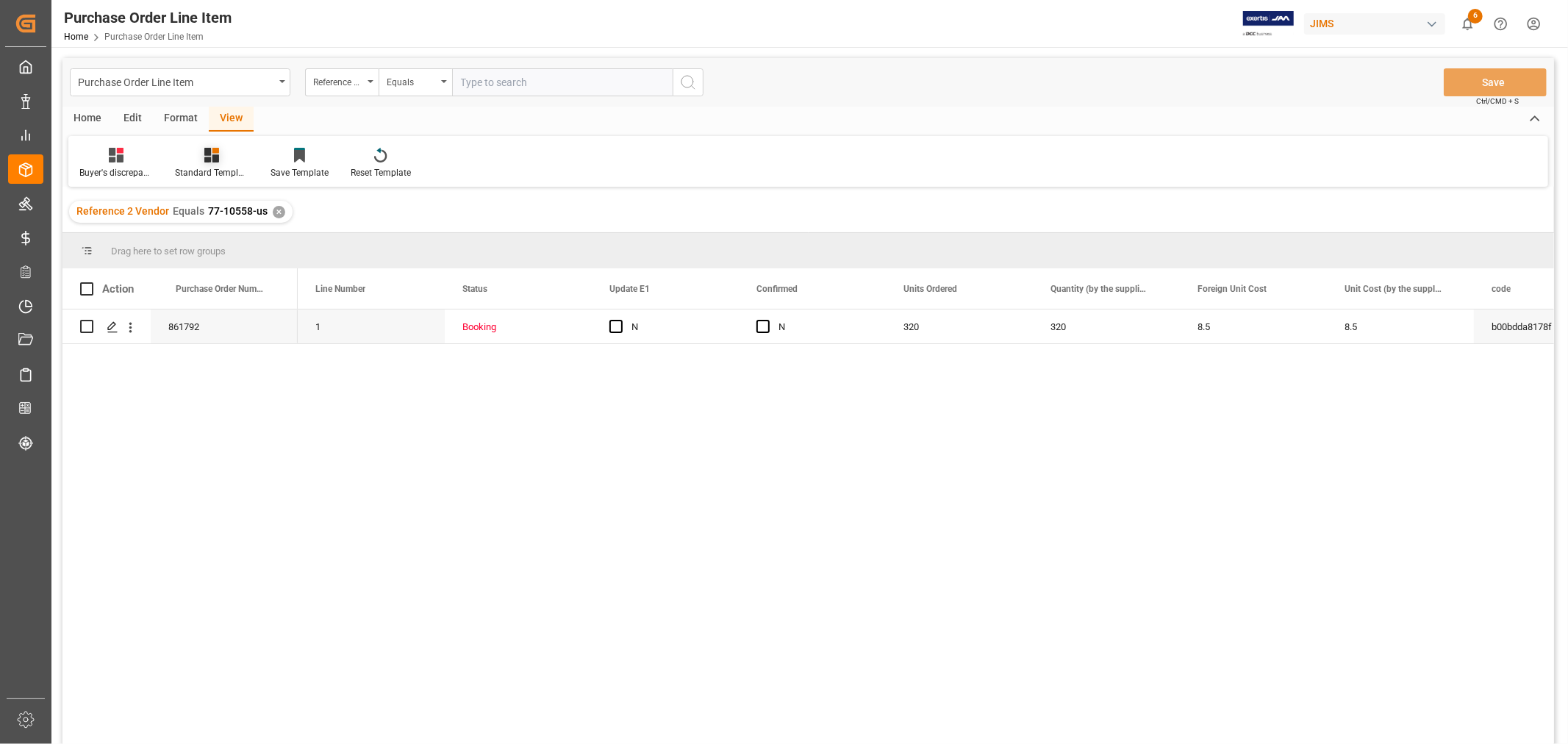
click at [210, 166] on div "Standard Templates" at bounding box center [212, 173] width 73 height 13
click at [243, 269] on div "HS Listing [GEOGRAPHIC_DATA]" at bounding box center [251, 268] width 129 height 15
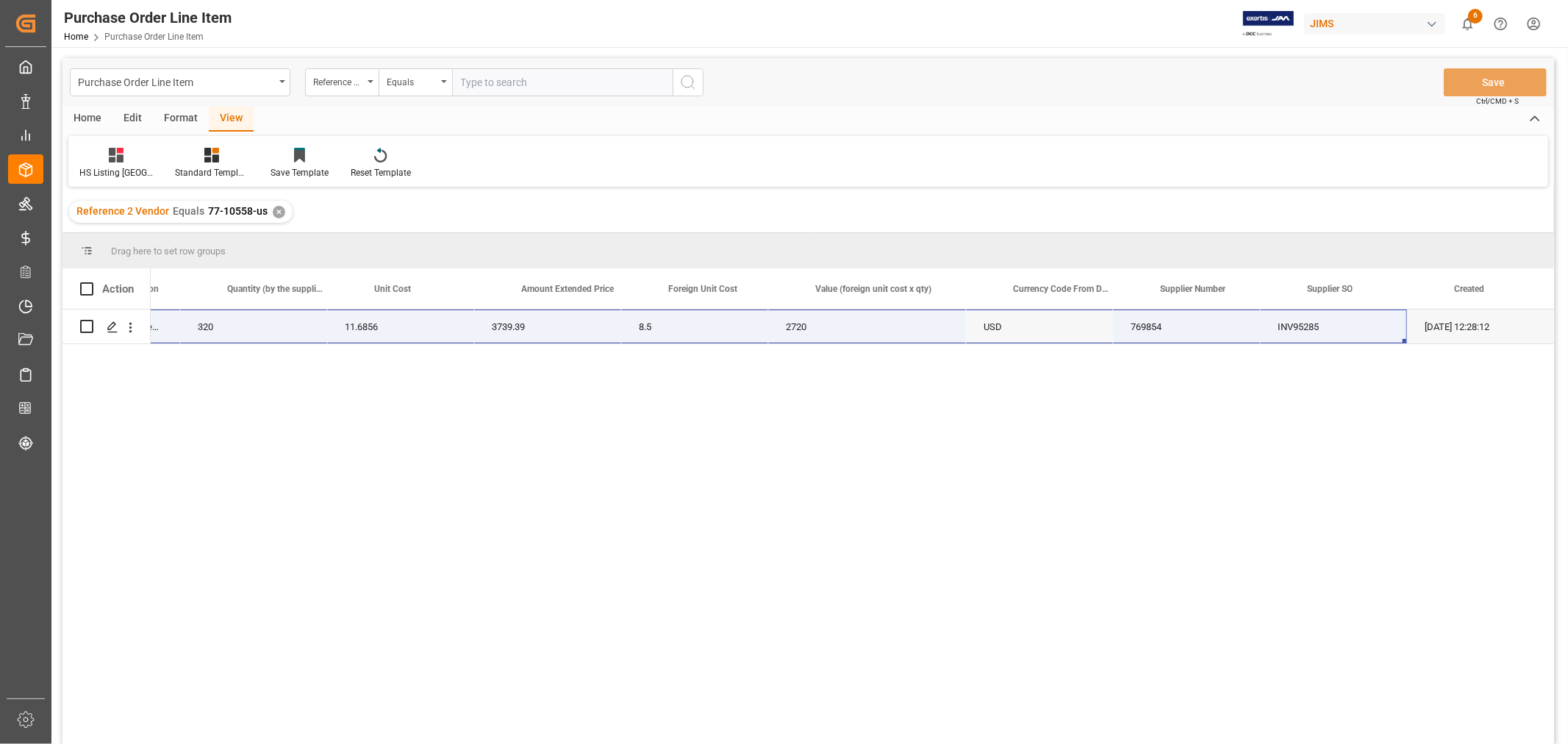
scroll to position [0, 857]
drag, startPoint x: 181, startPoint y: 324, endPoint x: 1355, endPoint y: 348, distance: 1174.2
click at [1356, 346] on div "77-10558-US 52862 Plb Whale Wired Kid'Sheadphone 320 11.6856 3739.39 8.5 2720 U…" at bounding box center [852, 532] width 1403 height 444
